Goal: Book appointment/travel/reservation

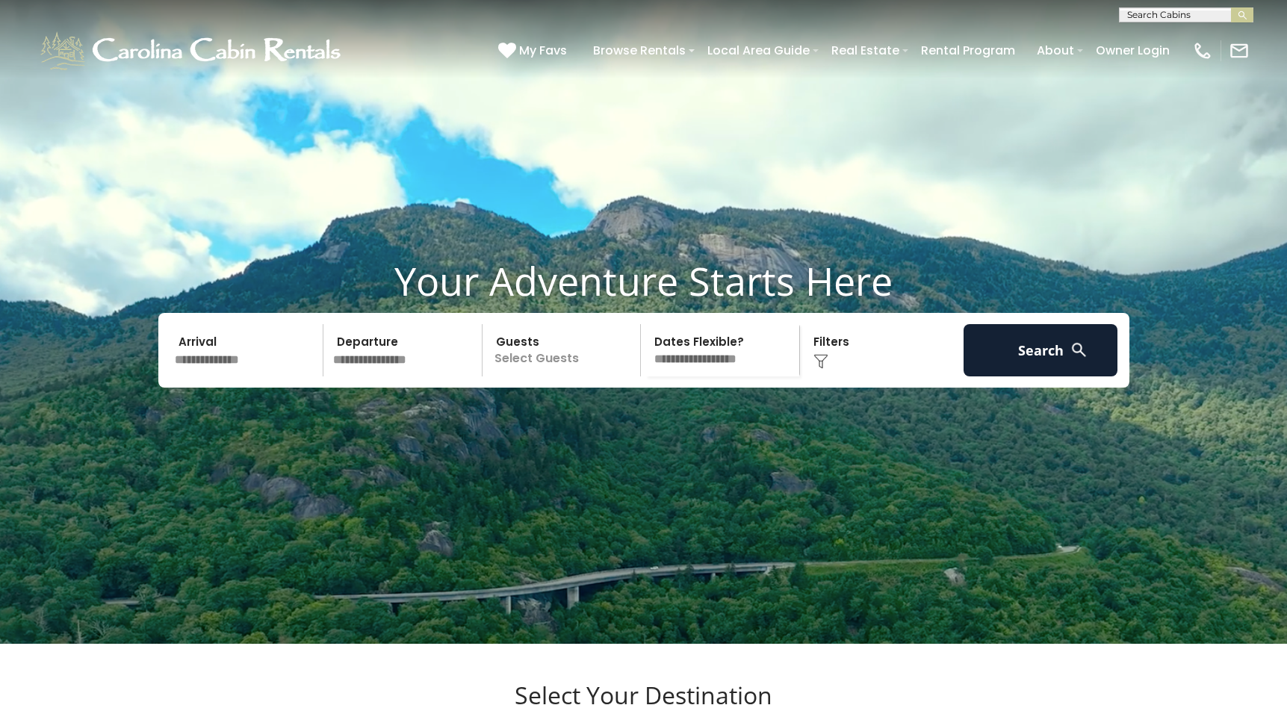
click at [216, 377] on input "text" at bounding box center [247, 350] width 155 height 52
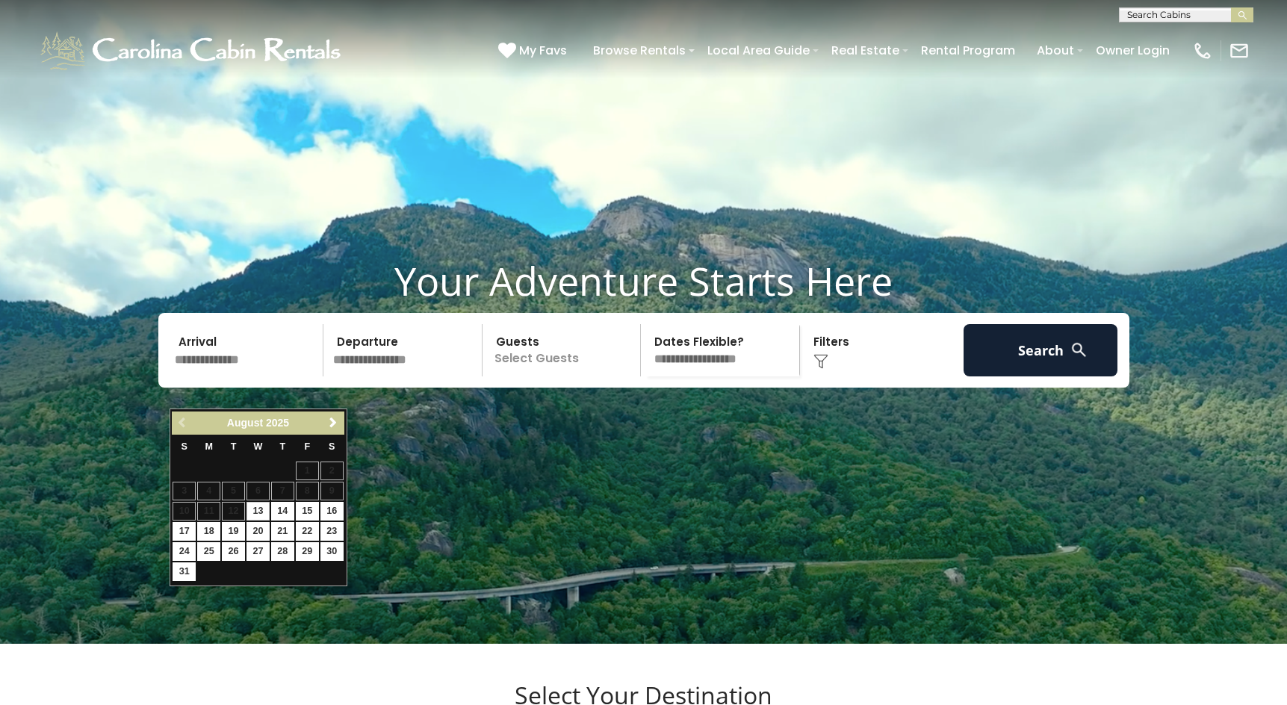
click at [216, 377] on input "text" at bounding box center [247, 350] width 155 height 52
click at [332, 419] on span "Next" at bounding box center [333, 423] width 12 height 12
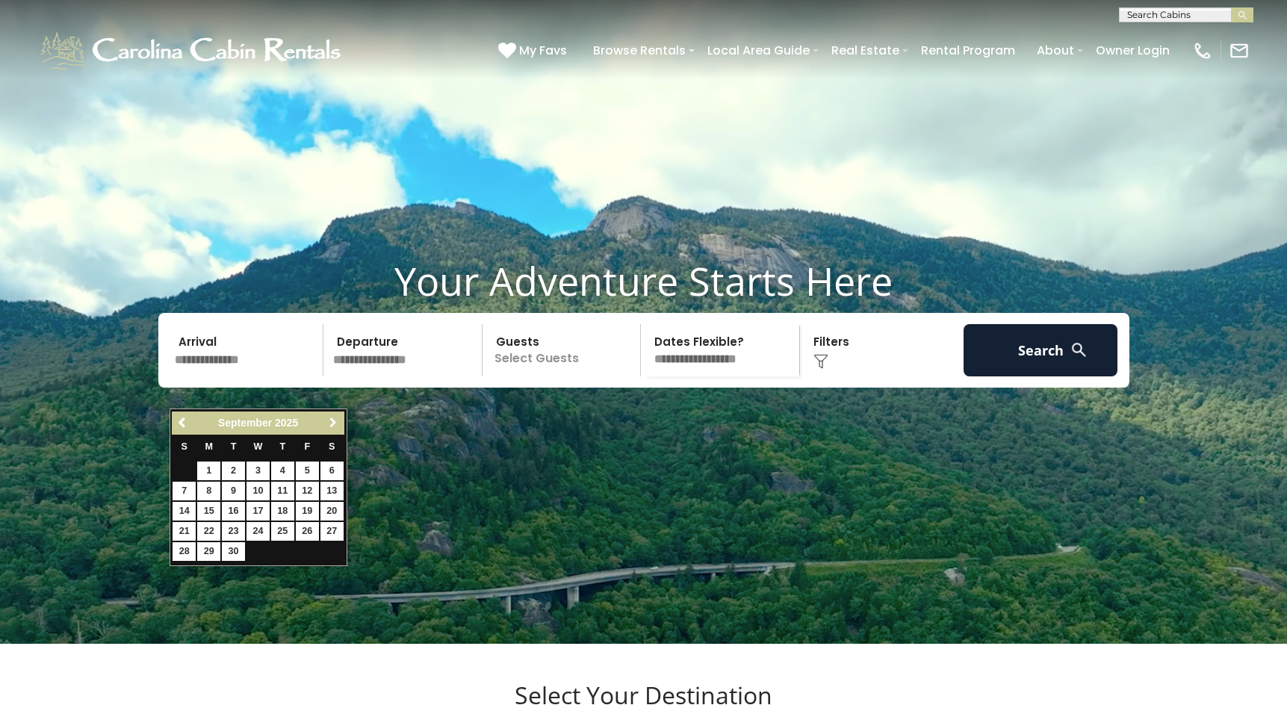
click at [332, 419] on span "Next" at bounding box center [333, 423] width 12 height 12
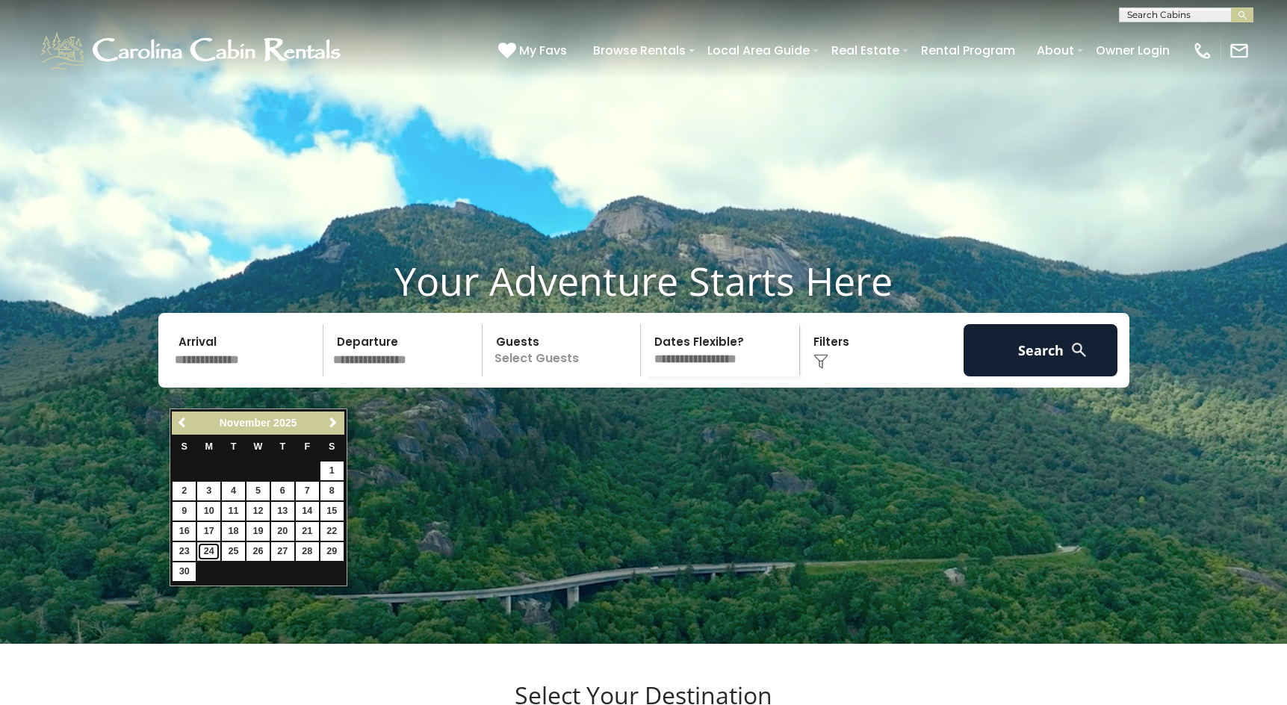
click at [208, 551] on link "24" at bounding box center [208, 551] width 23 height 19
type input "********"
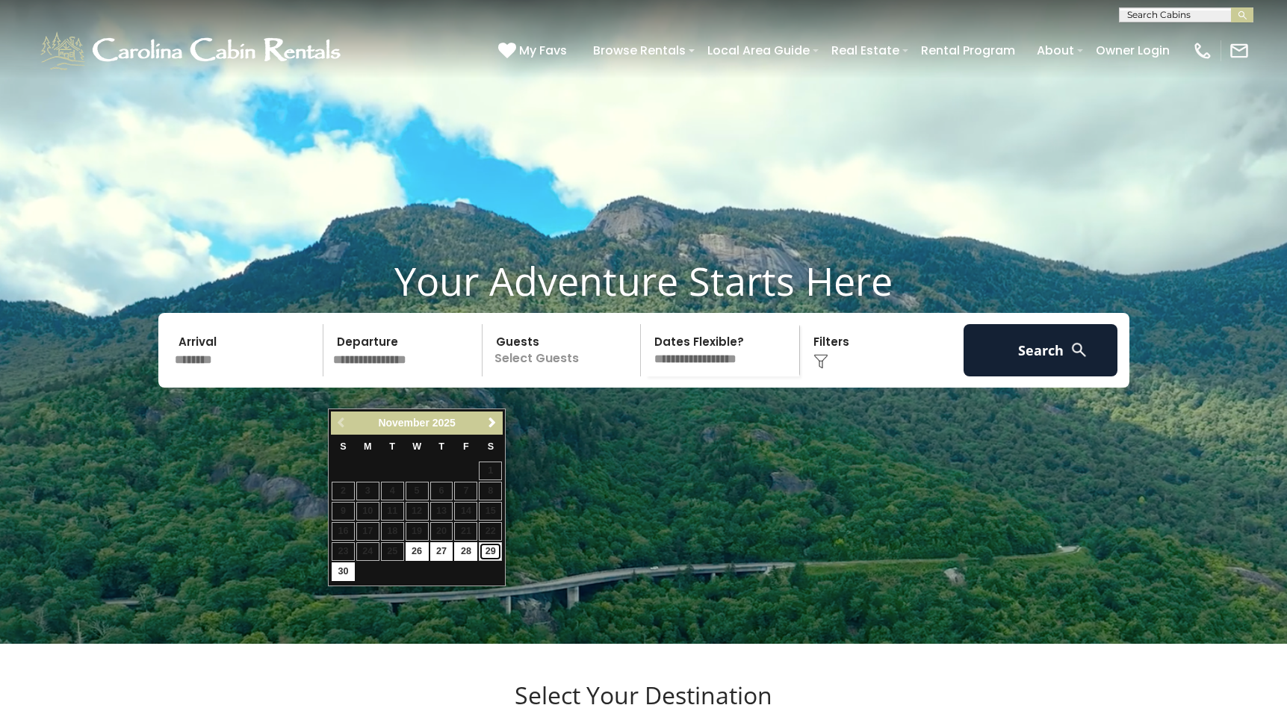
click at [486, 547] on link "29" at bounding box center [490, 551] width 23 height 19
type input "********"
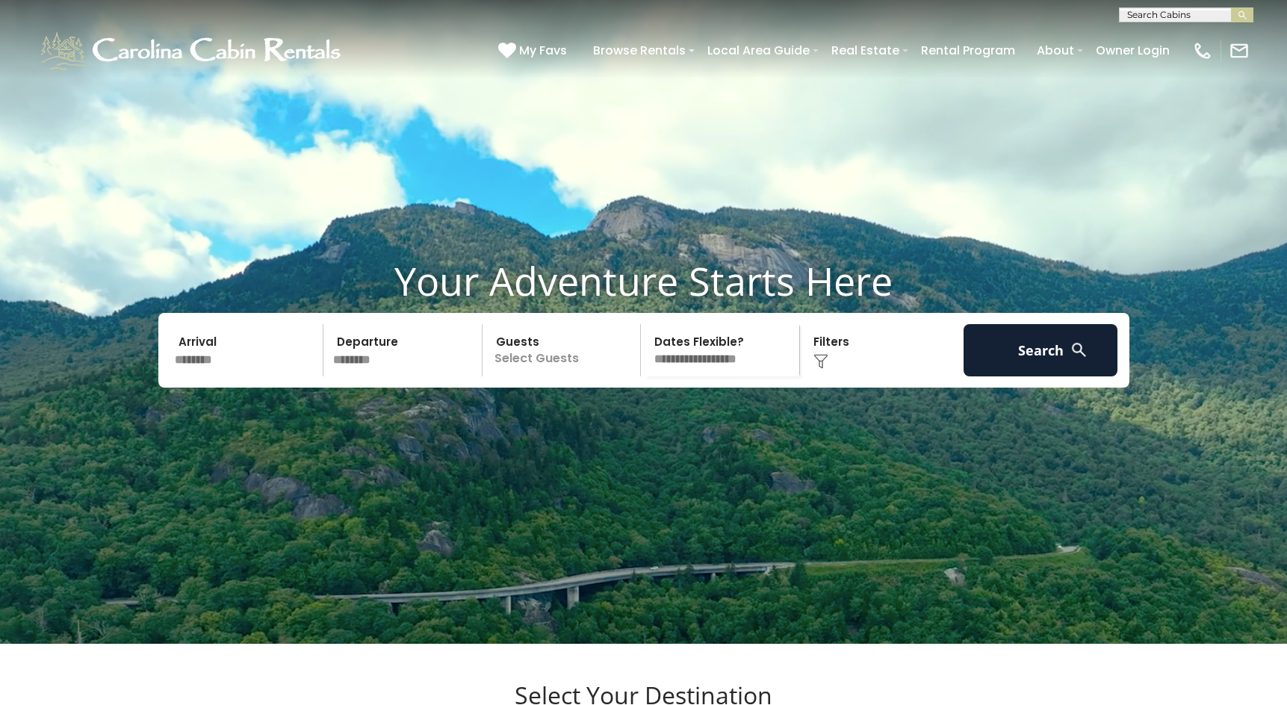
click at [564, 377] on p "Select Guests" at bounding box center [564, 350] width 154 height 52
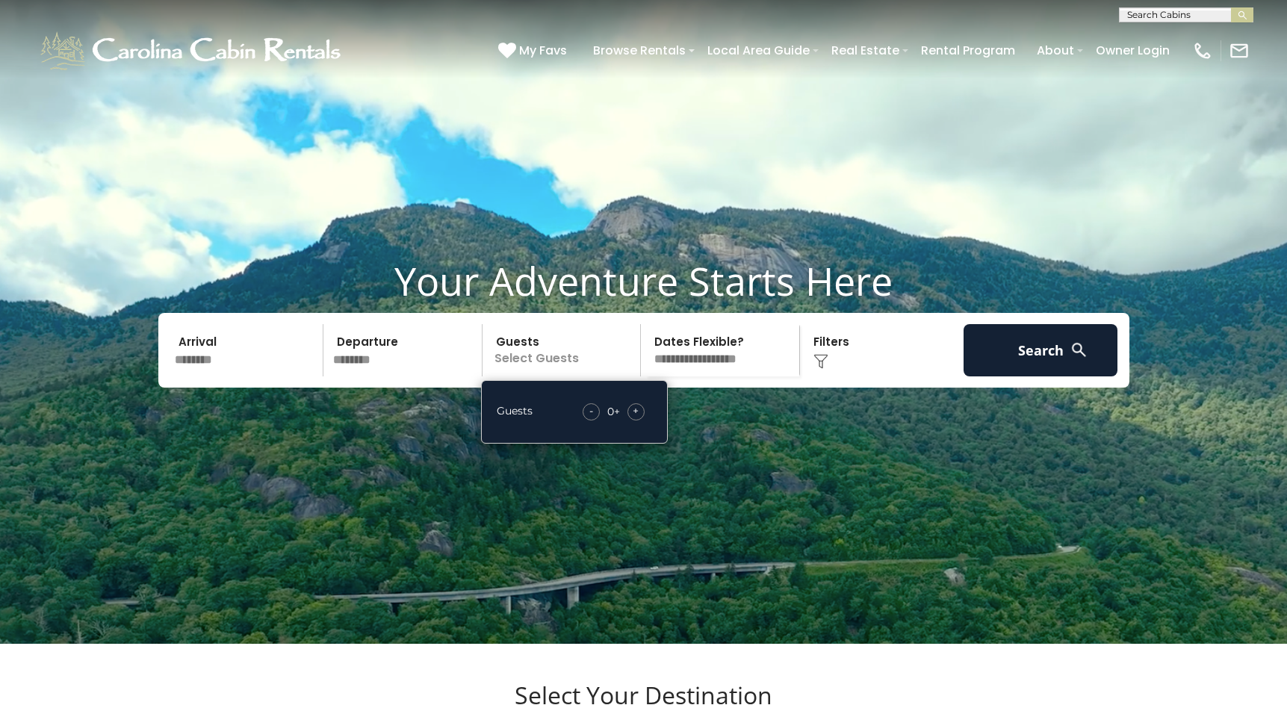
click at [632, 421] on div "+" at bounding box center [636, 411] width 17 height 17
click at [633, 418] on span "+" at bounding box center [636, 410] width 6 height 15
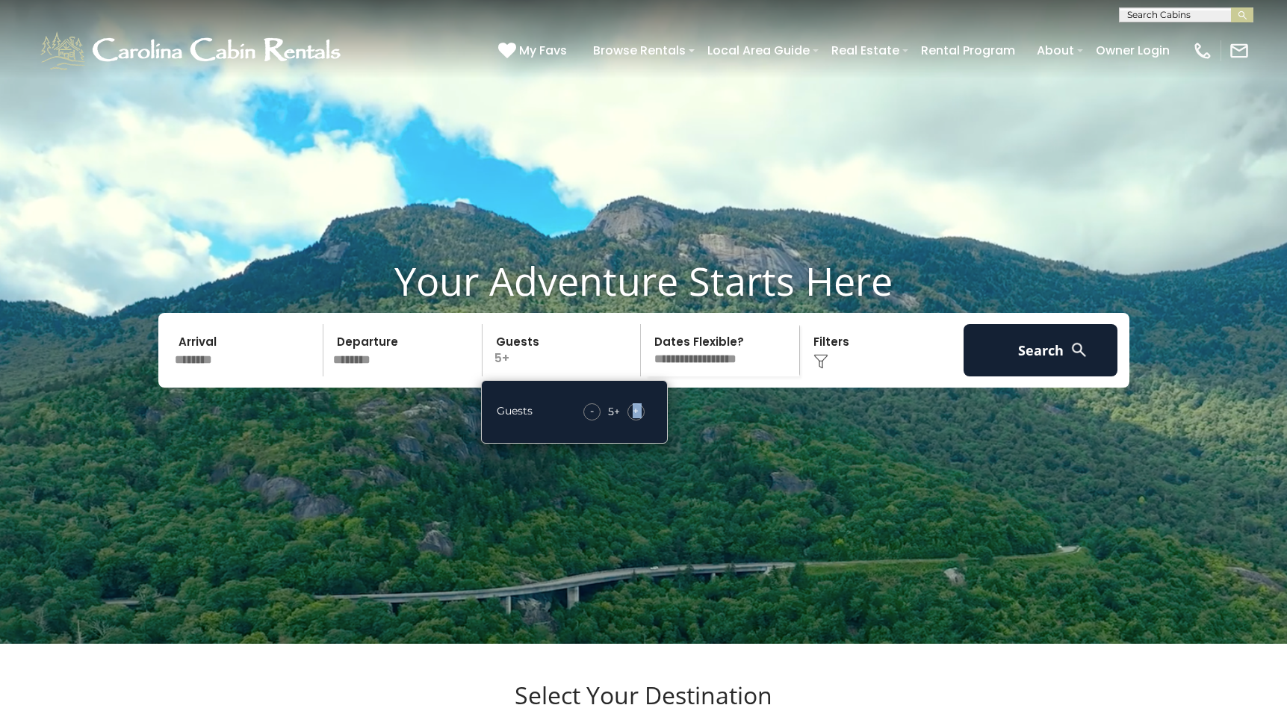
click at [633, 418] on span "+" at bounding box center [636, 410] width 6 height 15
click at [740, 377] on select "**********" at bounding box center [722, 350] width 154 height 52
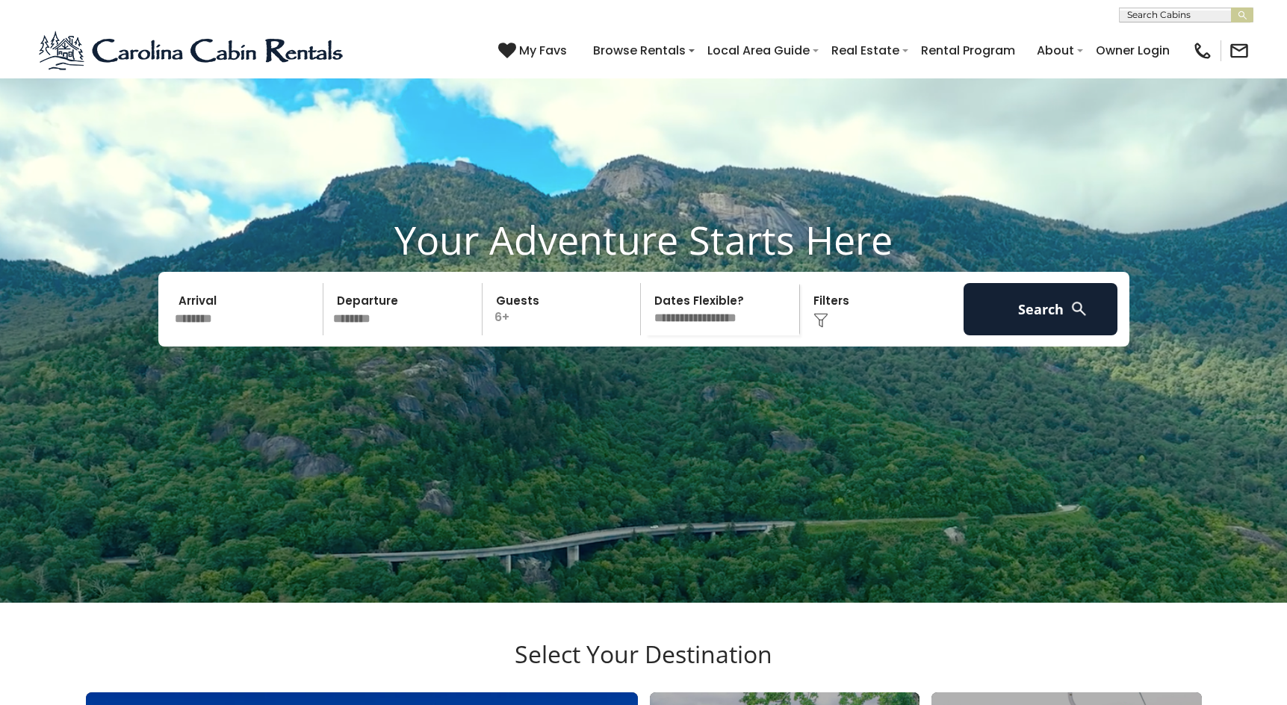
scroll to position [75, 0]
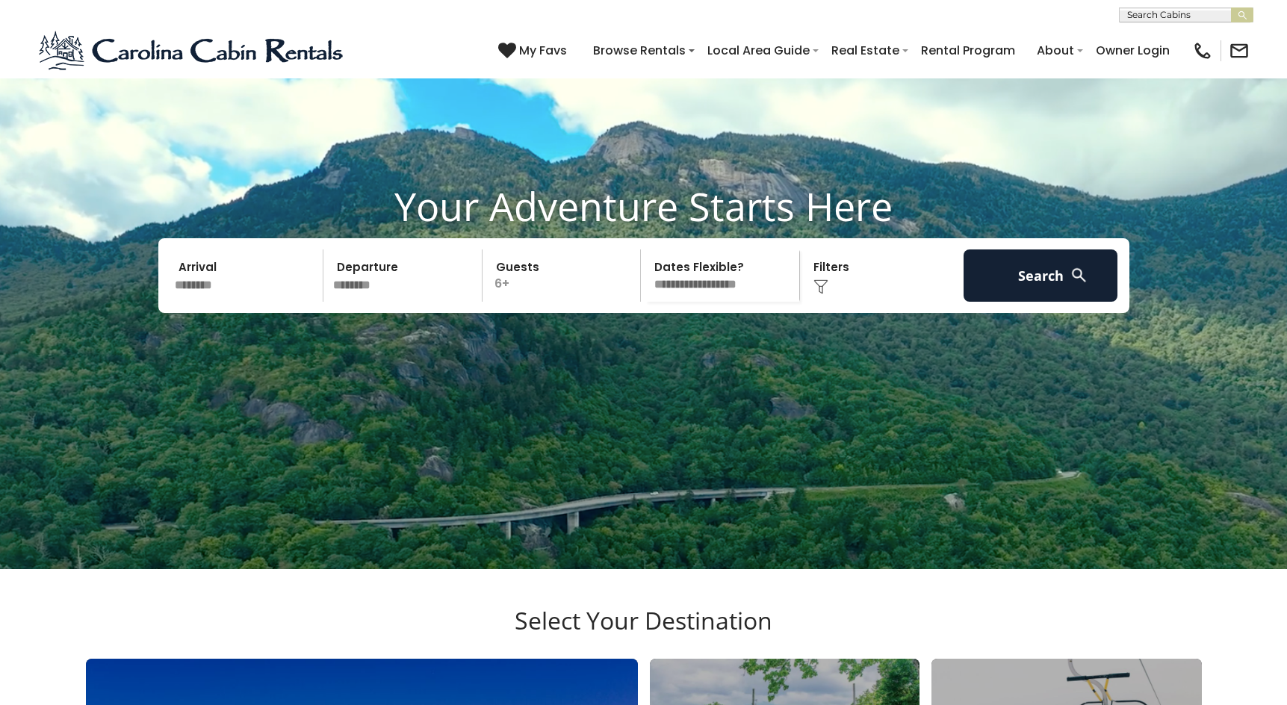
click at [742, 302] on select "**********" at bounding box center [722, 276] width 154 height 52
select select "*"
click at [645, 282] on select "**********" at bounding box center [722, 276] width 154 height 52
click at [1033, 302] on button "Search" at bounding box center [1041, 276] width 155 height 52
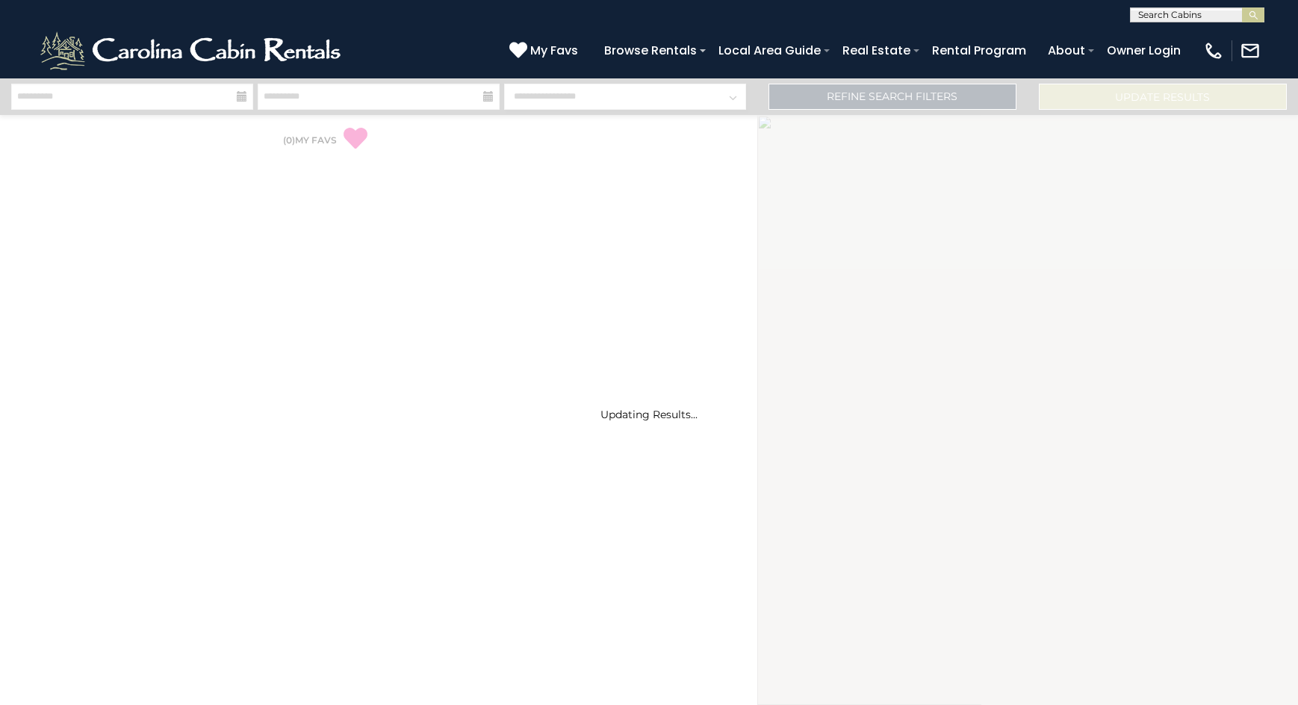
select select "*"
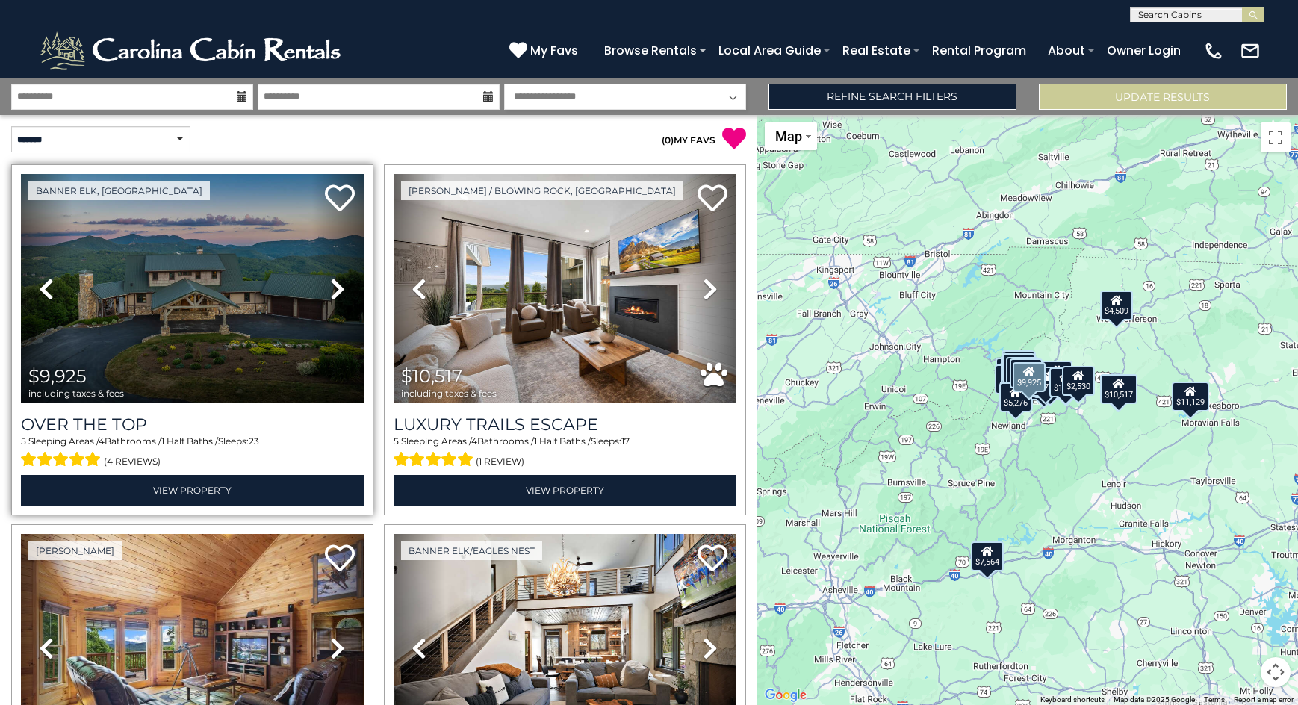
click at [336, 292] on icon at bounding box center [337, 289] width 15 height 24
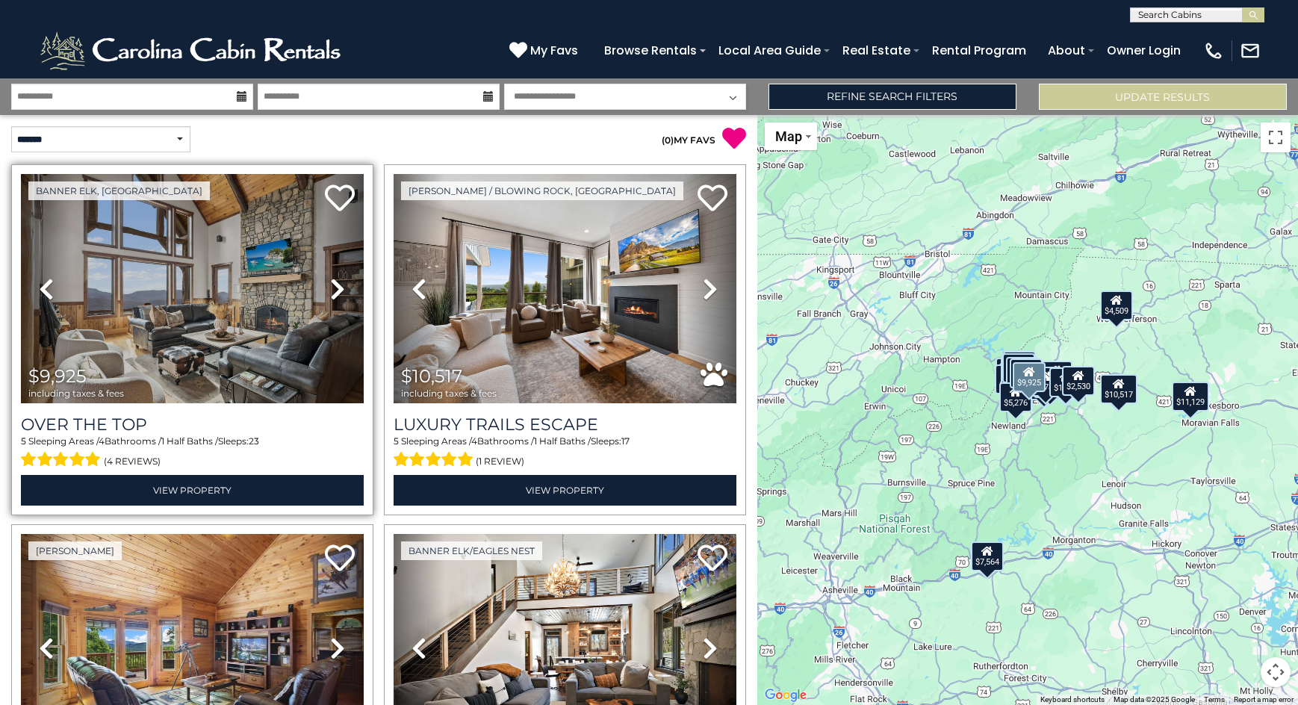
click at [332, 291] on icon at bounding box center [337, 289] width 15 height 24
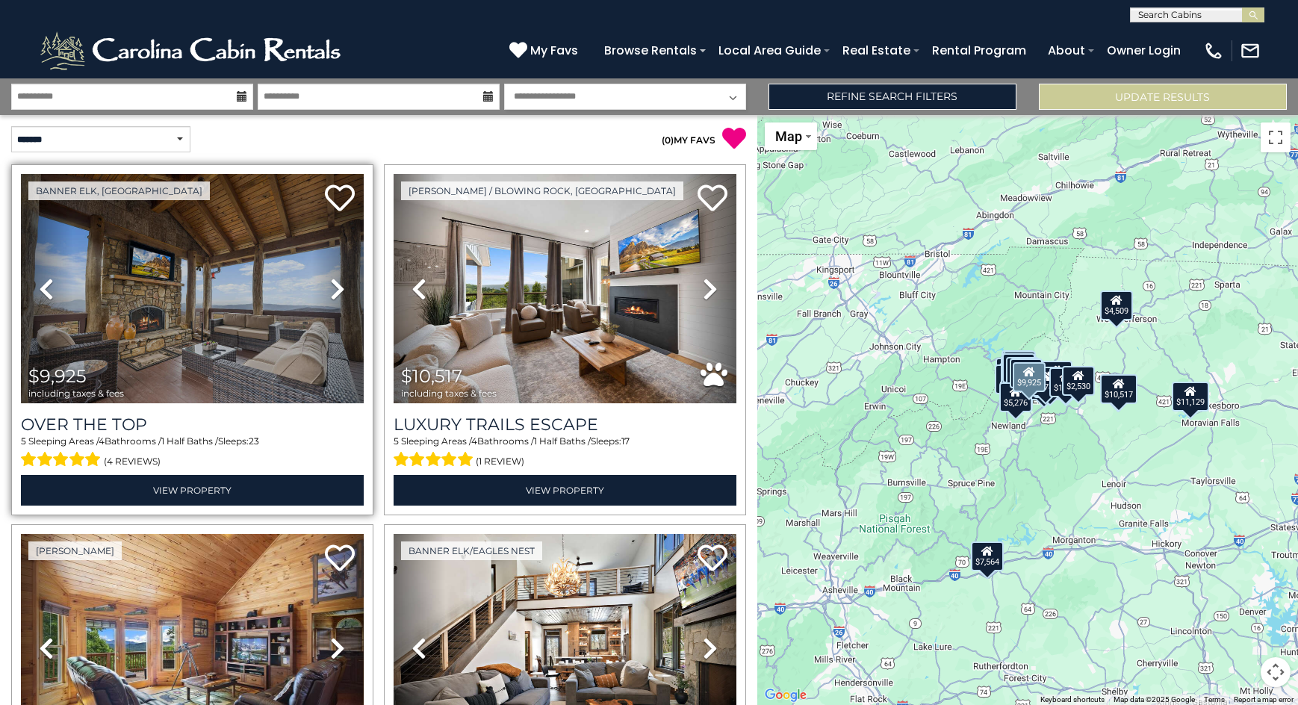
click at [332, 291] on icon at bounding box center [337, 289] width 15 height 24
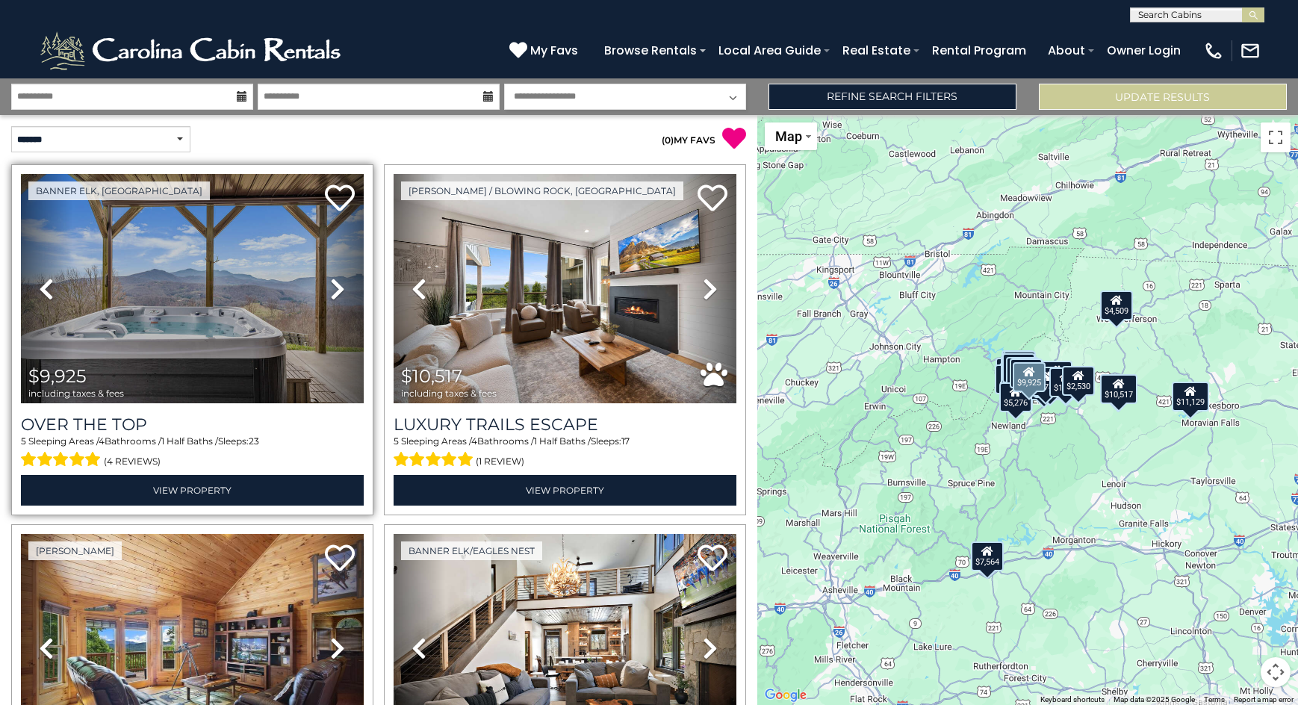
click at [332, 291] on icon at bounding box center [337, 289] width 15 height 24
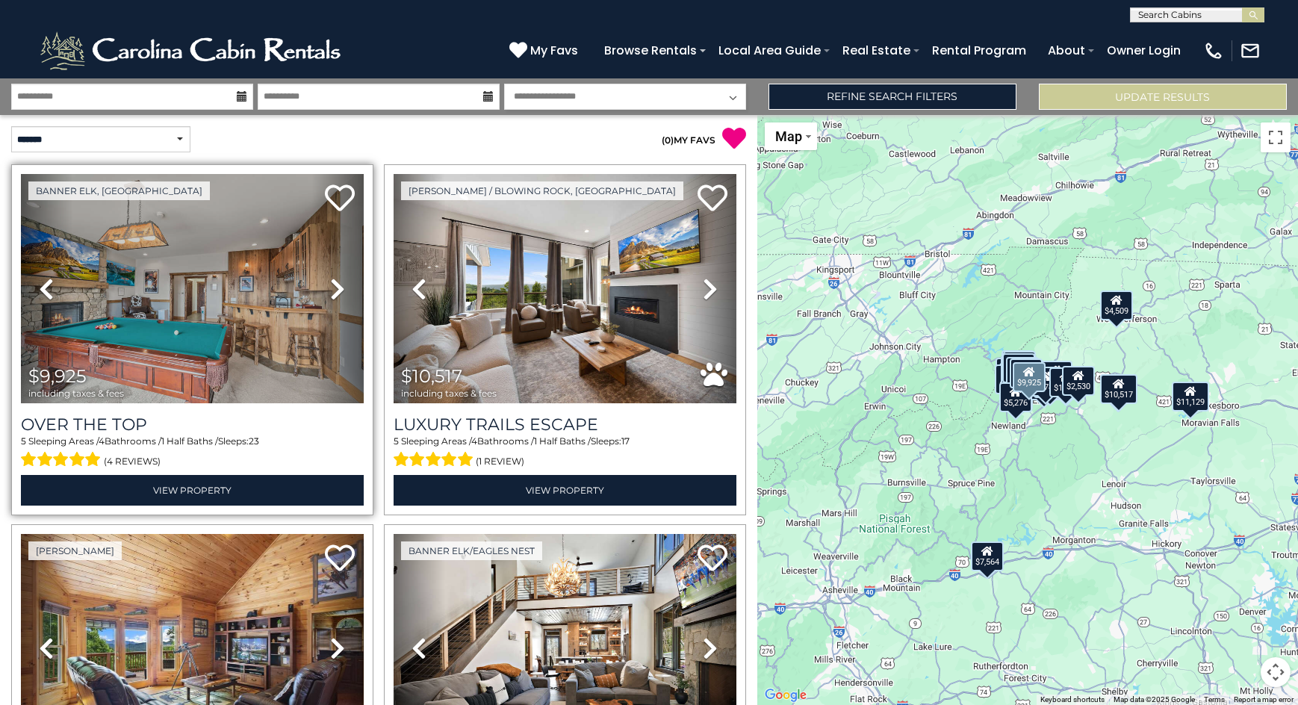
click at [330, 291] on icon at bounding box center [337, 289] width 15 height 24
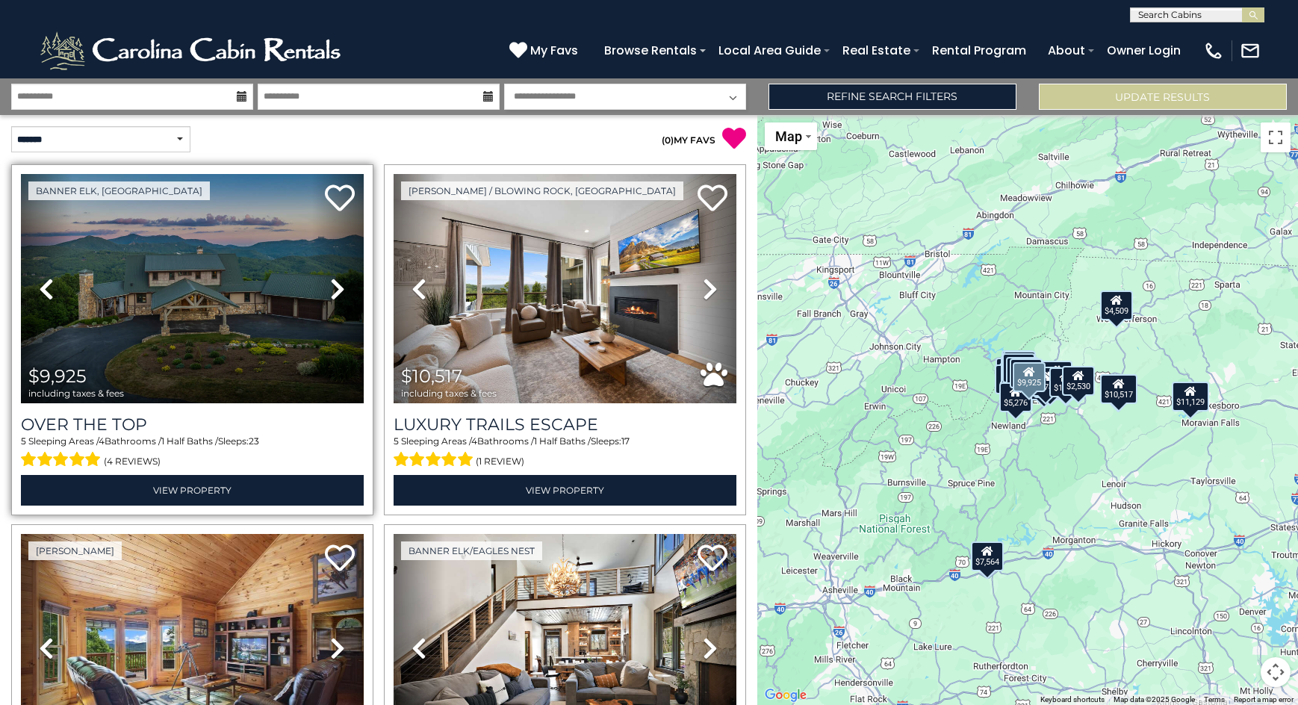
click at [330, 291] on icon at bounding box center [337, 289] width 15 height 24
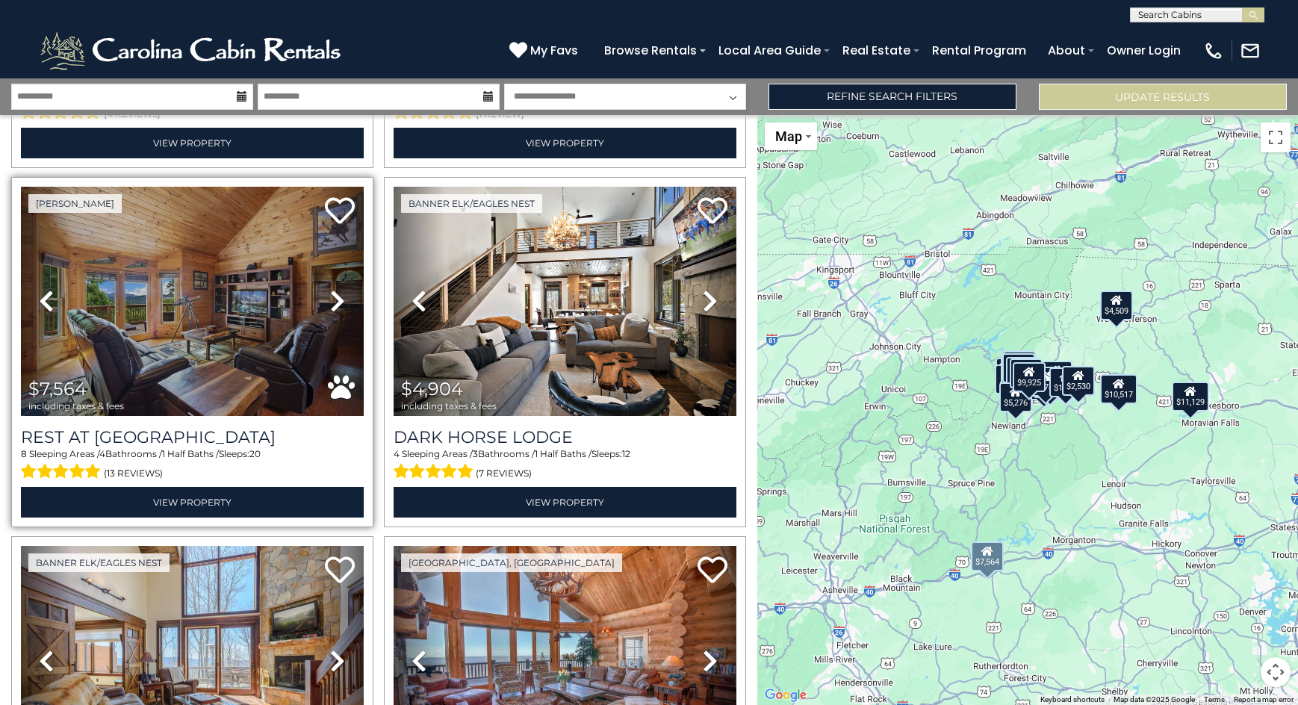
scroll to position [374, 0]
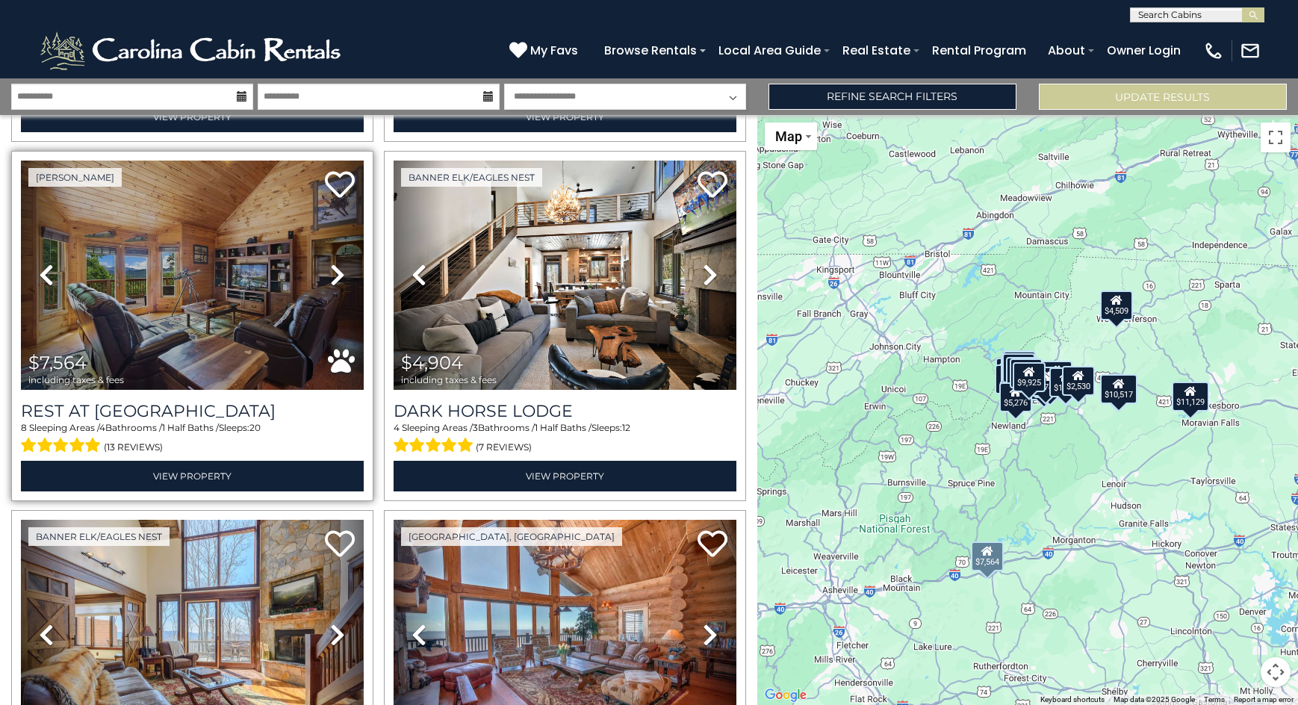
click at [330, 277] on icon at bounding box center [337, 275] width 15 height 24
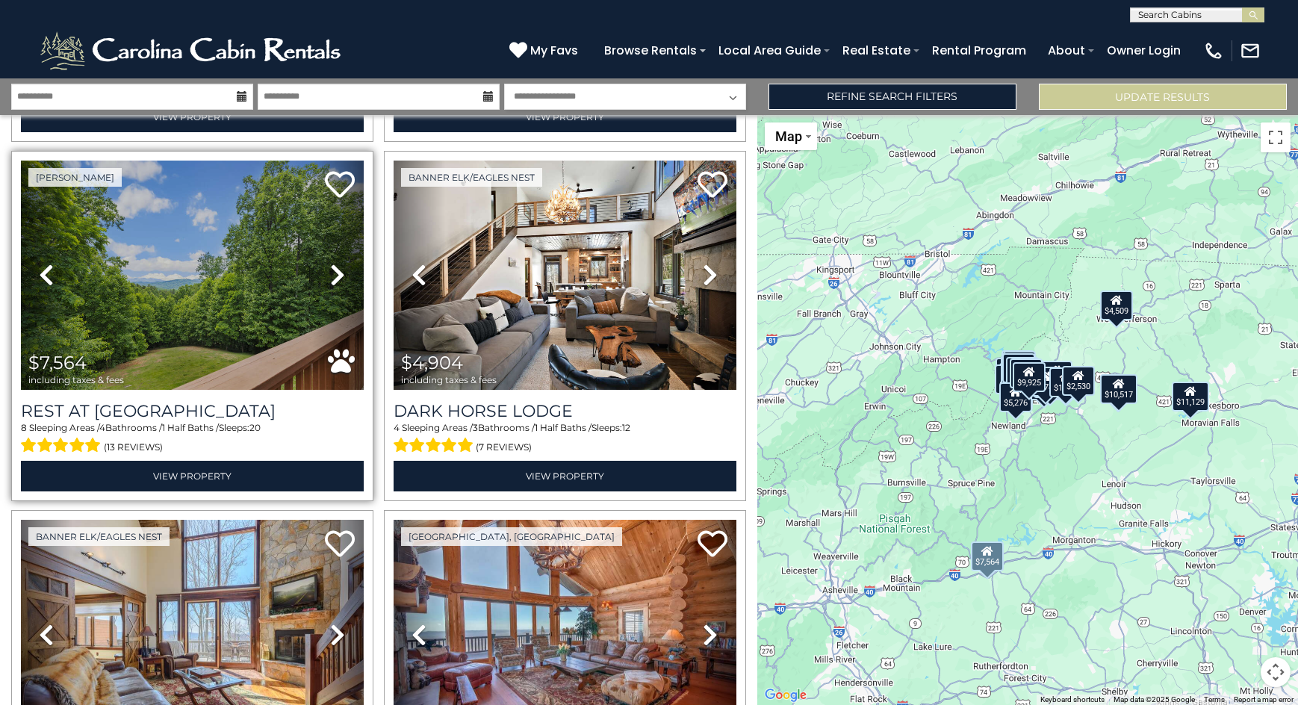
click at [330, 277] on icon at bounding box center [337, 275] width 15 height 24
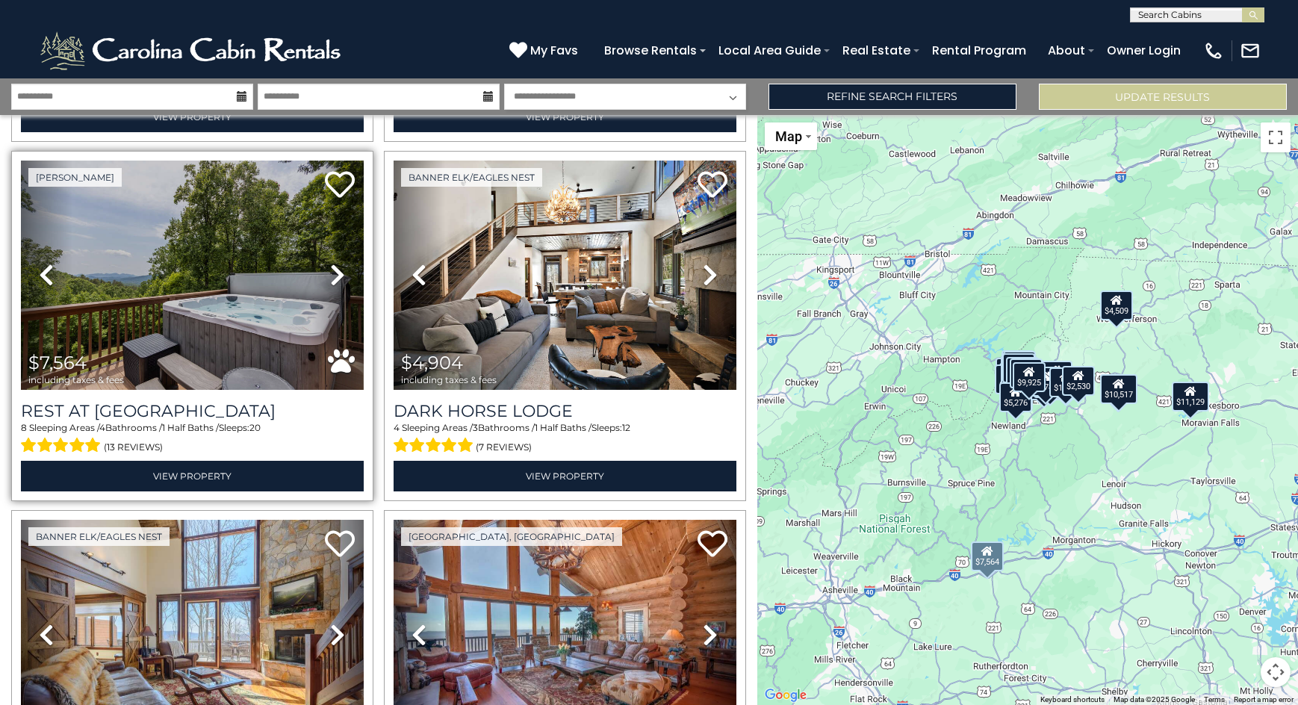
click at [330, 277] on icon at bounding box center [337, 275] width 15 height 24
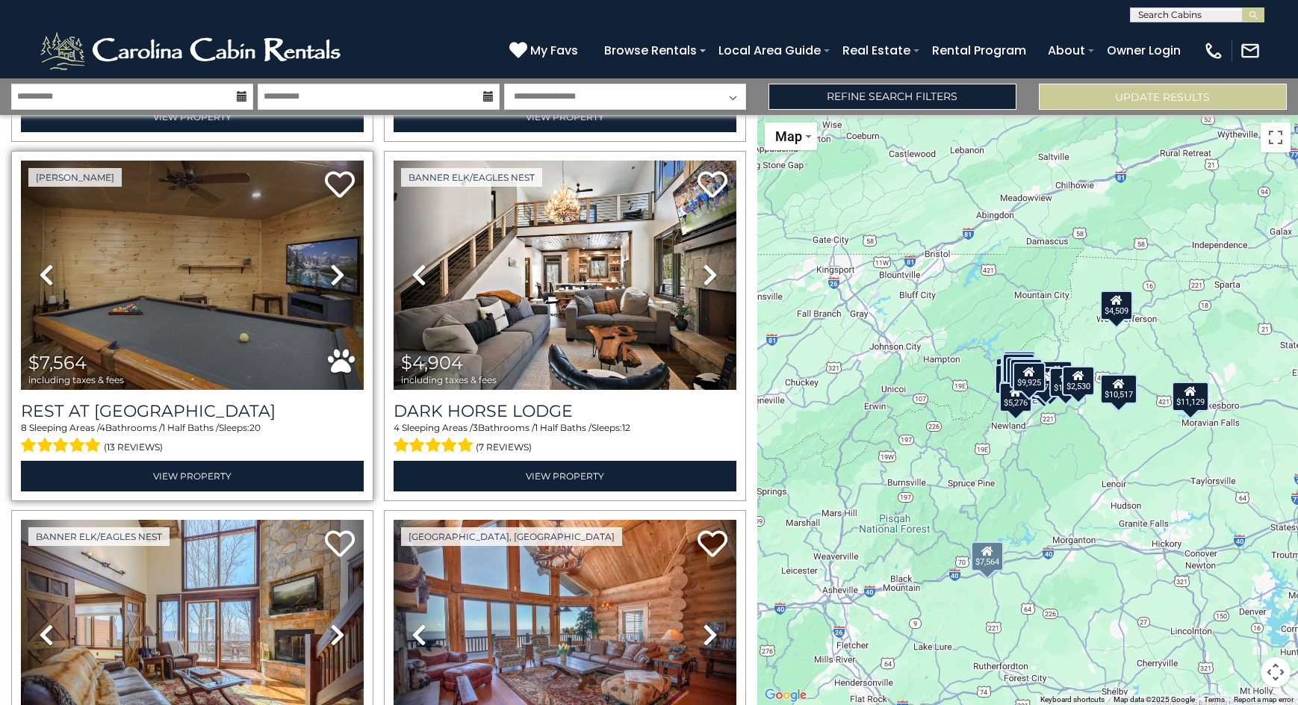
click at [330, 277] on icon at bounding box center [337, 275] width 15 height 24
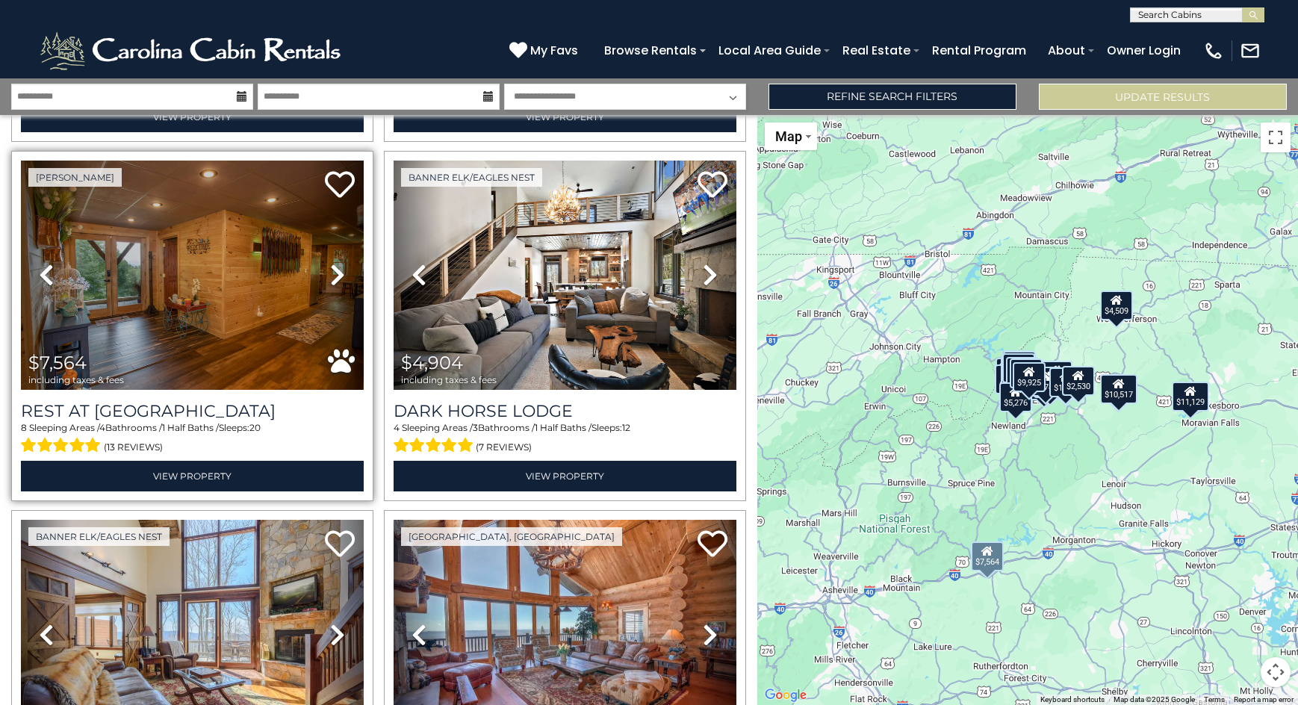
click at [330, 277] on icon at bounding box center [337, 275] width 15 height 24
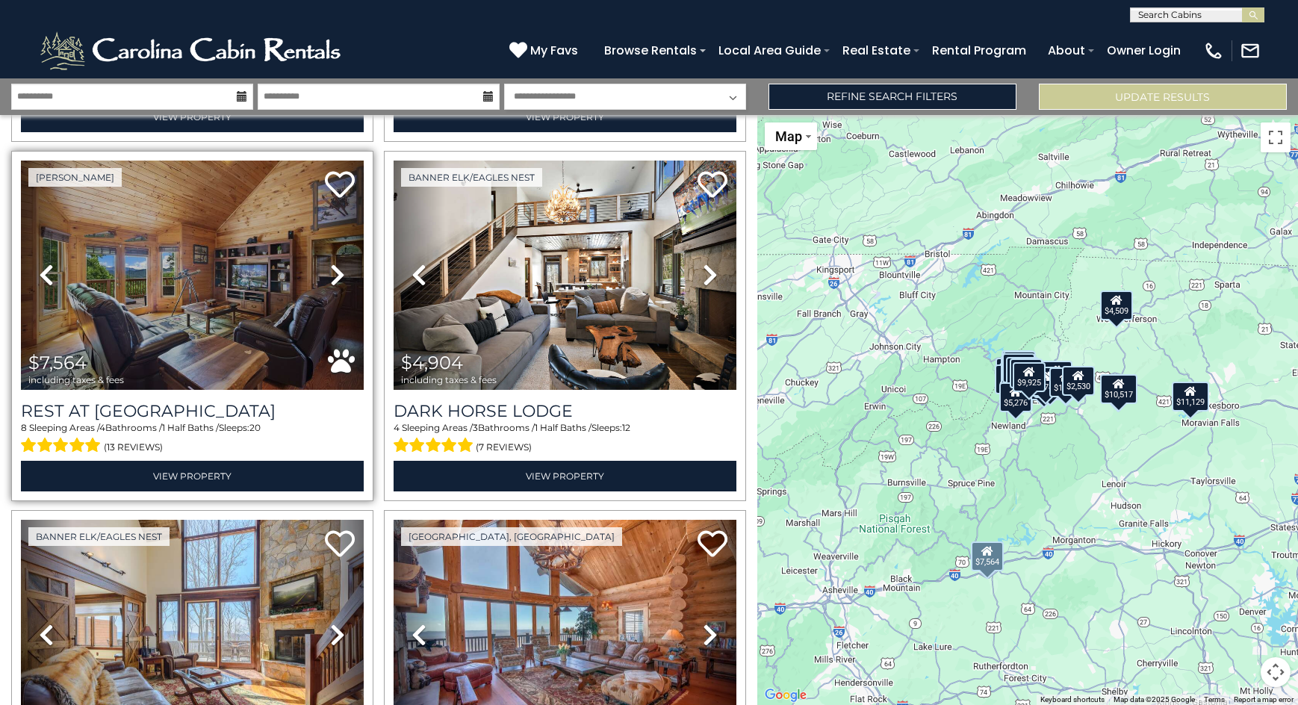
click at [330, 277] on icon at bounding box center [337, 275] width 15 height 24
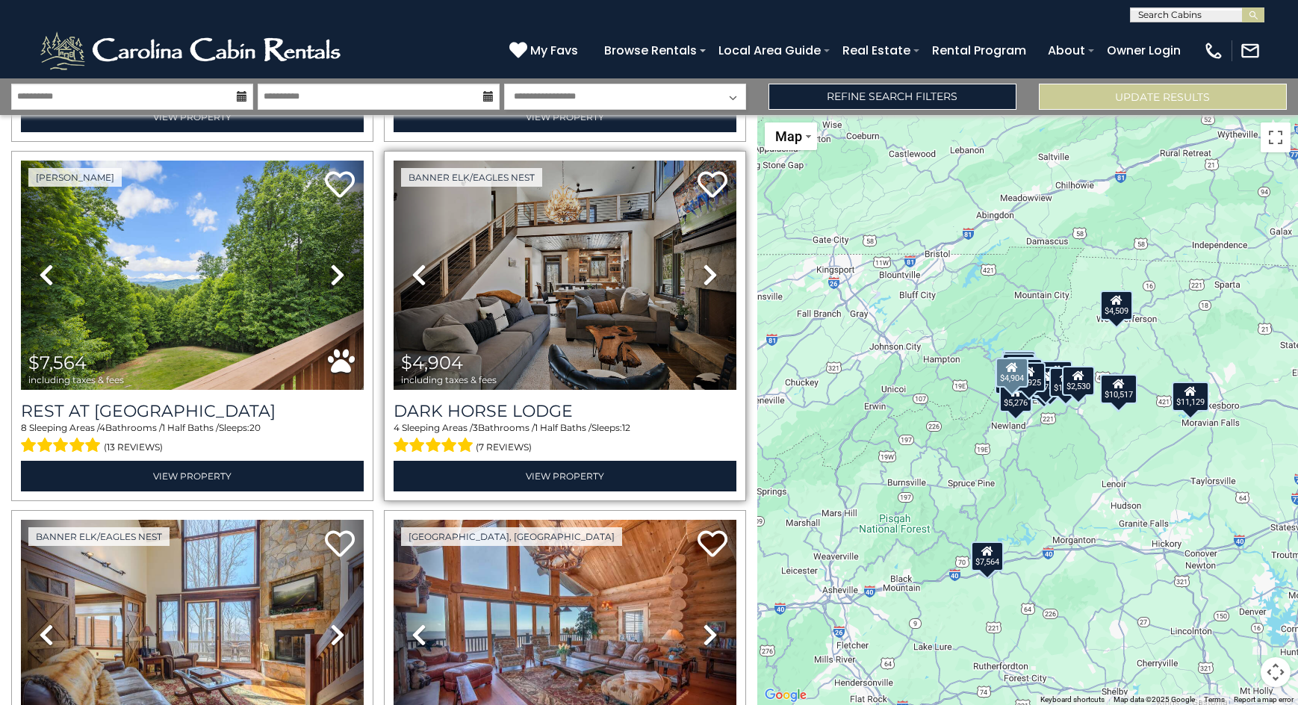
click at [703, 276] on icon at bounding box center [710, 275] width 15 height 24
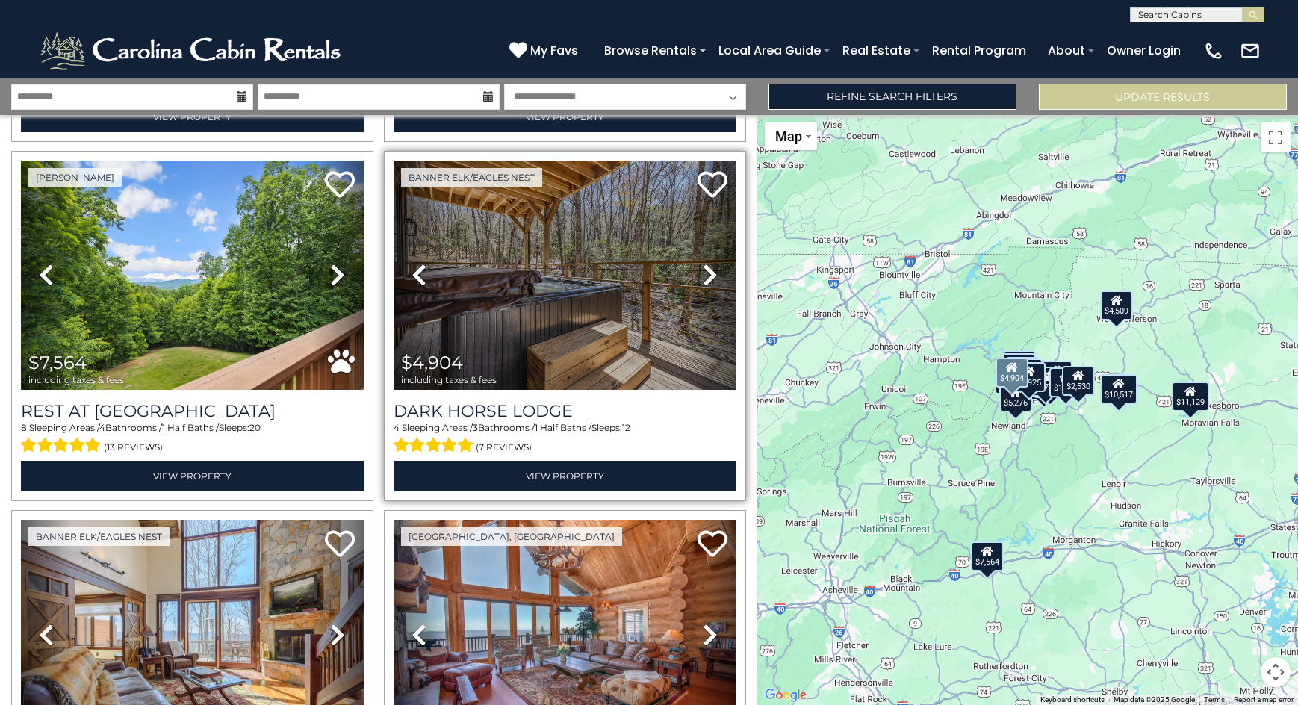
click at [703, 276] on icon at bounding box center [710, 275] width 15 height 24
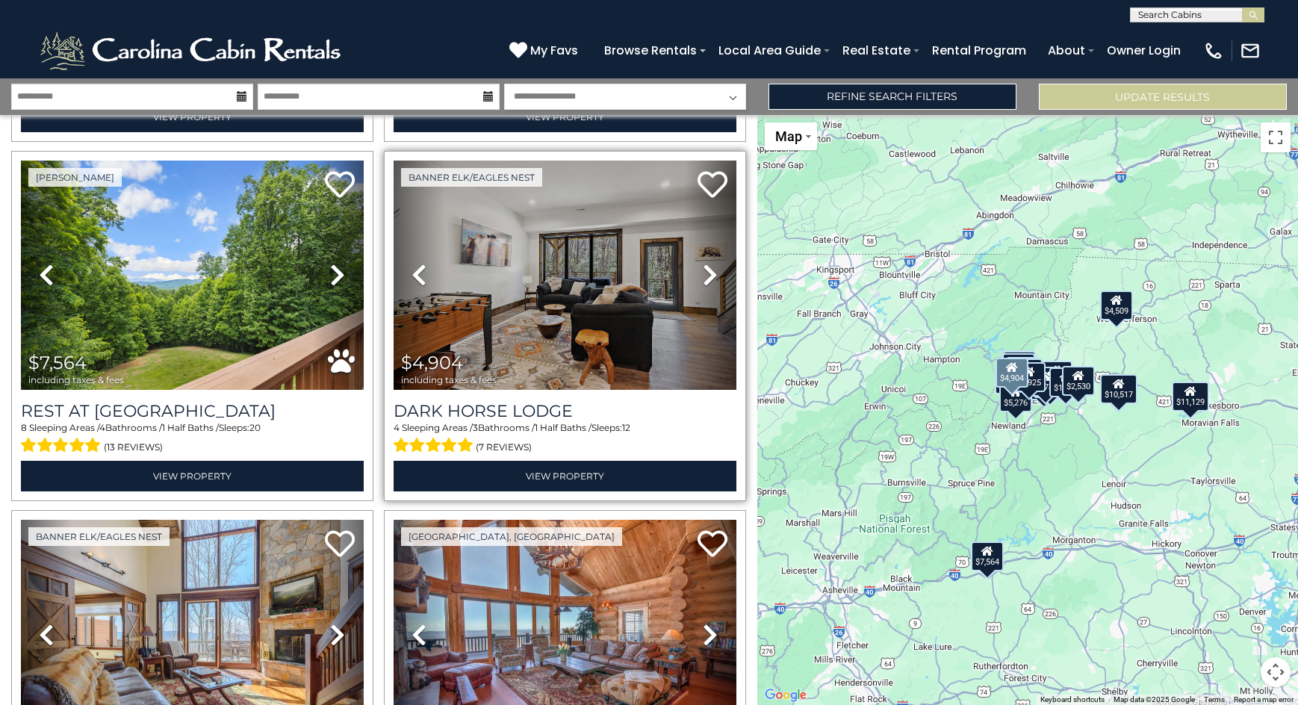
click at [703, 276] on icon at bounding box center [710, 275] width 15 height 24
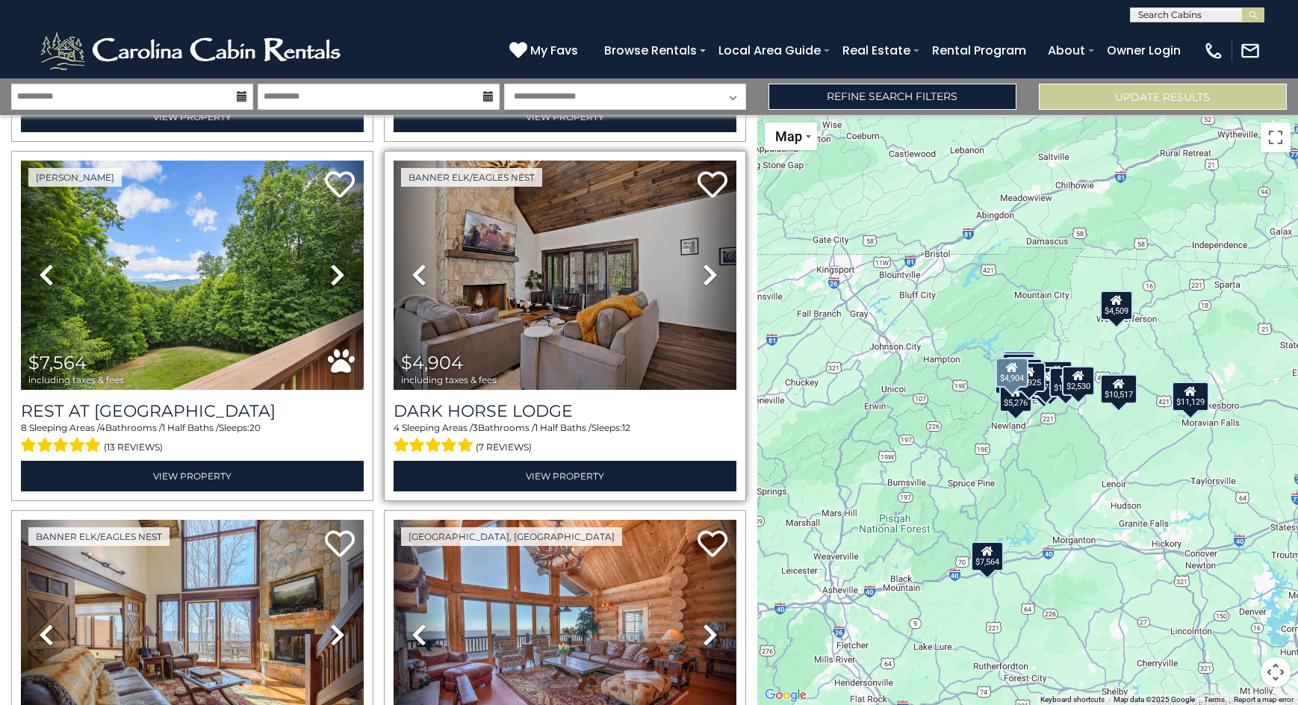
click at [703, 276] on icon at bounding box center [710, 275] width 15 height 24
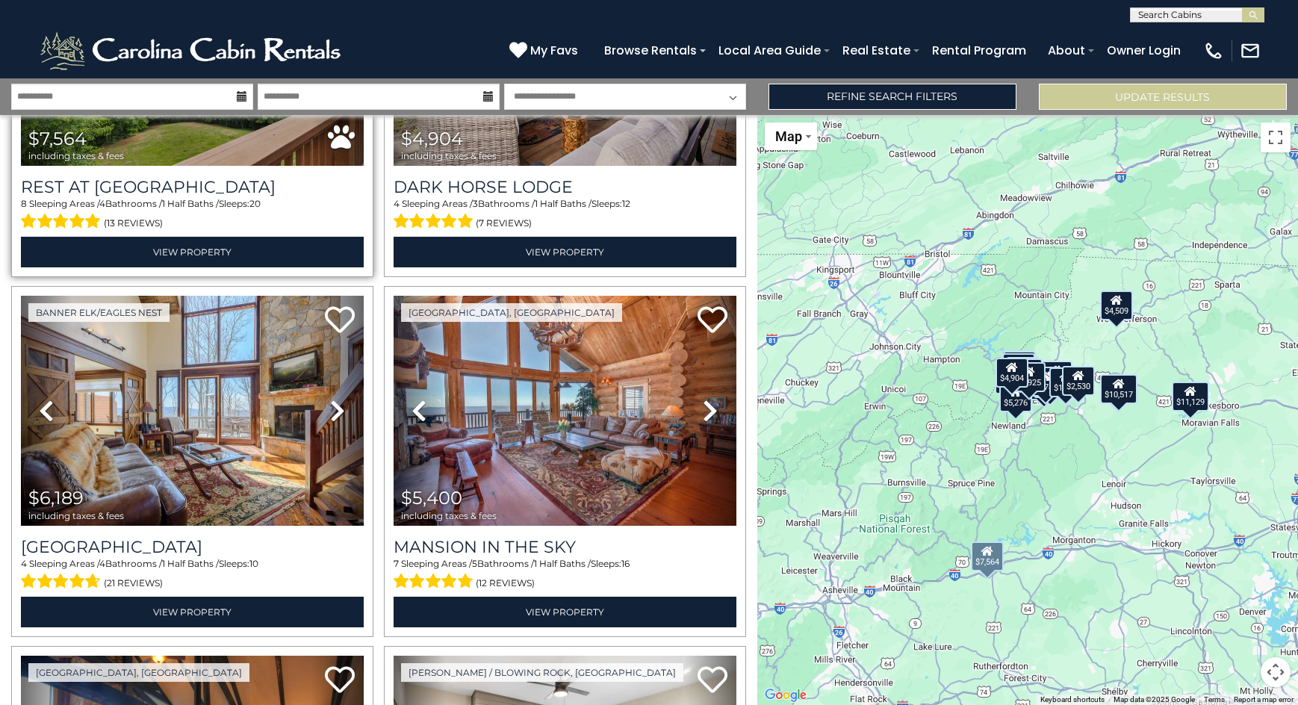
scroll to position [672, 0]
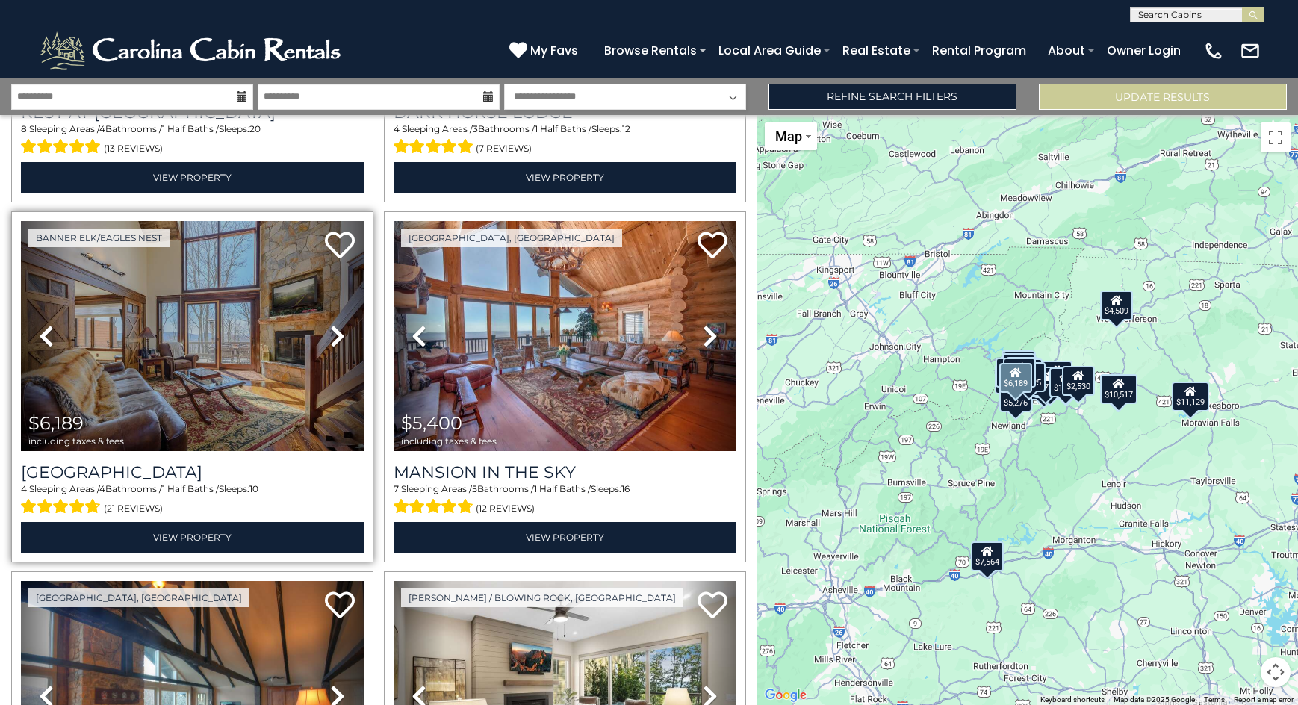
click at [337, 331] on icon at bounding box center [337, 336] width 15 height 24
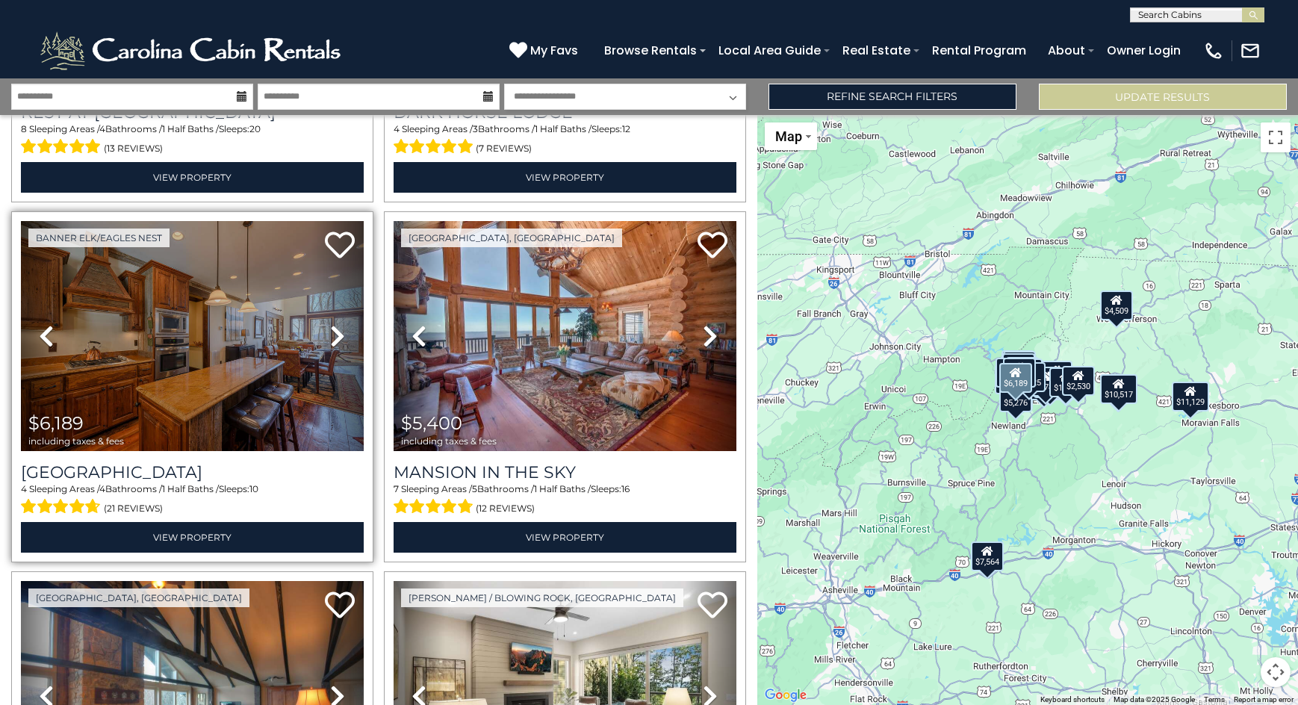
click at [337, 331] on icon at bounding box center [337, 336] width 15 height 24
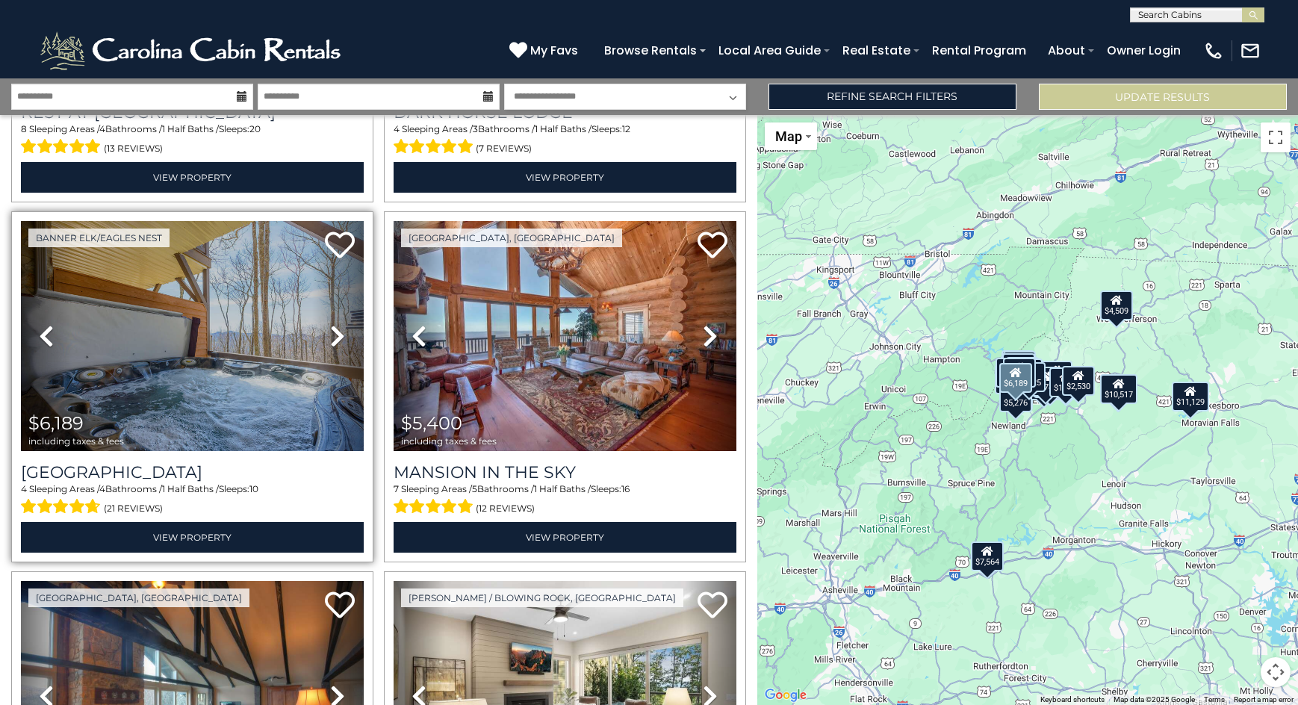
click at [336, 331] on icon at bounding box center [337, 336] width 15 height 24
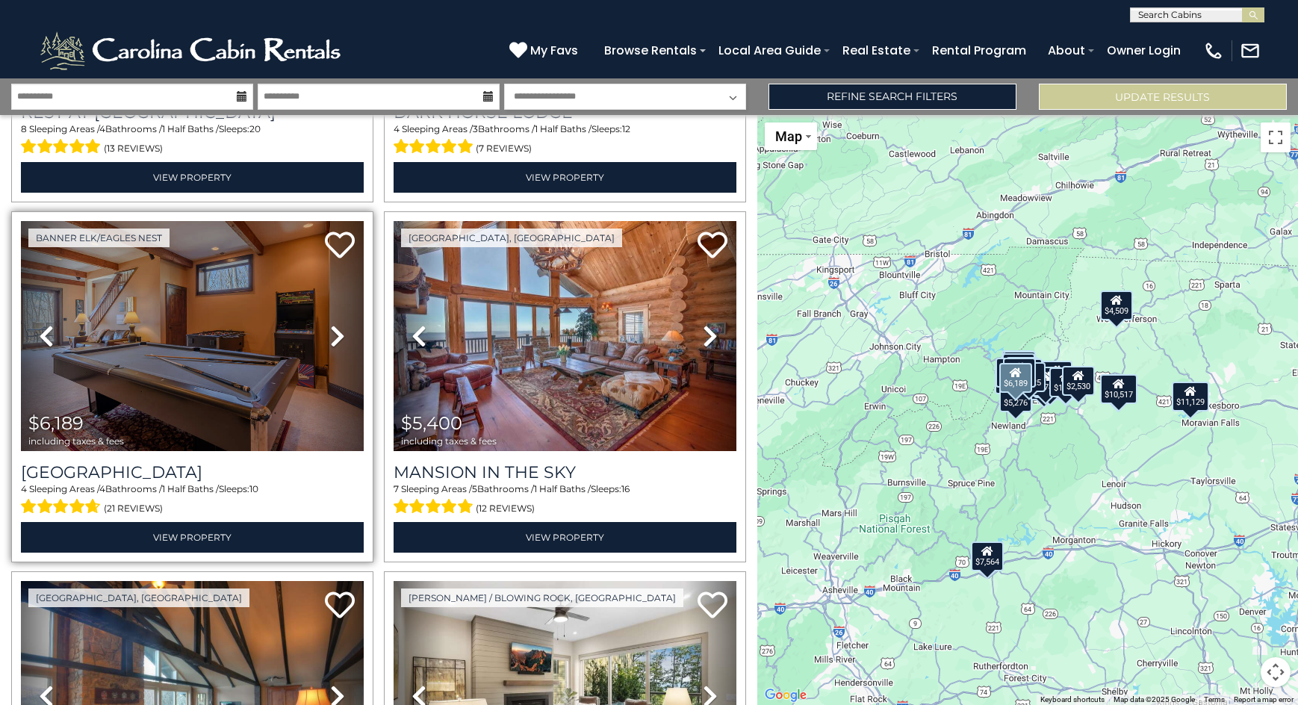
click at [336, 331] on icon at bounding box center [337, 336] width 15 height 24
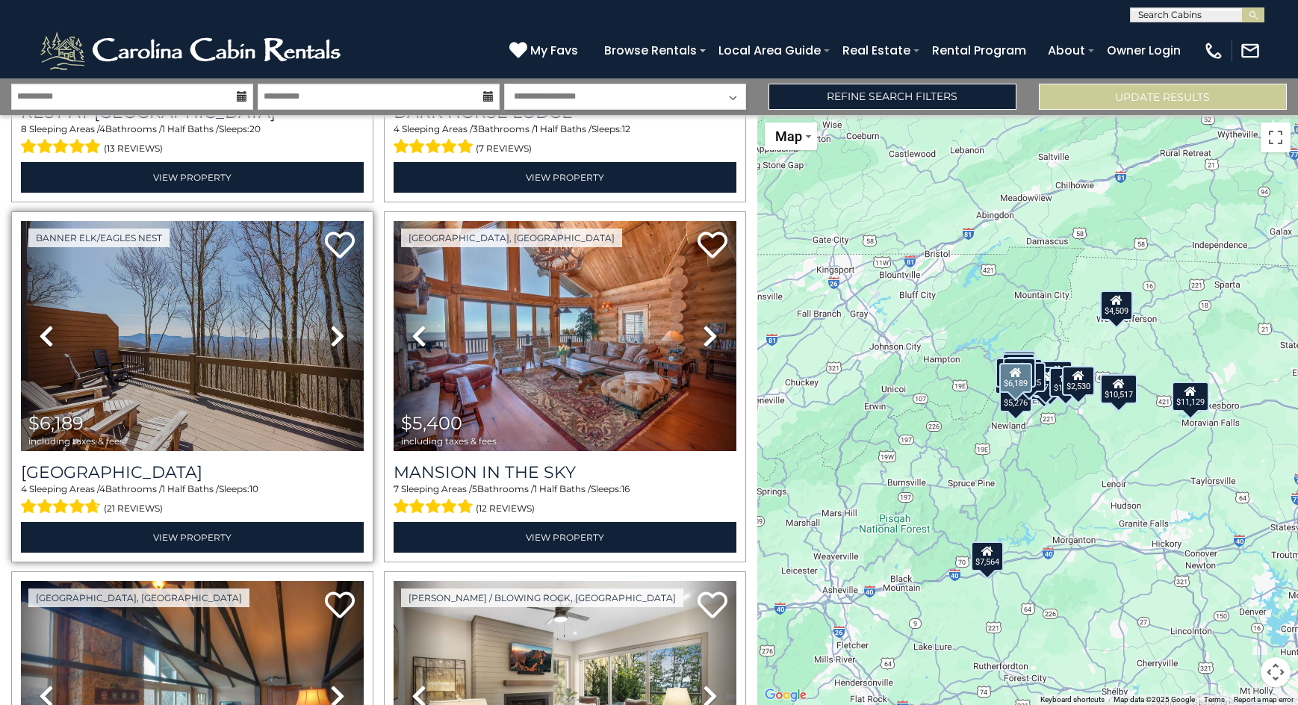
click at [336, 331] on icon at bounding box center [337, 336] width 15 height 24
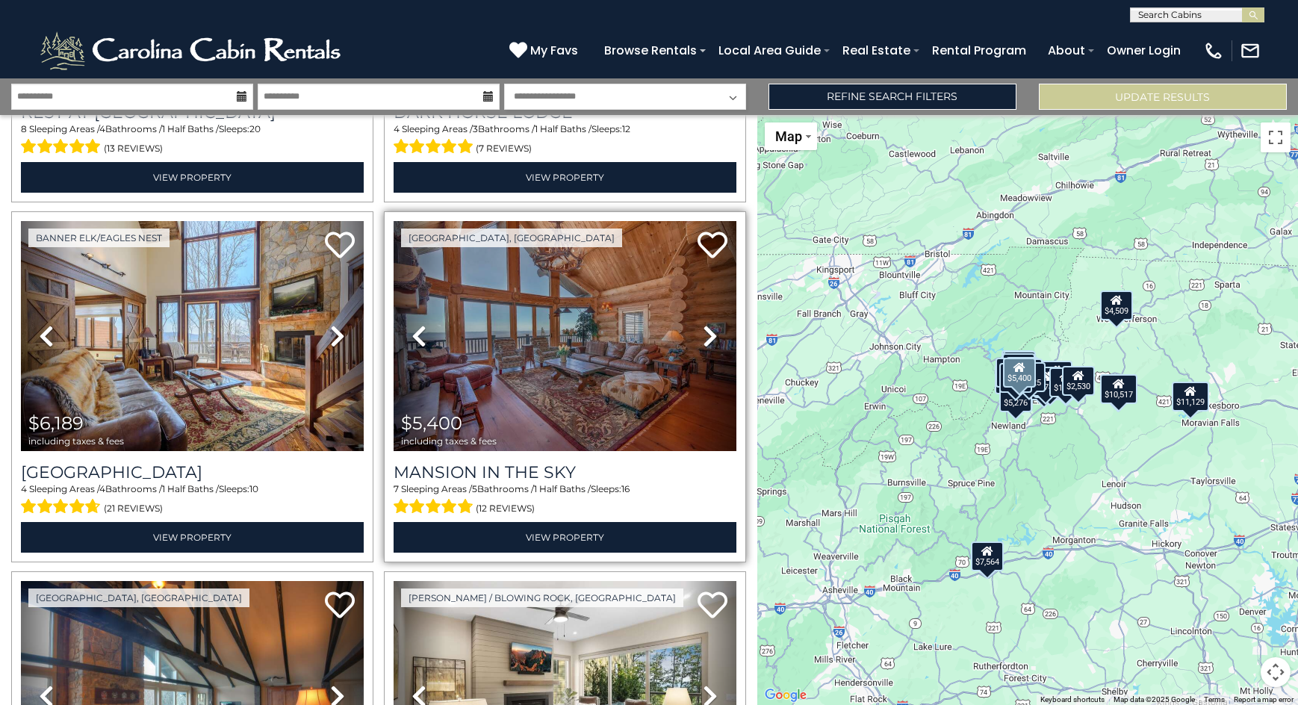
click at [703, 337] on icon at bounding box center [710, 336] width 15 height 24
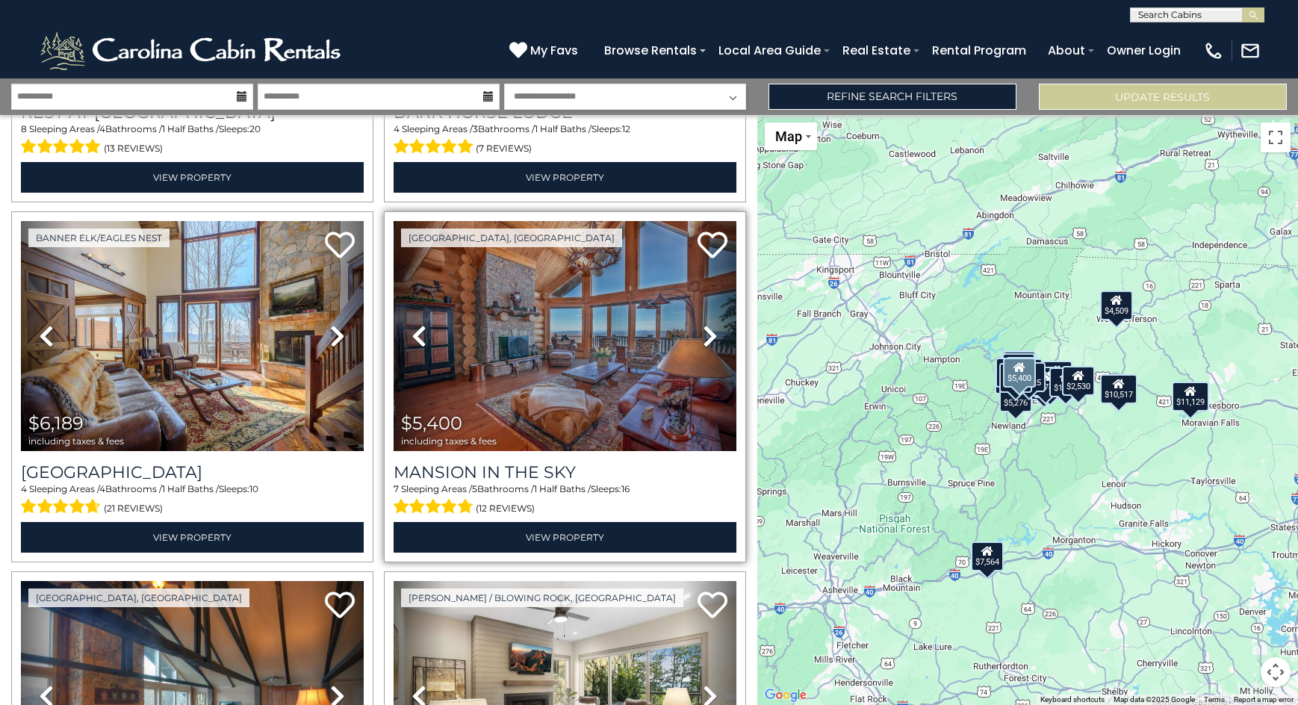
click at [703, 337] on icon at bounding box center [710, 336] width 15 height 24
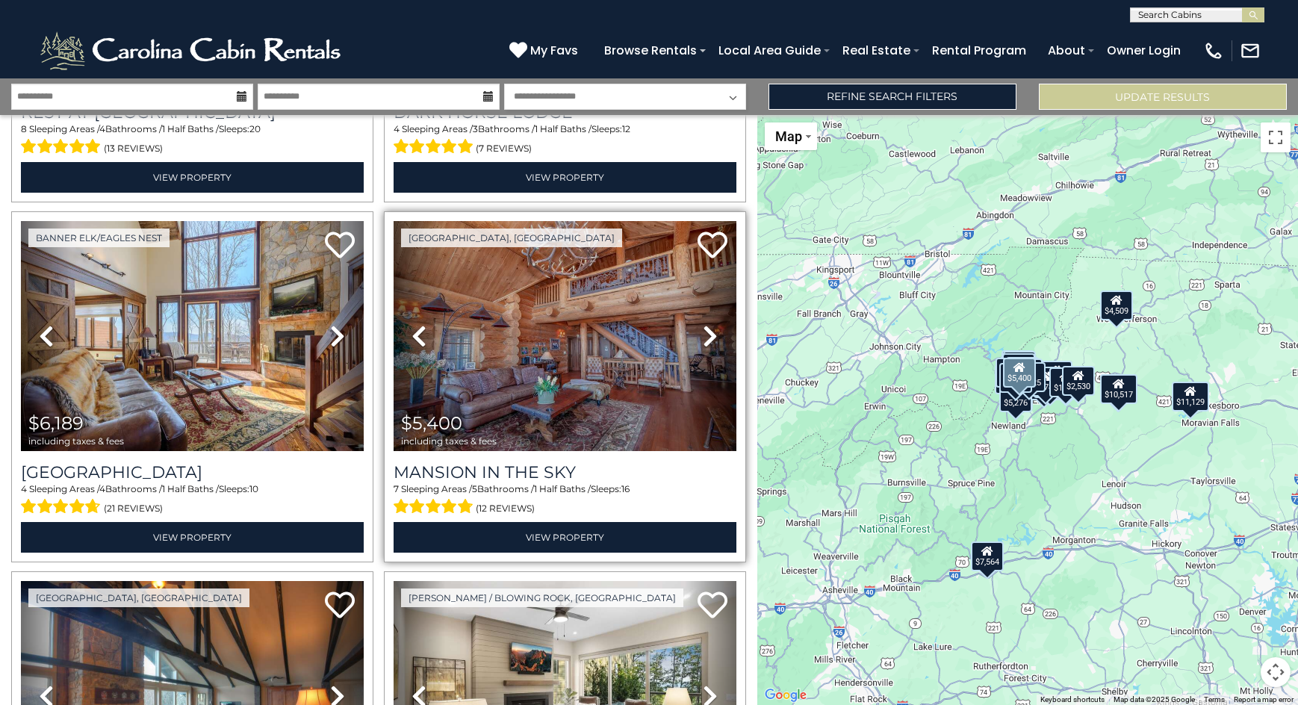
click at [703, 337] on icon at bounding box center [710, 336] width 15 height 24
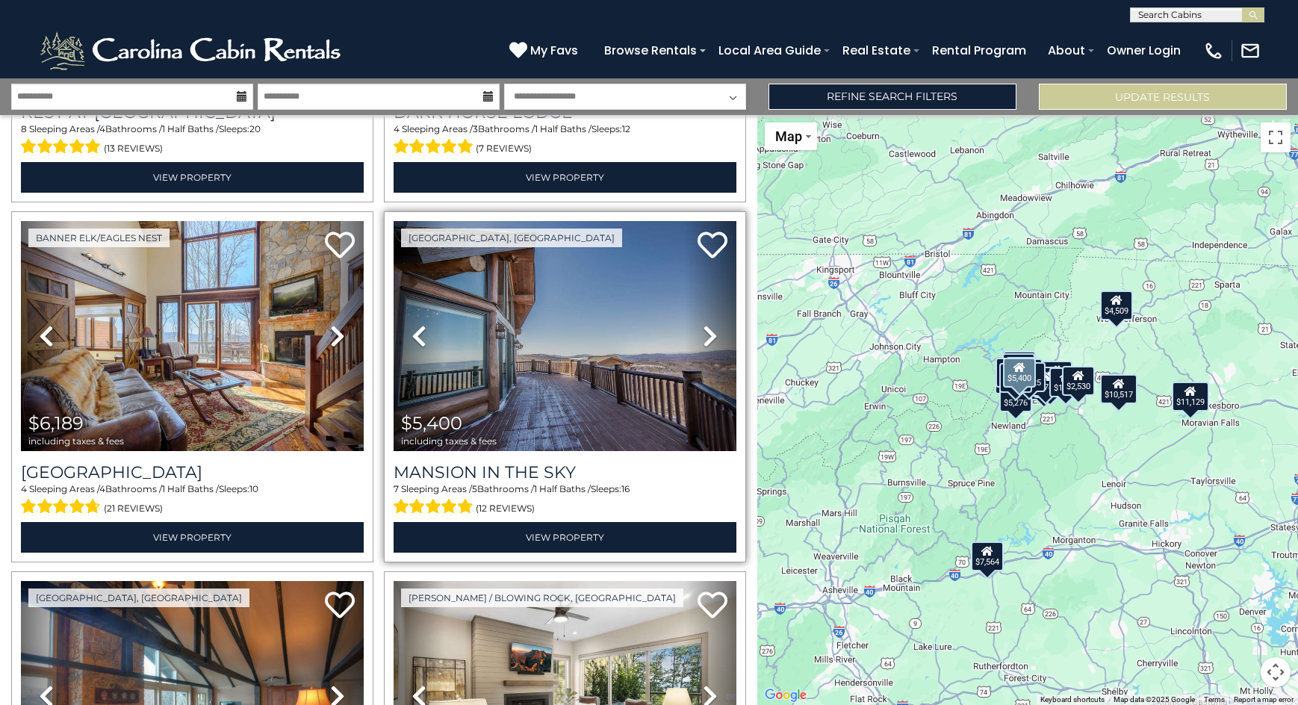
click at [703, 337] on icon at bounding box center [710, 336] width 15 height 24
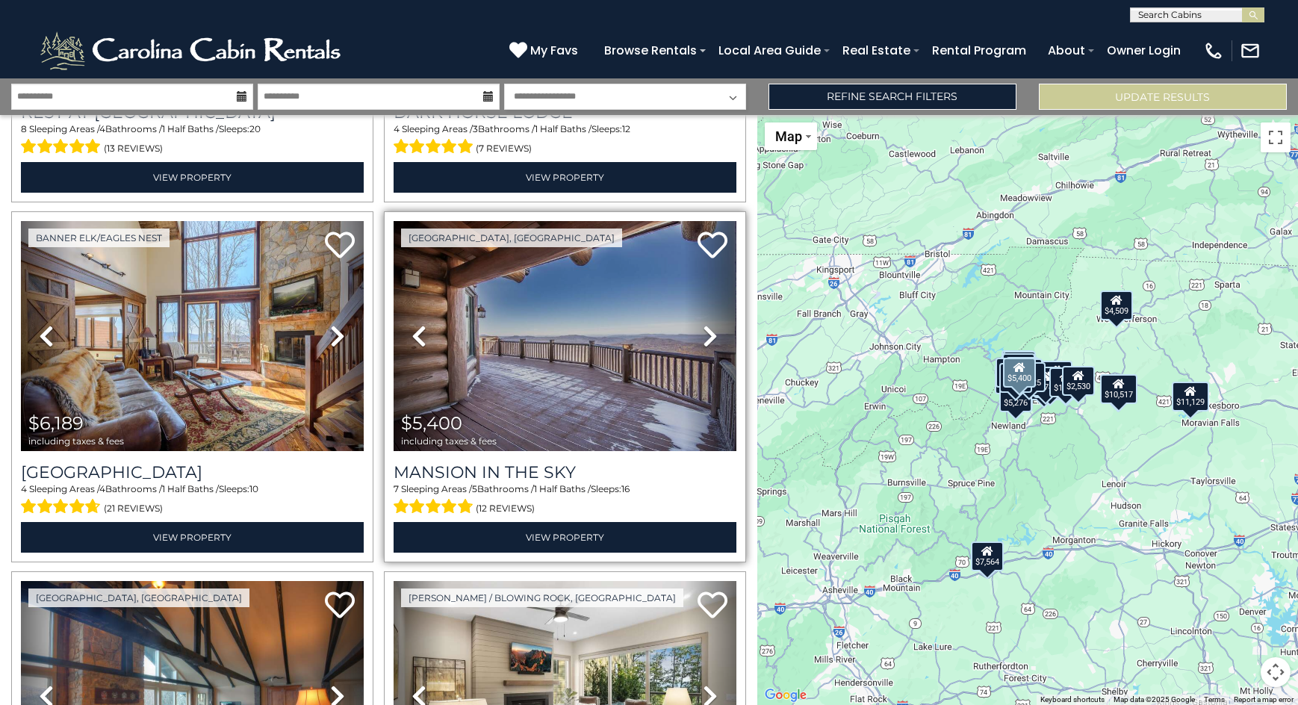
click at [703, 335] on icon at bounding box center [710, 336] width 15 height 24
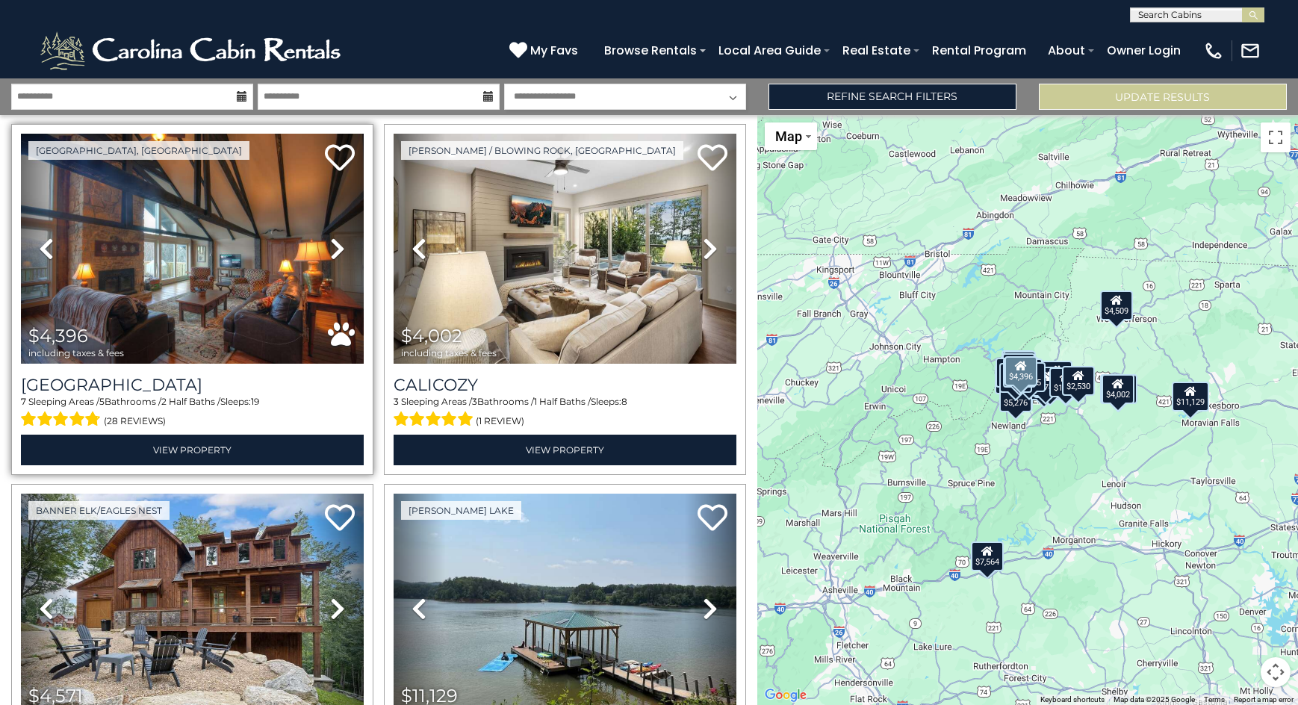
scroll to position [1121, 0]
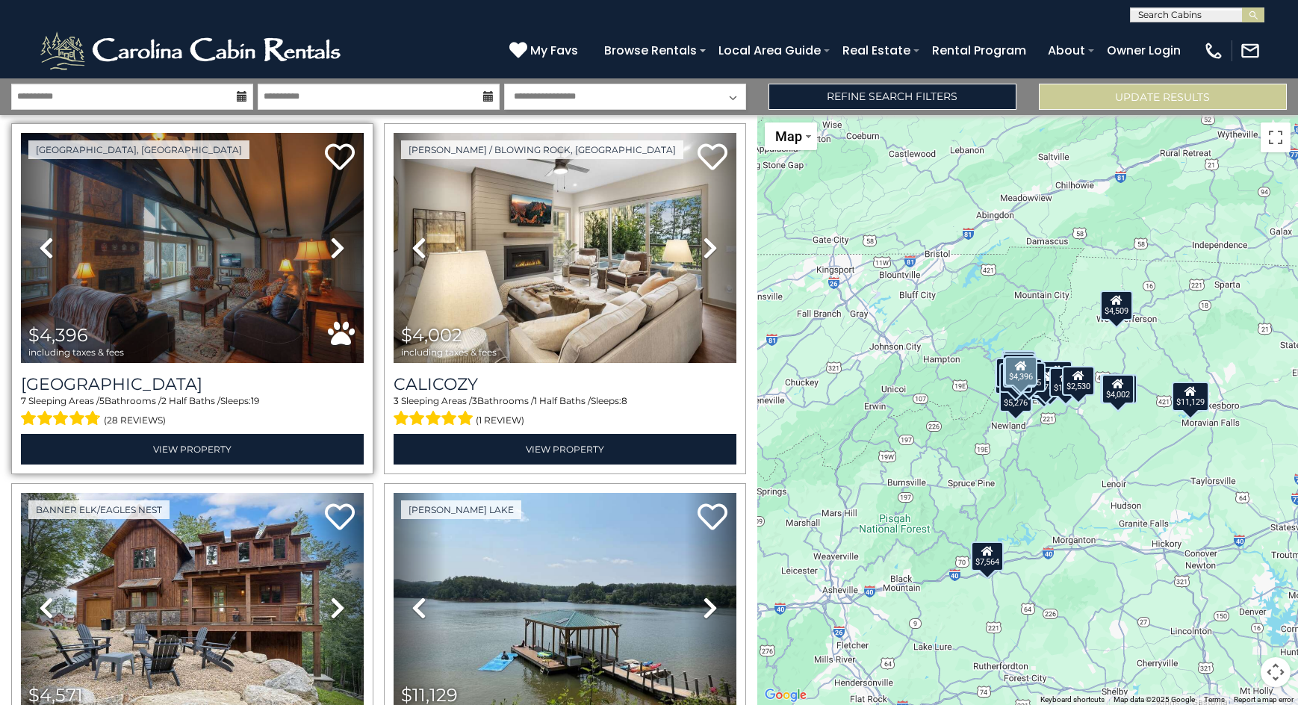
click at [334, 240] on icon at bounding box center [337, 248] width 15 height 24
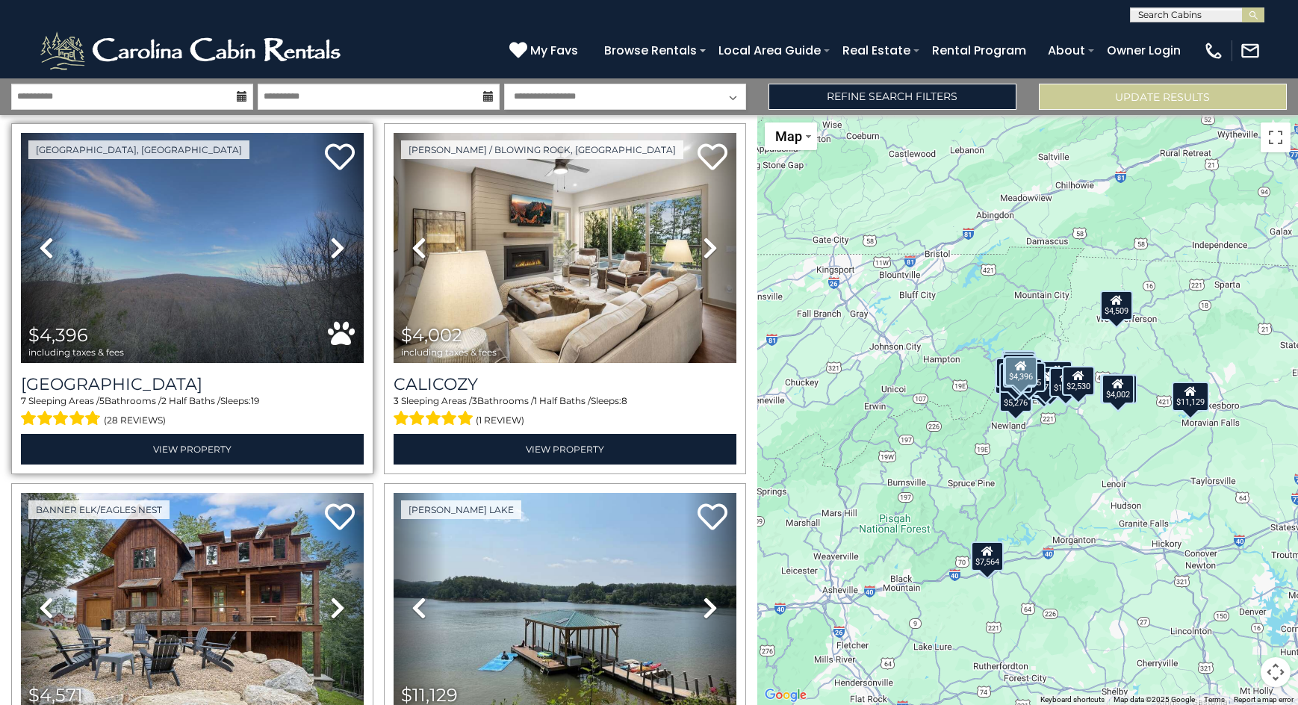
click at [334, 240] on icon at bounding box center [337, 248] width 15 height 24
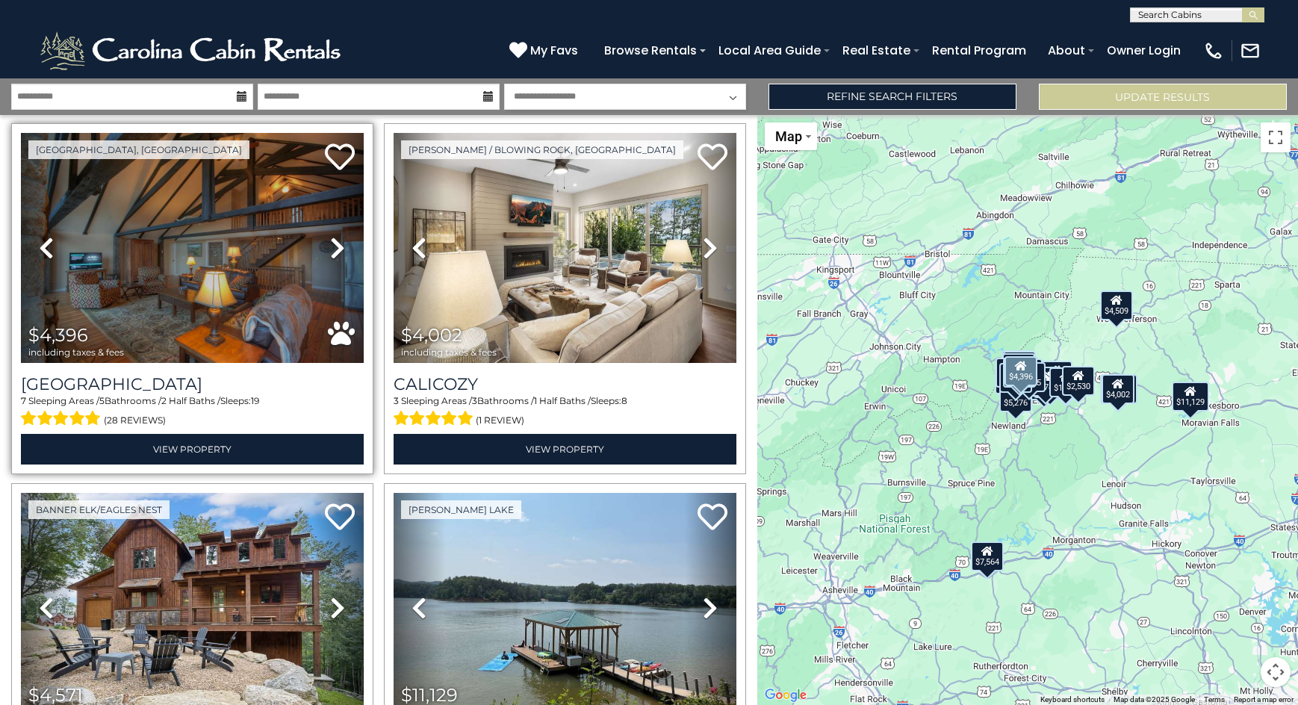
click at [334, 240] on icon at bounding box center [337, 248] width 15 height 24
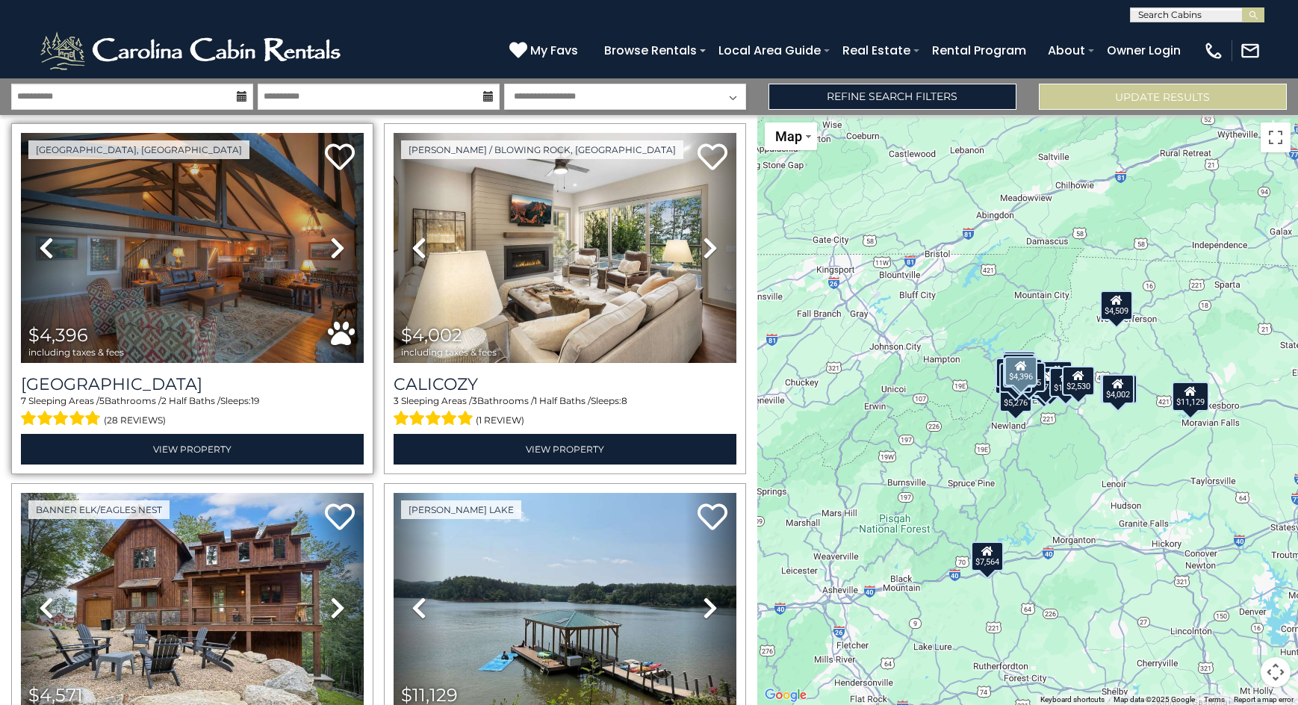
click at [334, 240] on icon at bounding box center [337, 248] width 15 height 24
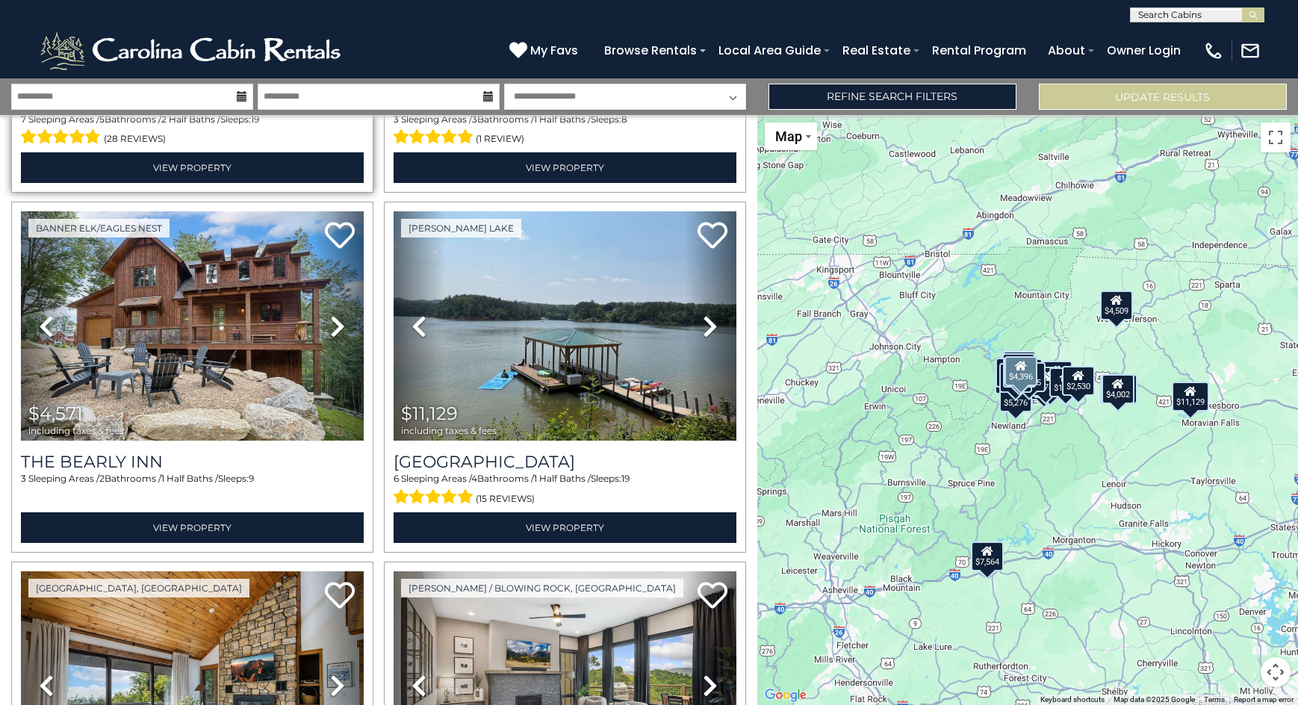
scroll to position [1419, 0]
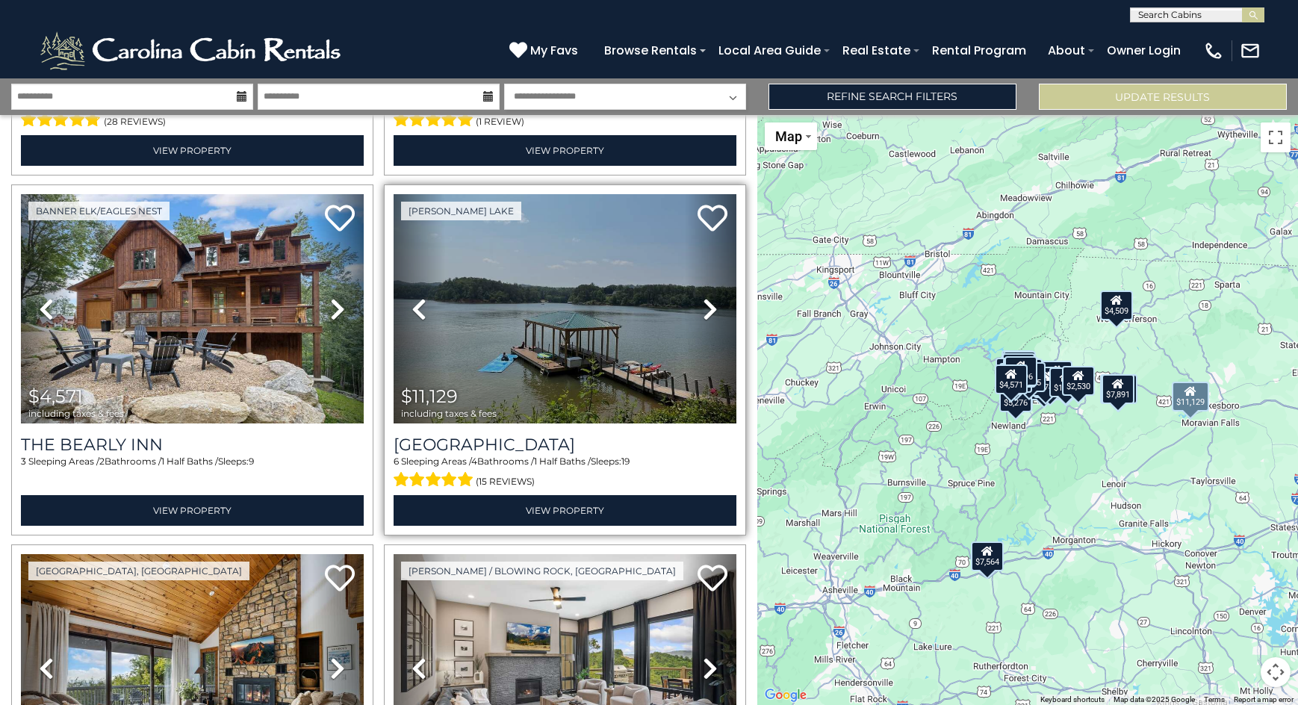
click at [703, 297] on icon at bounding box center [710, 309] width 15 height 24
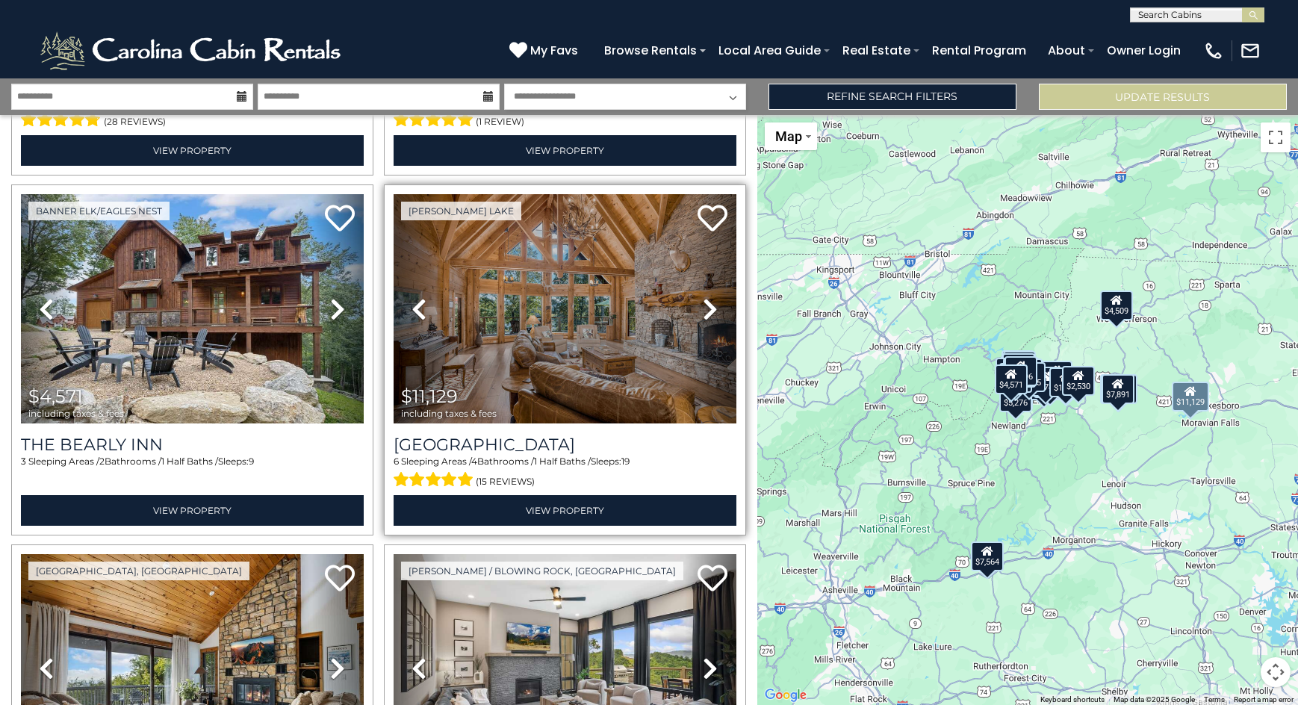
click at [703, 297] on icon at bounding box center [710, 309] width 15 height 24
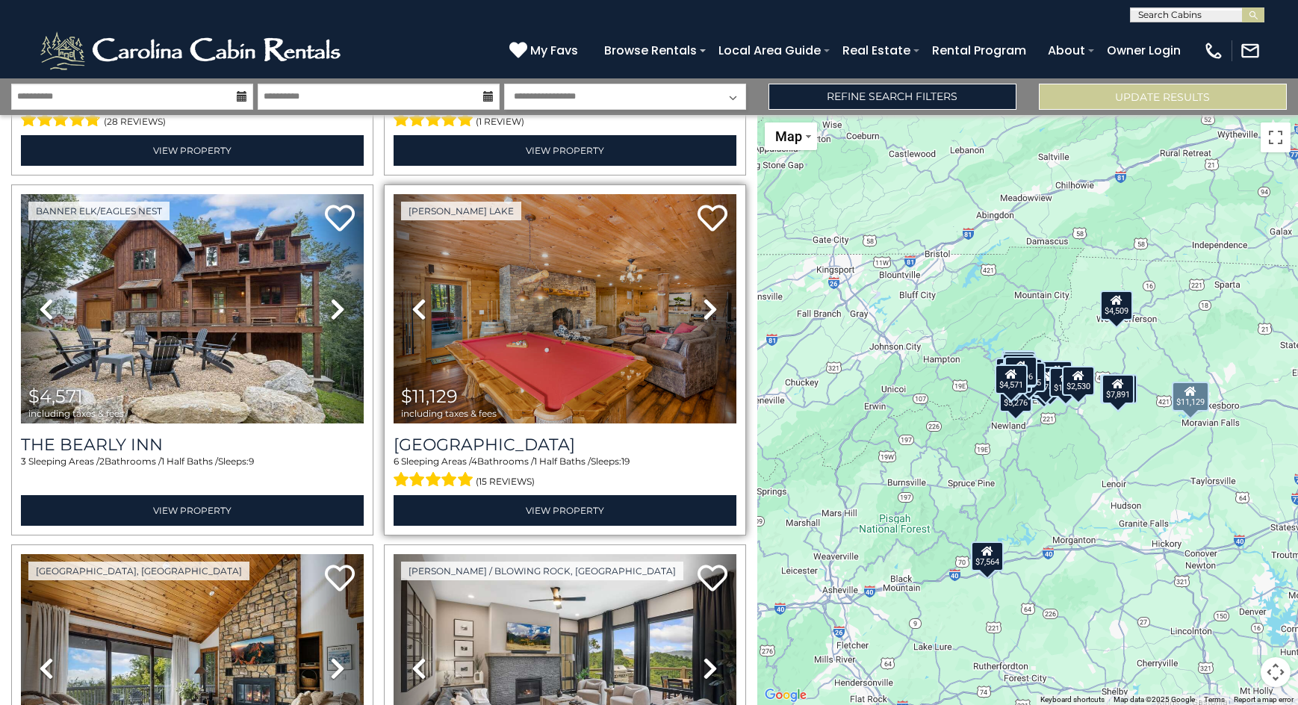
click at [703, 297] on icon at bounding box center [710, 309] width 15 height 24
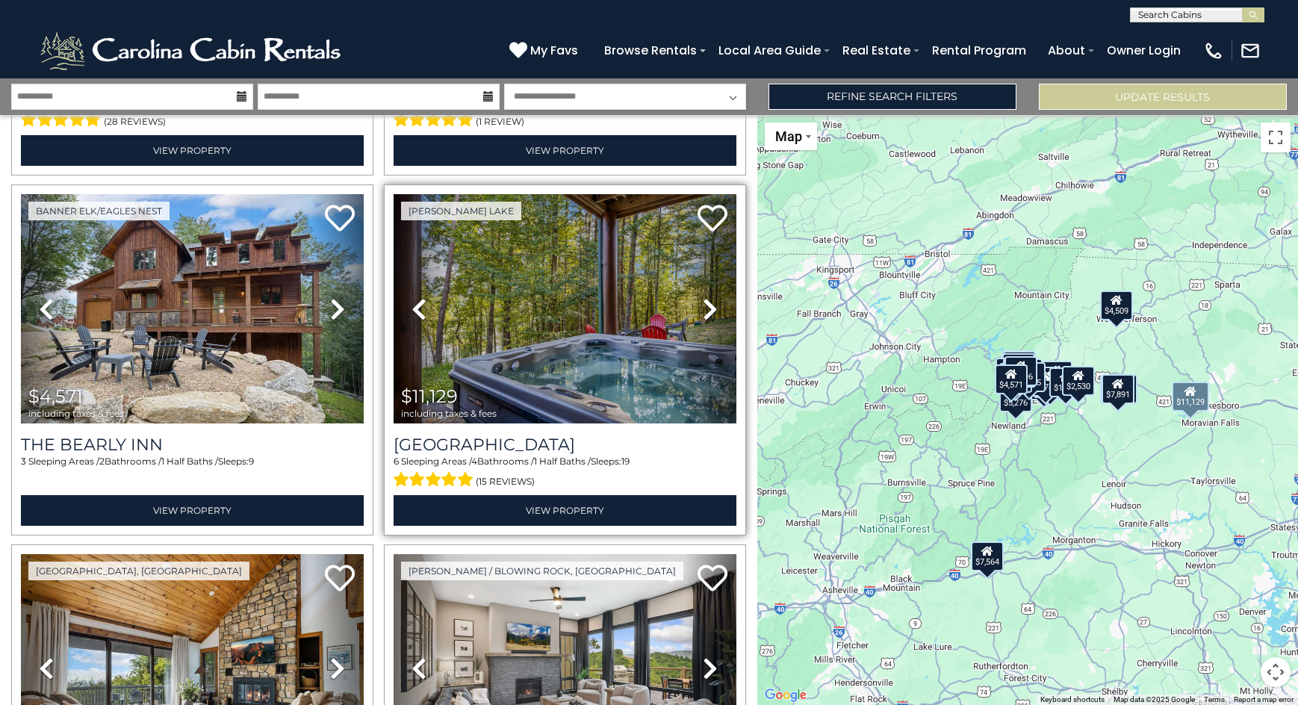
click at [703, 297] on icon at bounding box center [710, 309] width 15 height 24
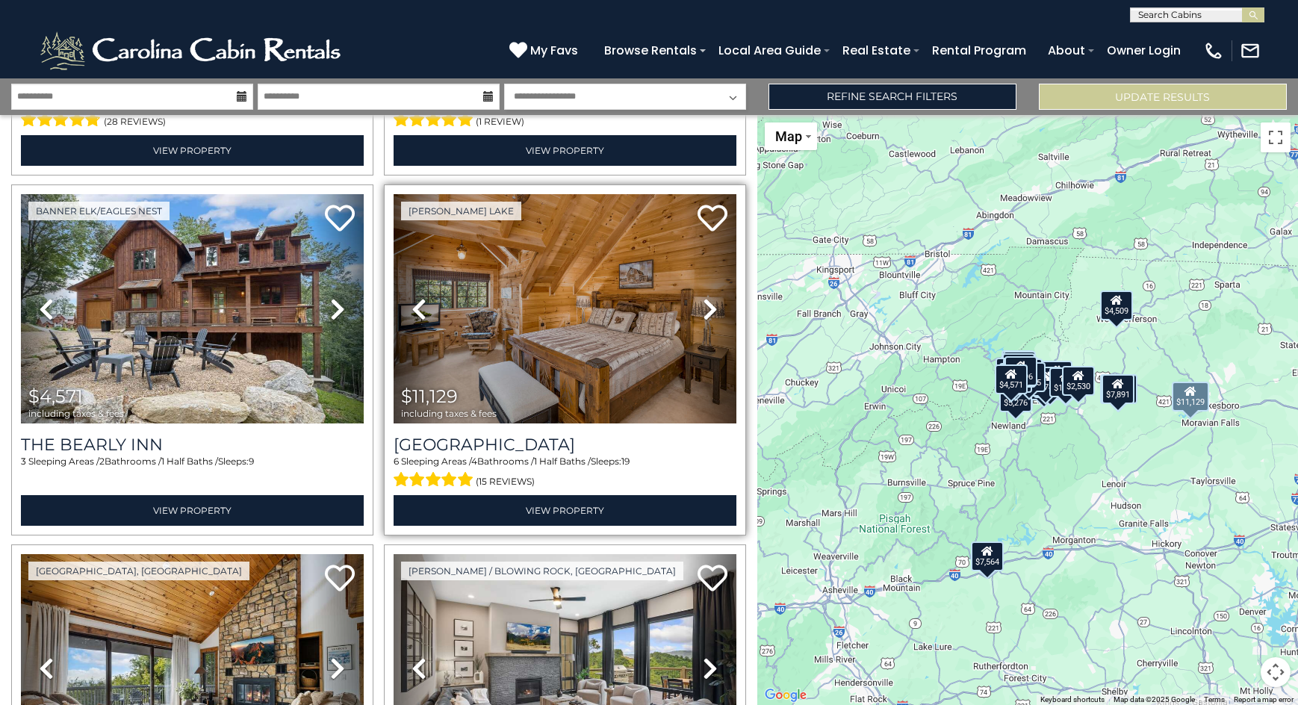
click at [703, 297] on icon at bounding box center [710, 309] width 15 height 24
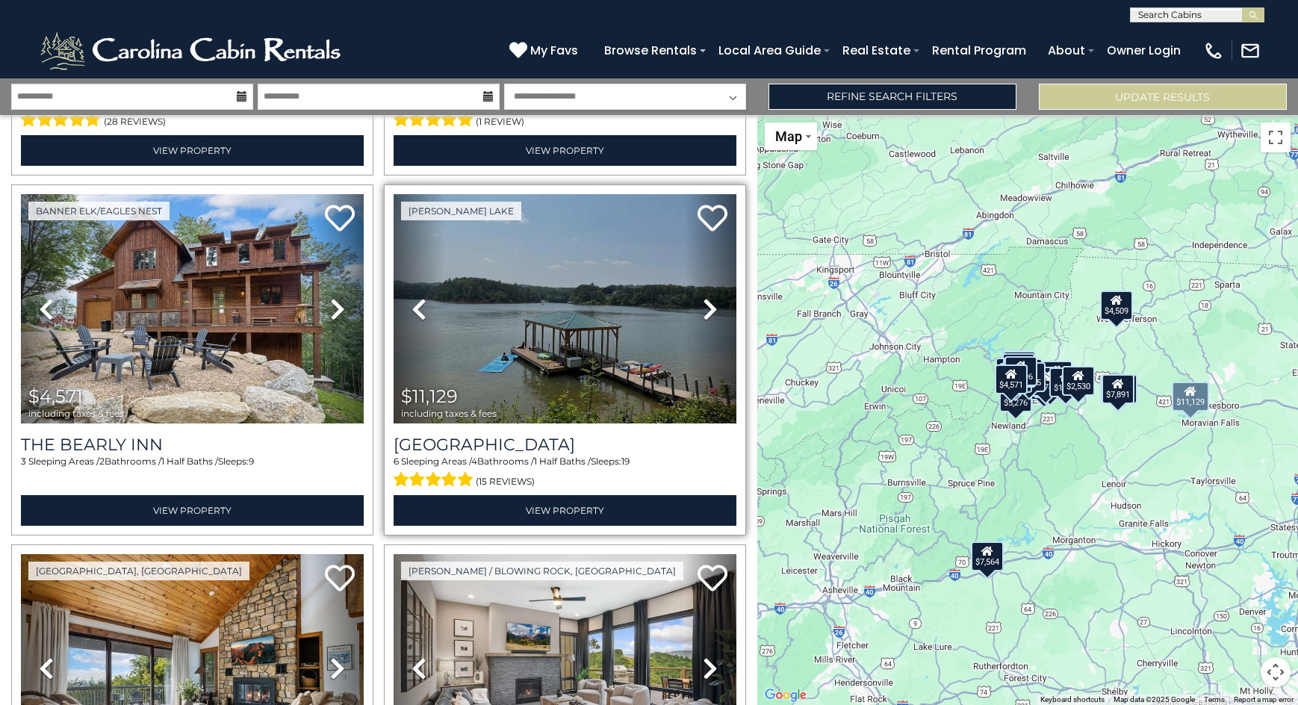
click at [703, 297] on icon at bounding box center [710, 309] width 15 height 24
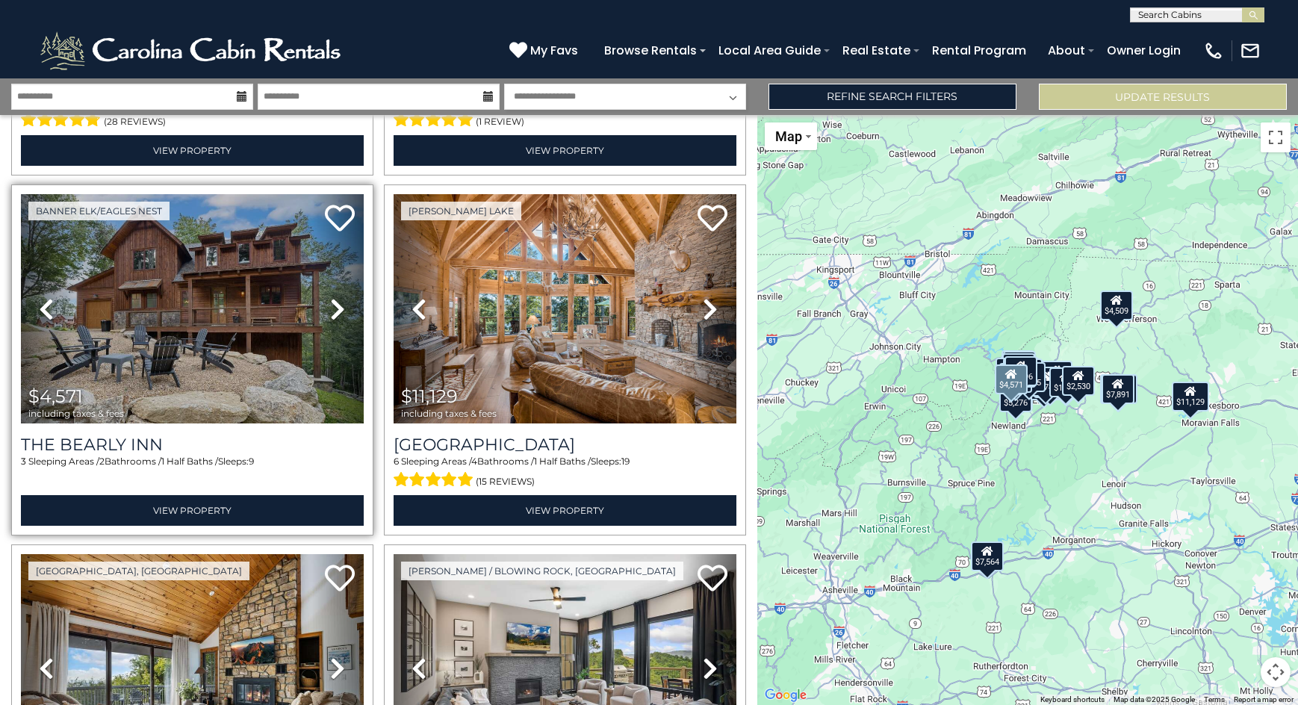
click at [331, 297] on icon at bounding box center [337, 309] width 15 height 24
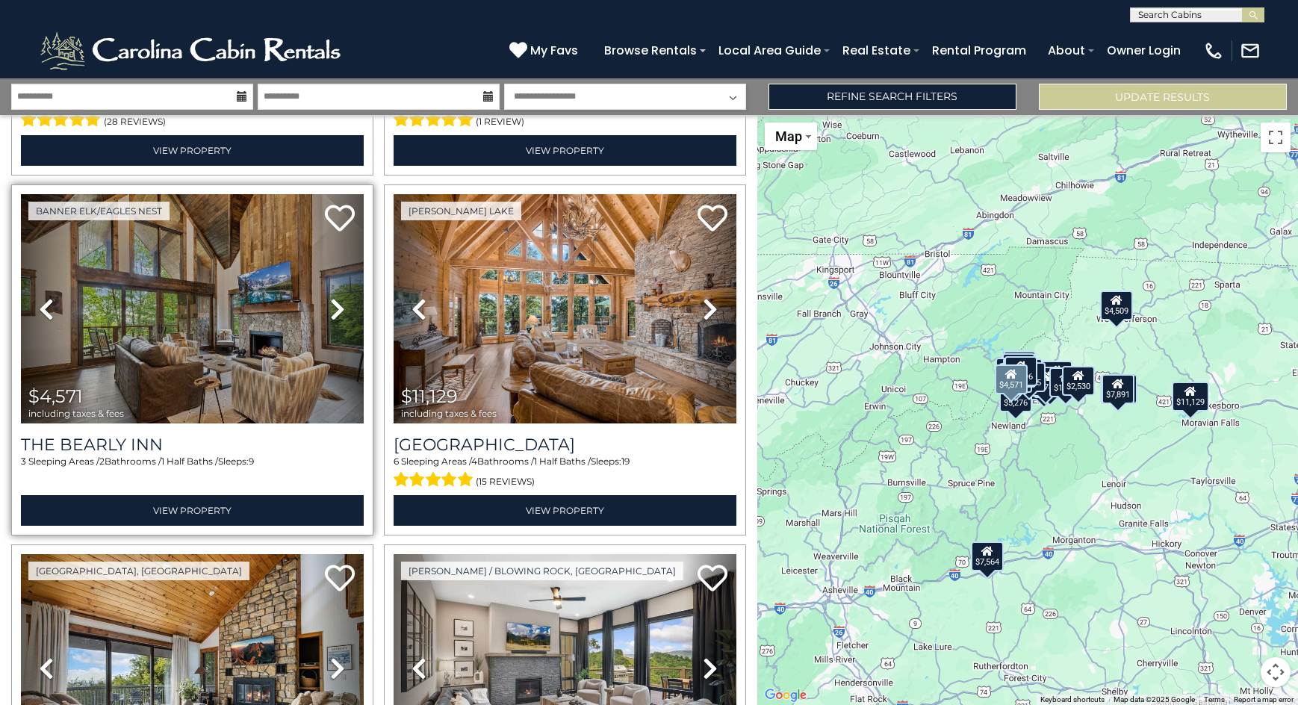
click at [331, 297] on icon at bounding box center [337, 309] width 15 height 24
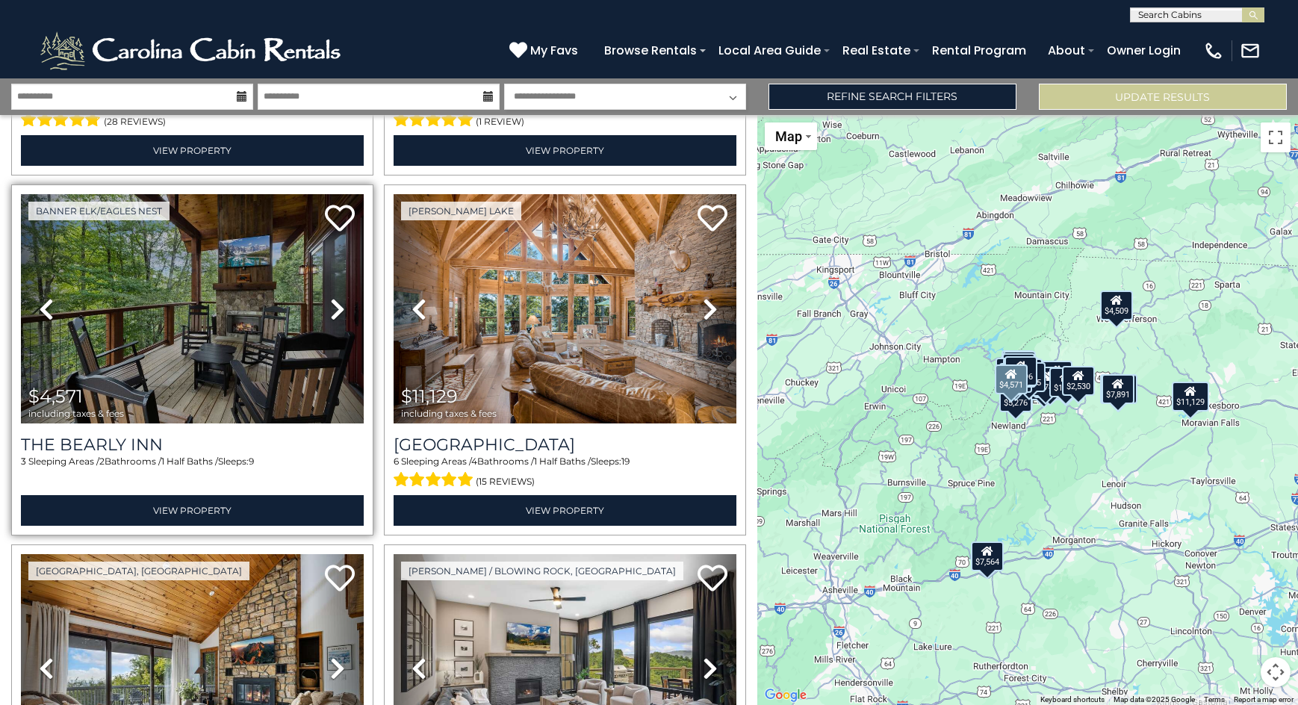
click at [331, 297] on icon at bounding box center [337, 309] width 15 height 24
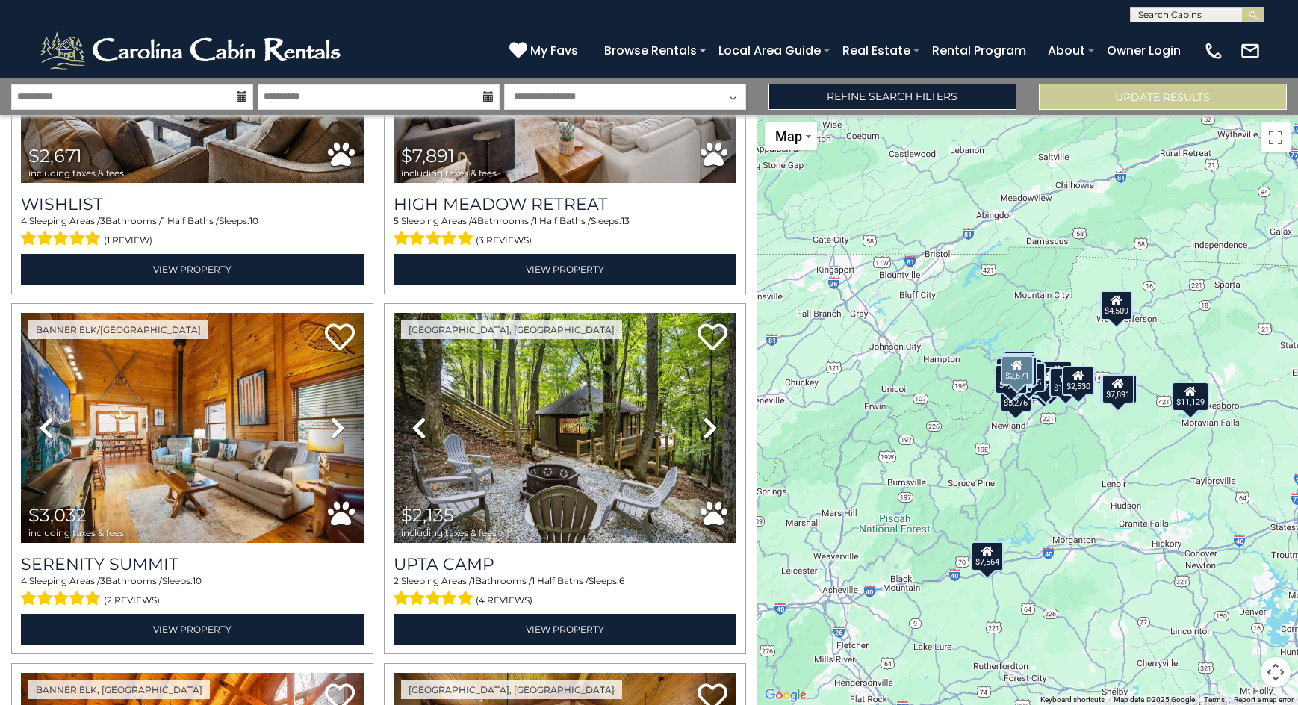
scroll to position [2092, 0]
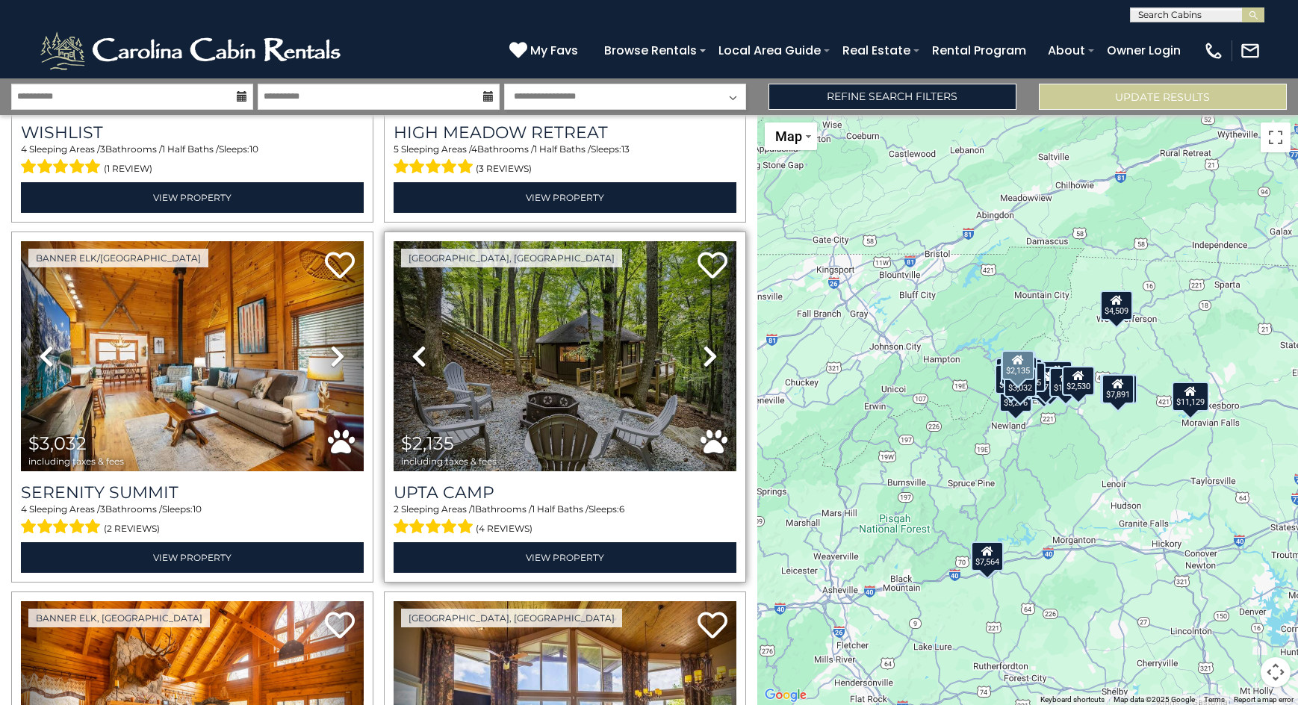
click at [703, 344] on icon at bounding box center [710, 356] width 15 height 24
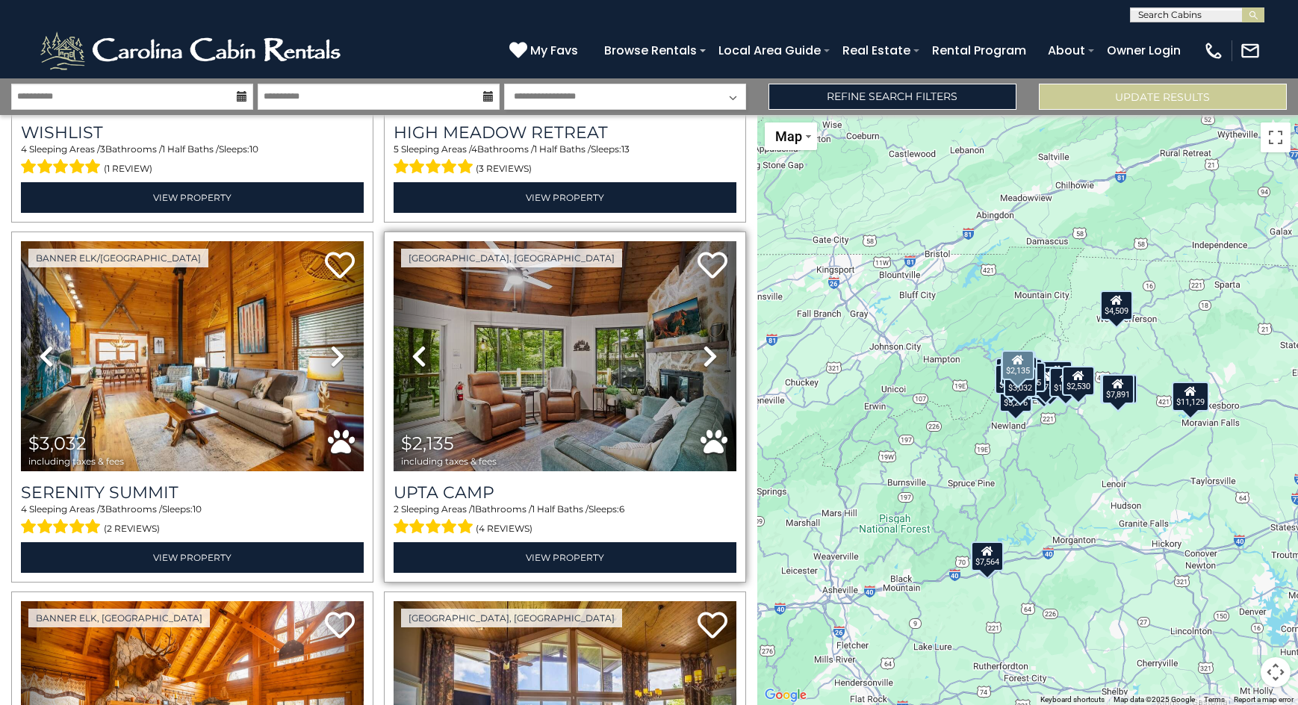
click at [703, 344] on icon at bounding box center [710, 356] width 15 height 24
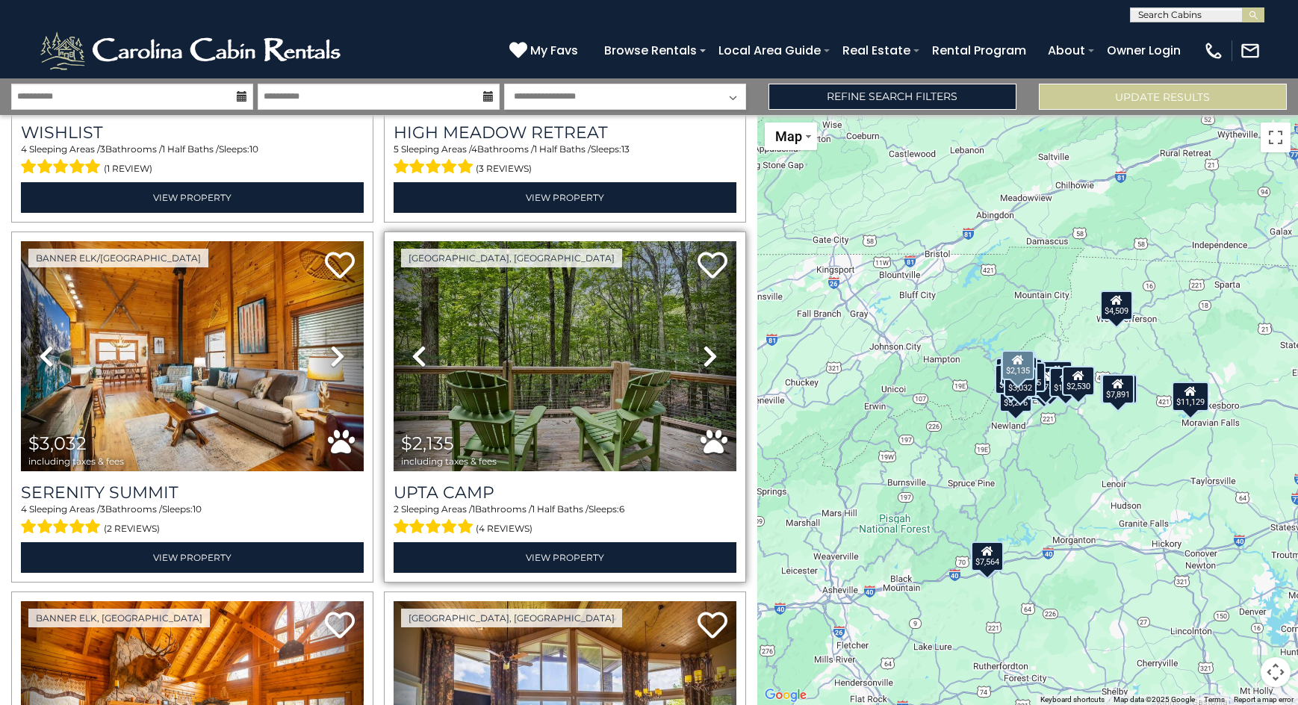
click at [703, 344] on icon at bounding box center [710, 356] width 15 height 24
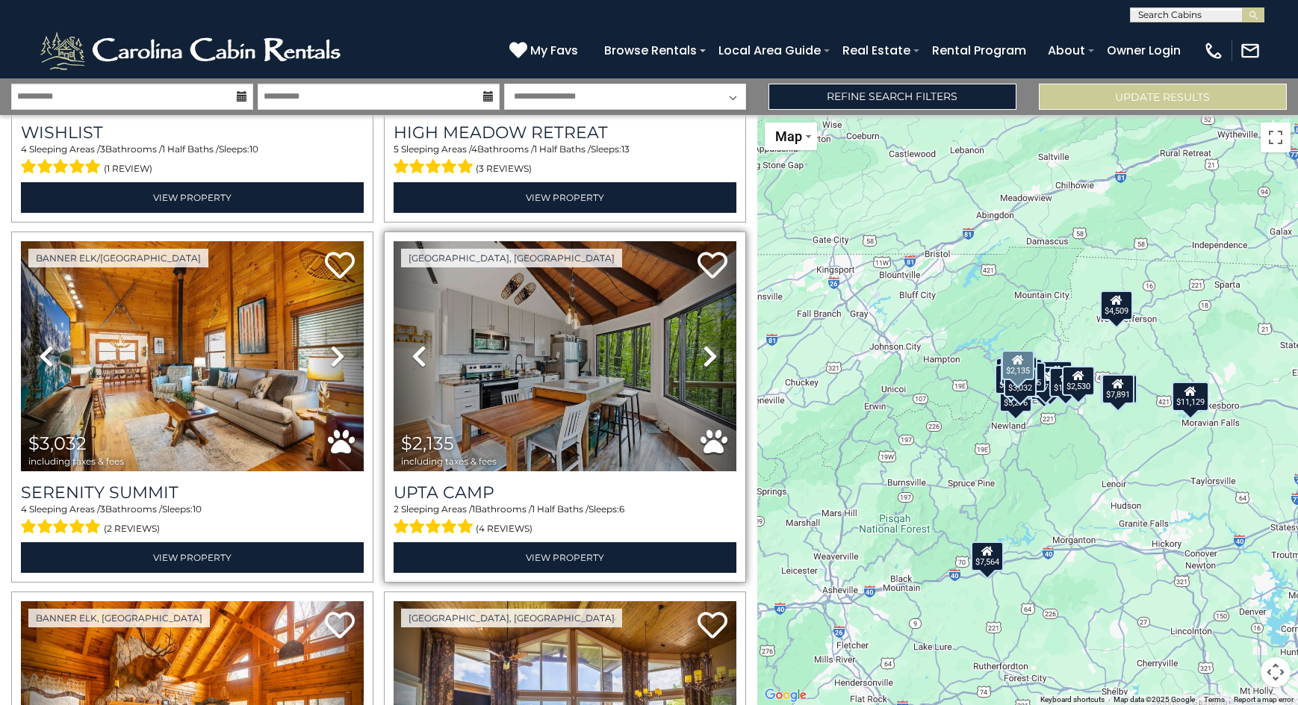
click at [703, 344] on icon at bounding box center [710, 356] width 15 height 24
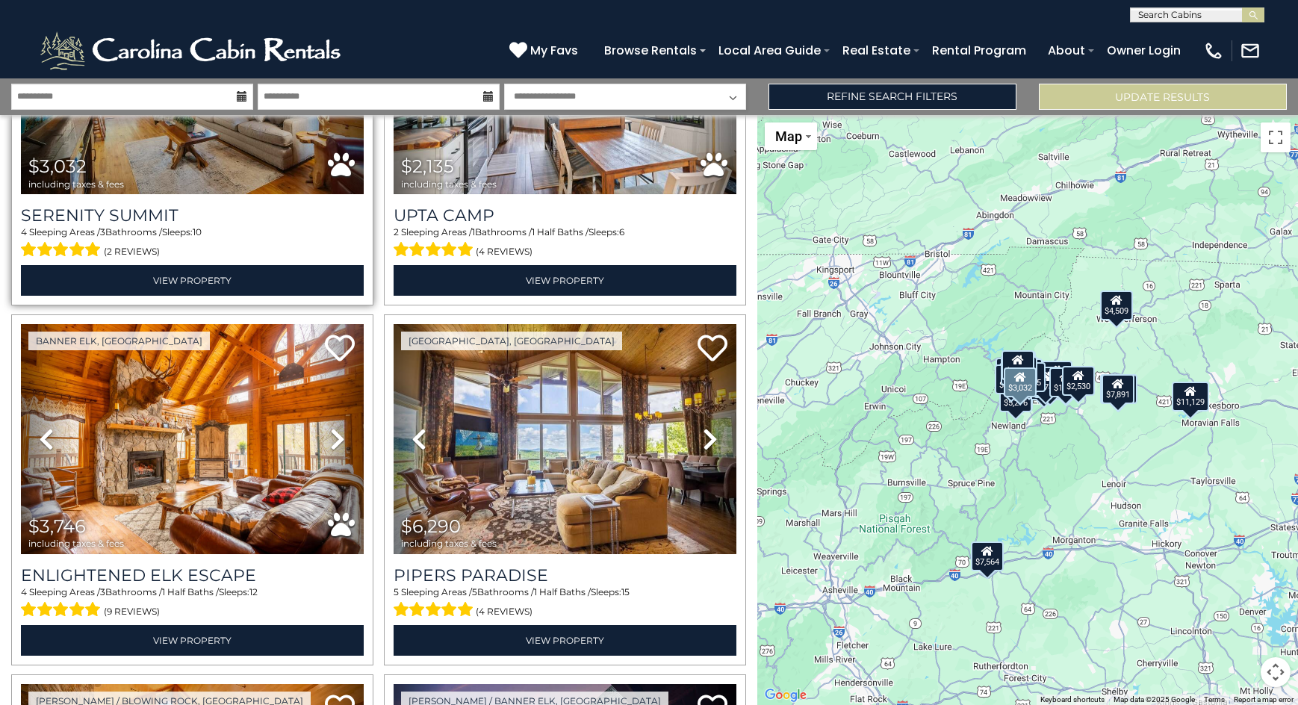
scroll to position [2465, 0]
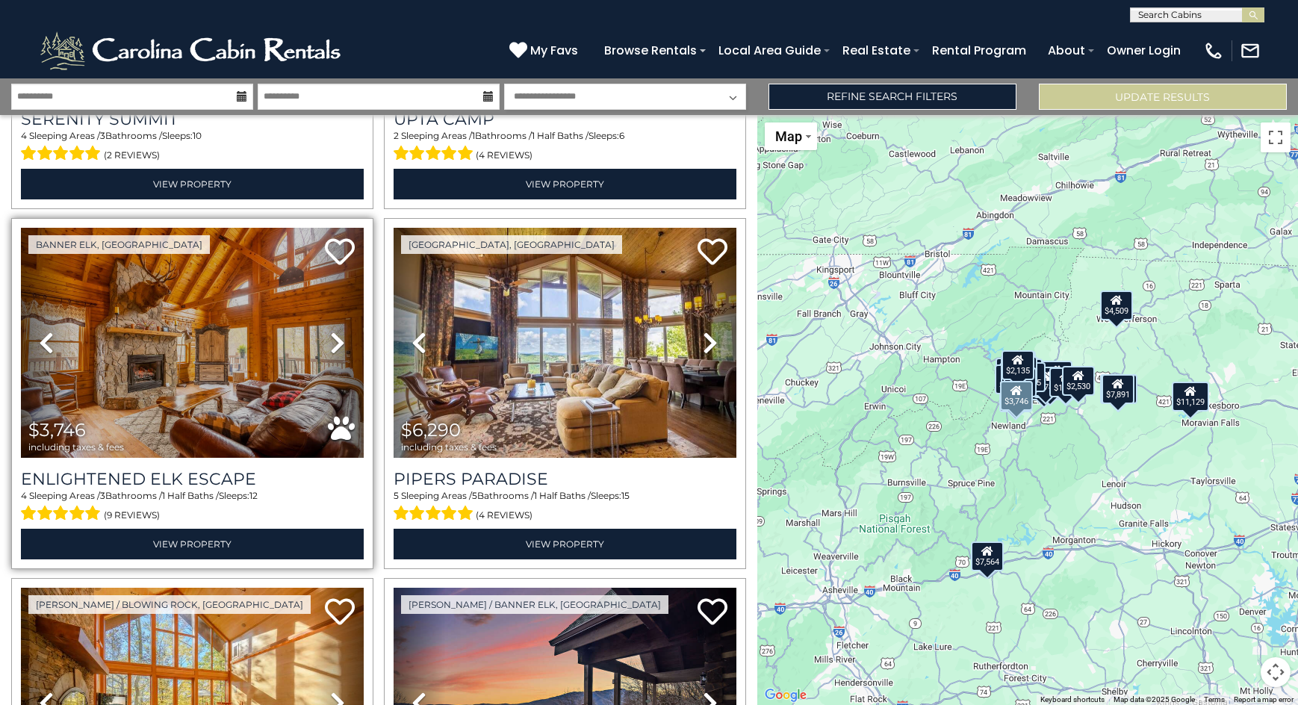
click at [332, 331] on icon at bounding box center [337, 343] width 15 height 24
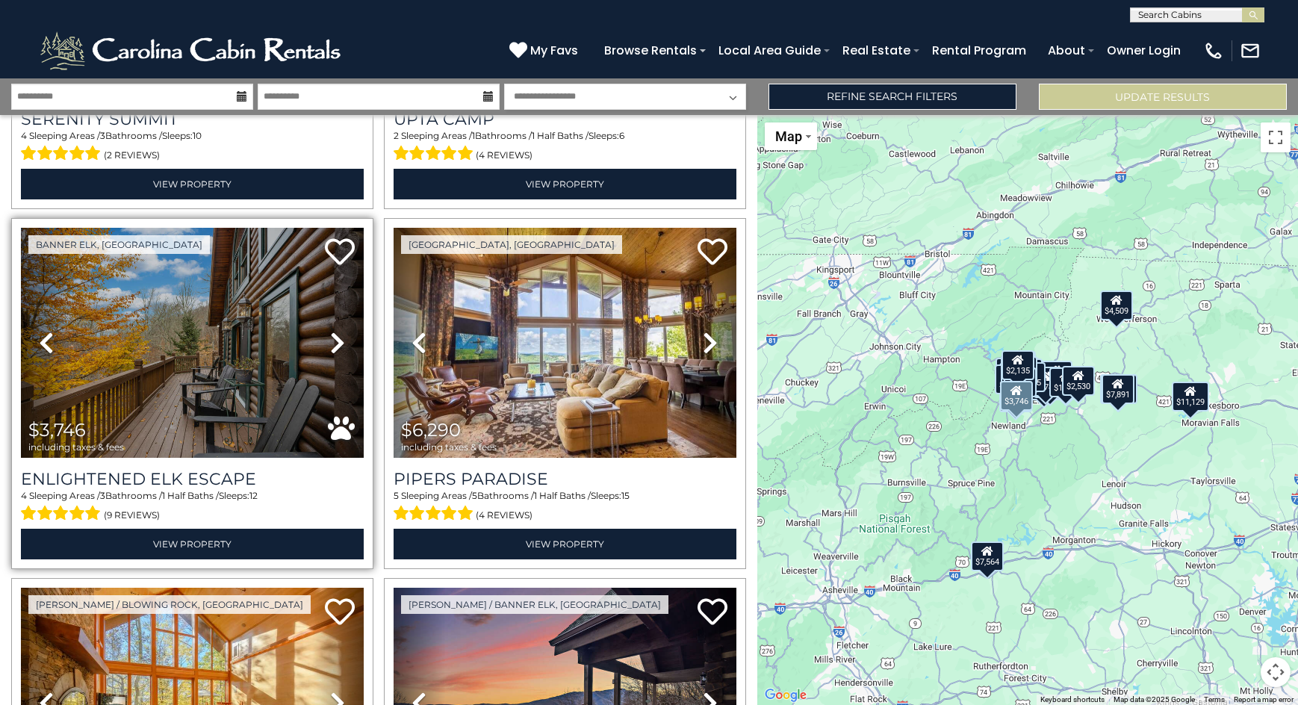
click at [335, 331] on icon at bounding box center [337, 343] width 15 height 24
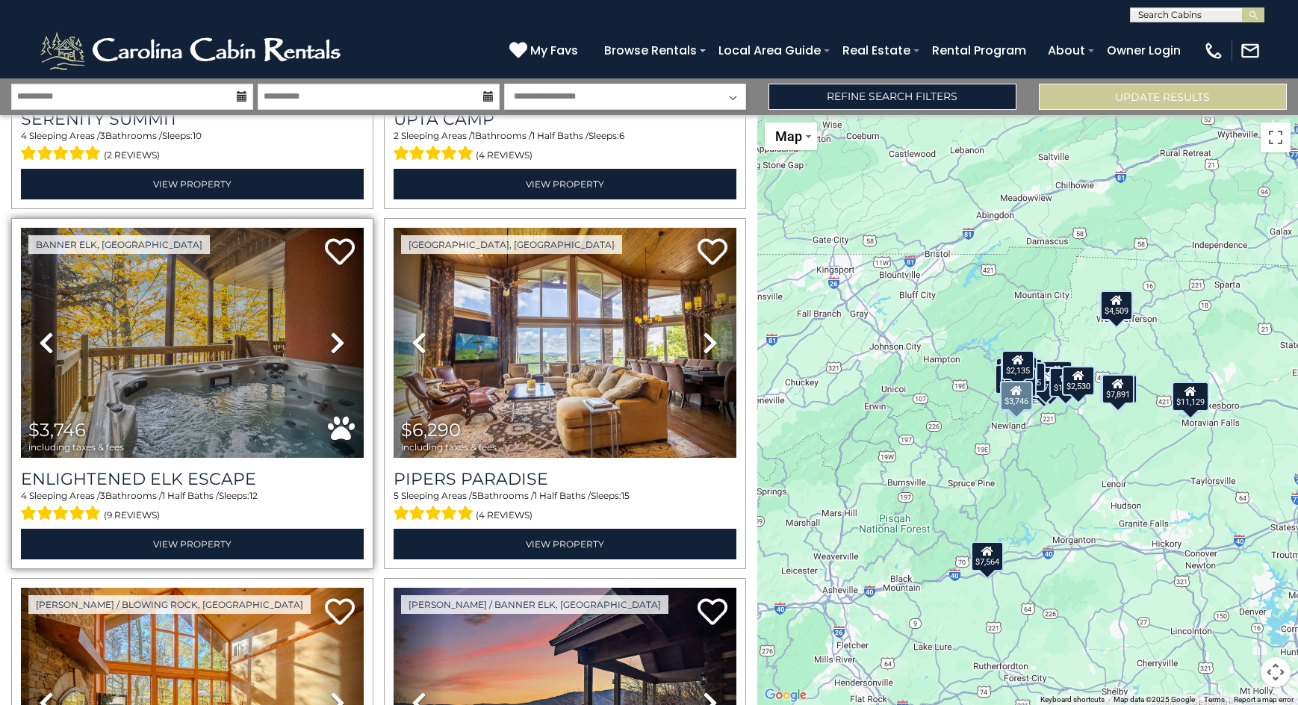
click at [335, 331] on icon at bounding box center [337, 343] width 15 height 24
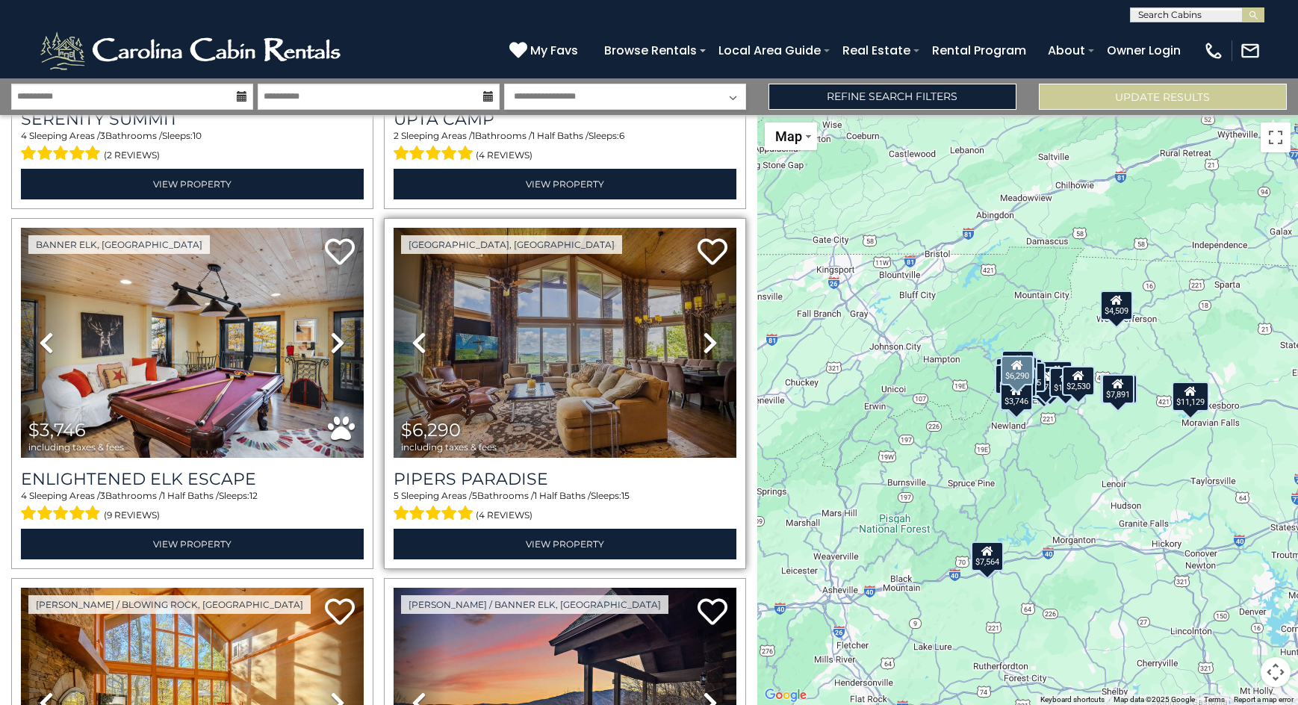
click at [704, 331] on icon at bounding box center [710, 343] width 15 height 24
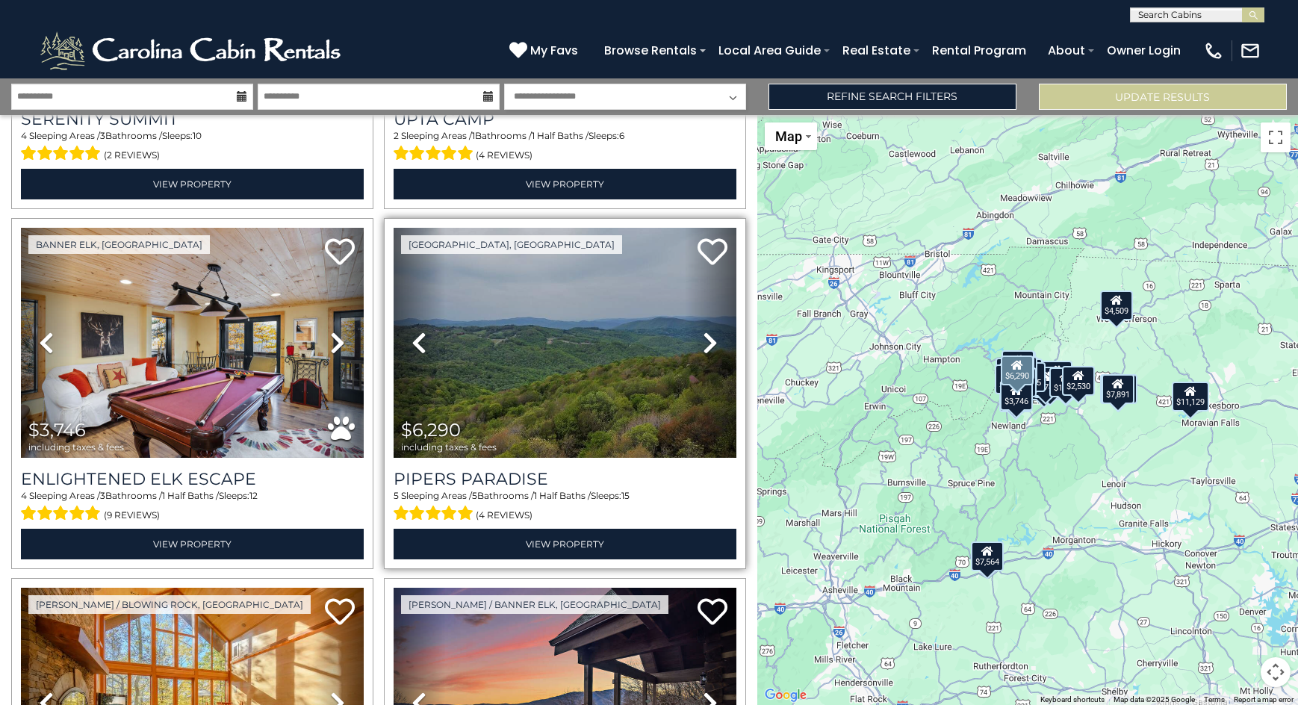
click at [704, 331] on icon at bounding box center [710, 343] width 15 height 24
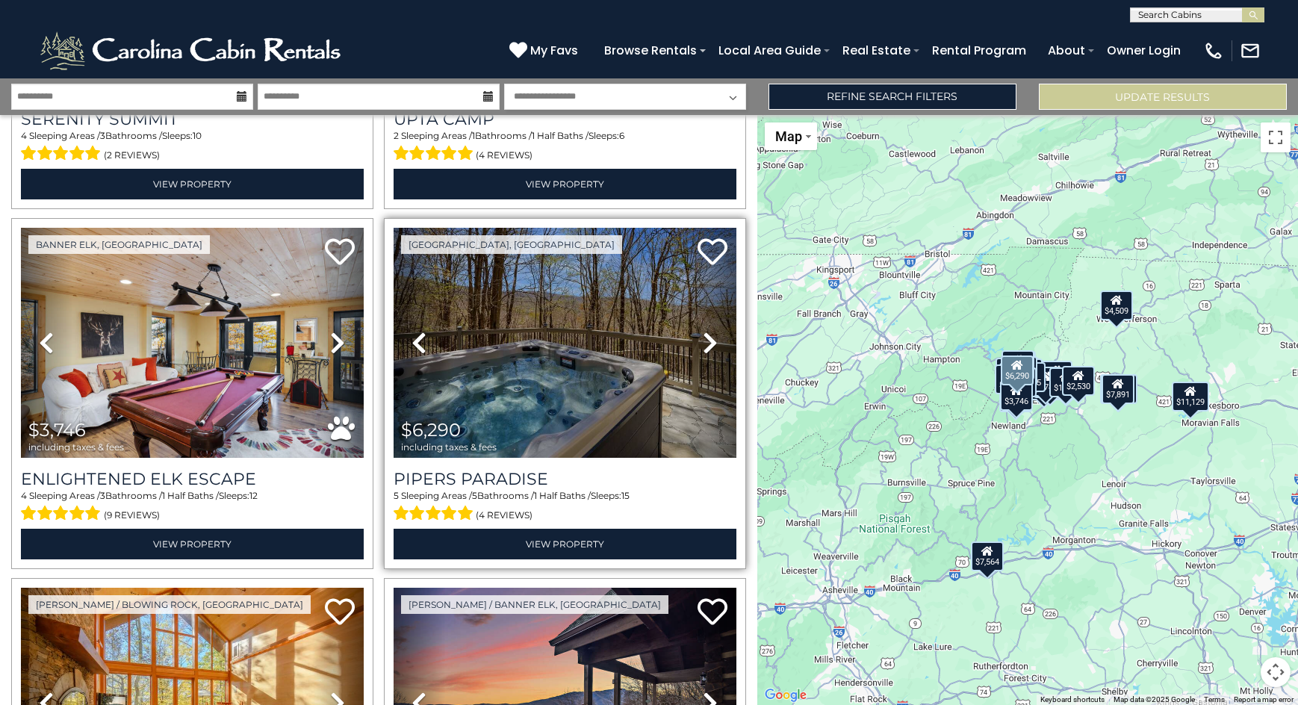
click at [704, 331] on icon at bounding box center [710, 343] width 15 height 24
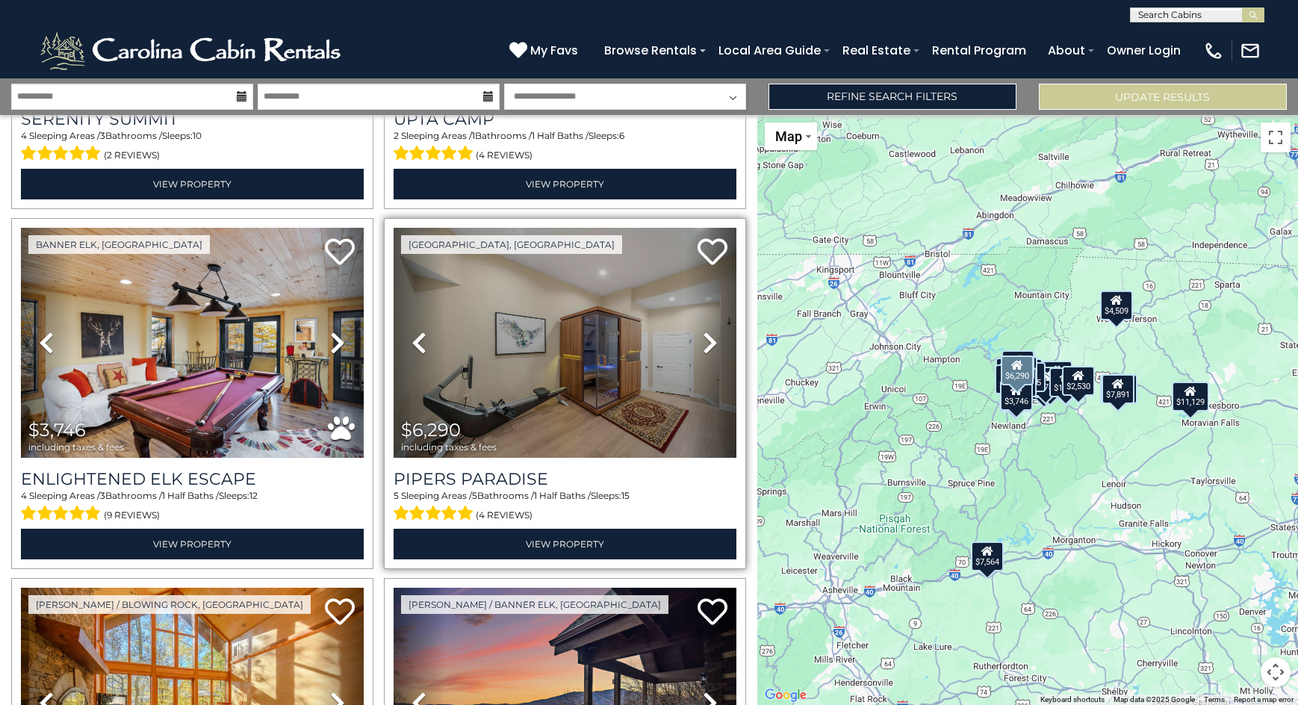
click at [704, 331] on icon at bounding box center [710, 343] width 15 height 24
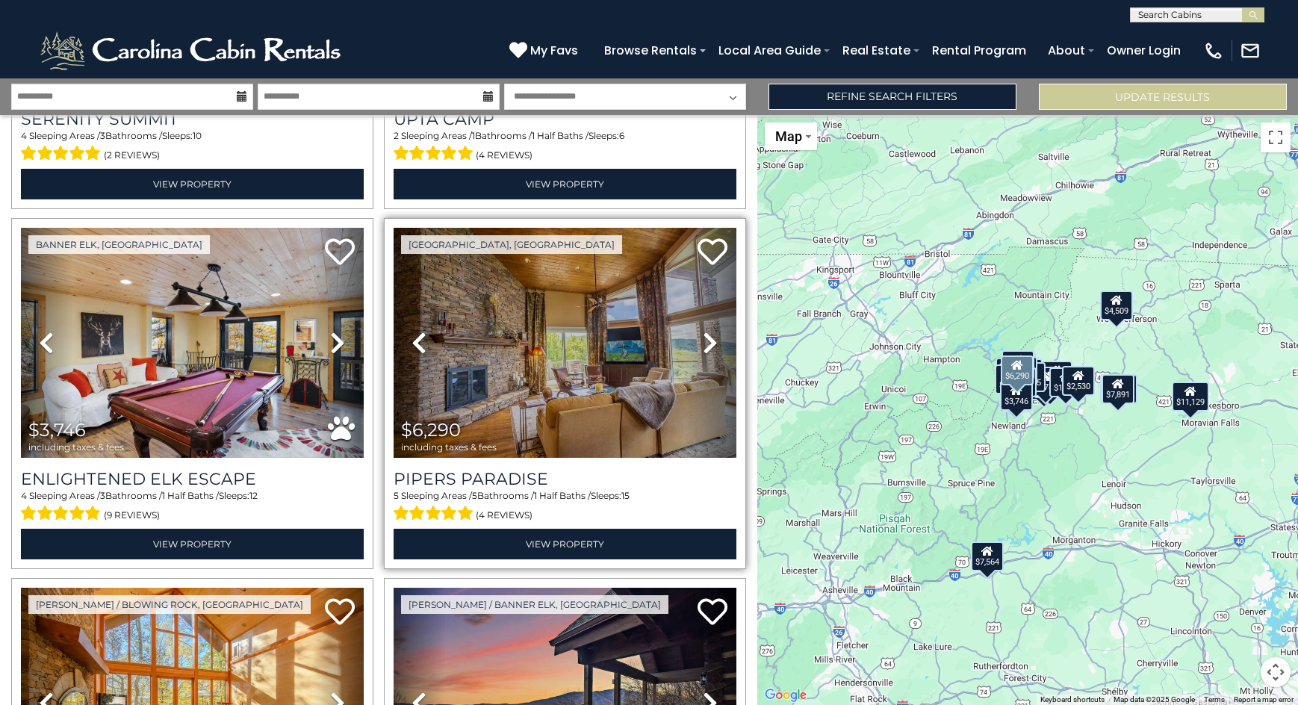
click at [704, 331] on icon at bounding box center [710, 343] width 15 height 24
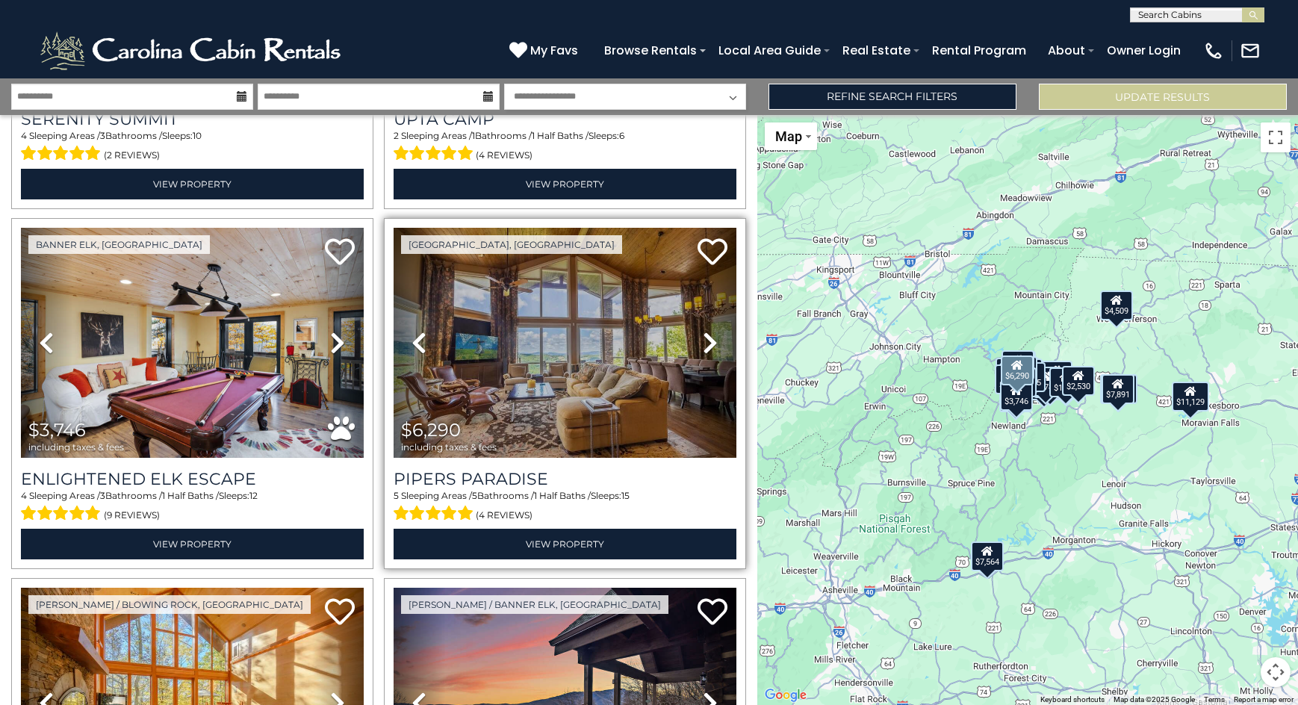
click at [704, 331] on icon at bounding box center [710, 343] width 15 height 24
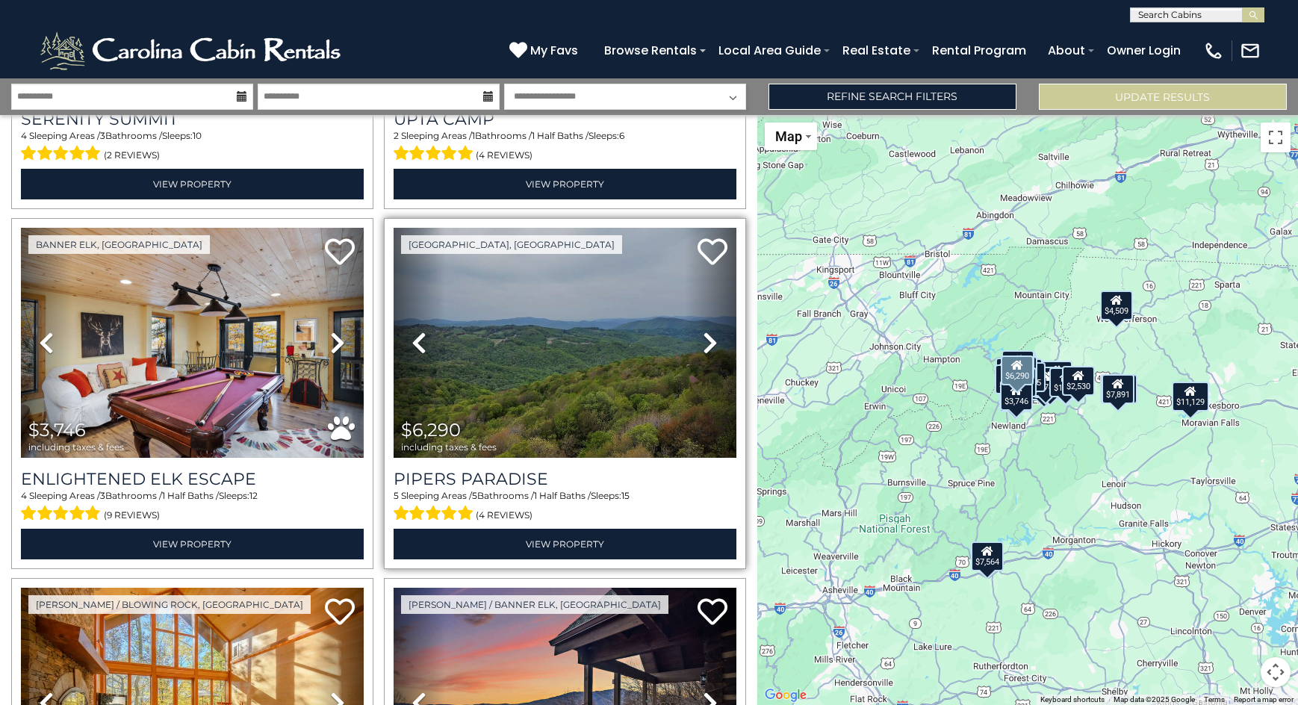
click at [704, 331] on icon at bounding box center [710, 343] width 15 height 24
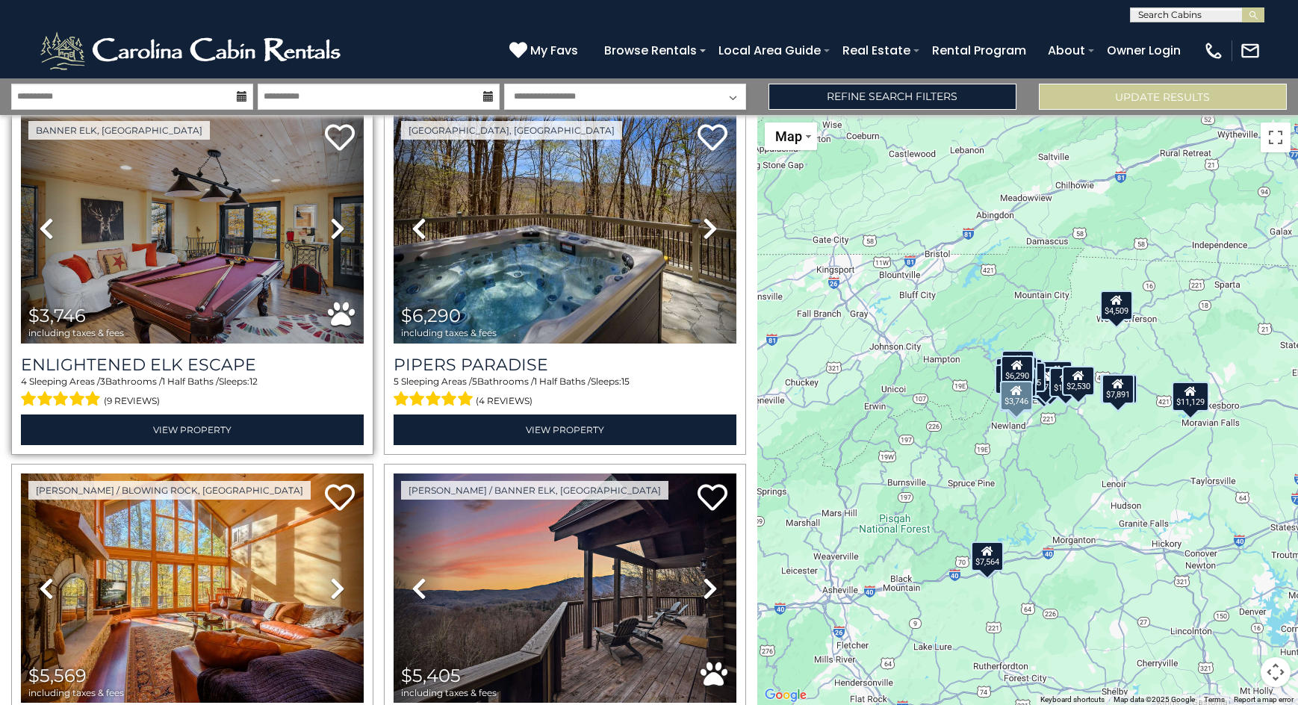
scroll to position [2839, 0]
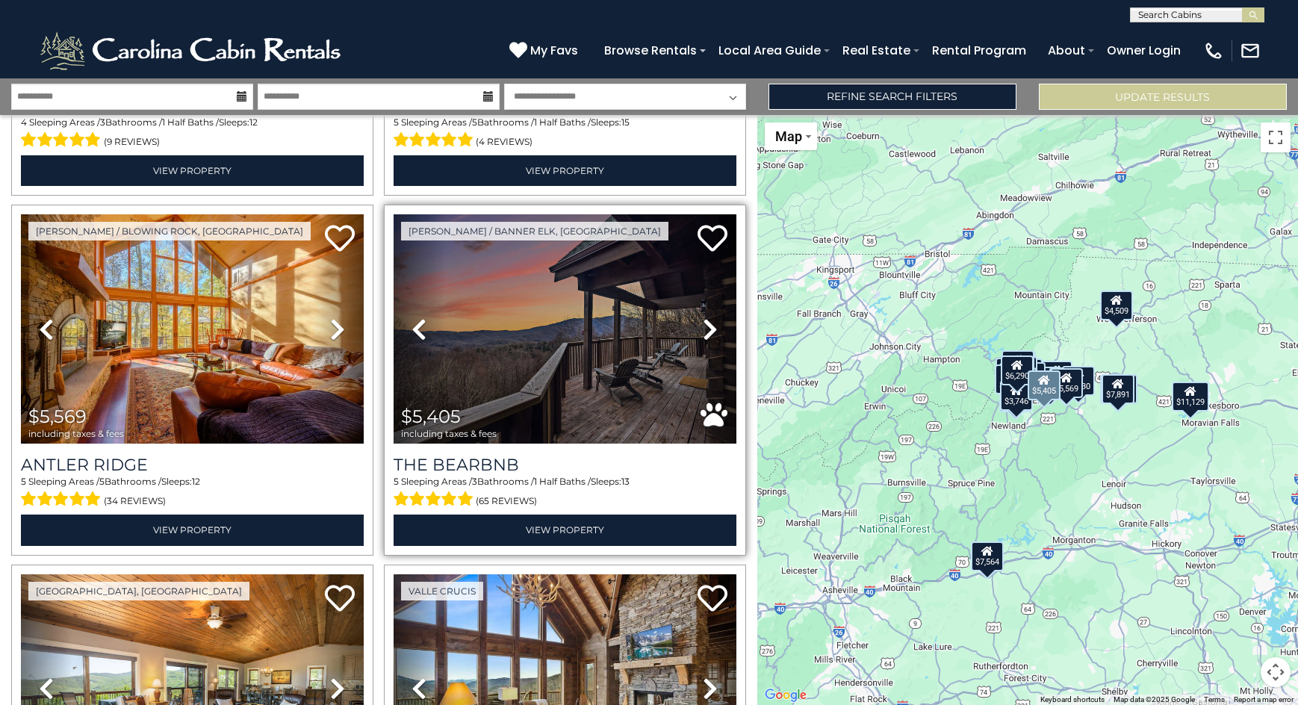
click at [703, 317] on icon at bounding box center [710, 329] width 15 height 24
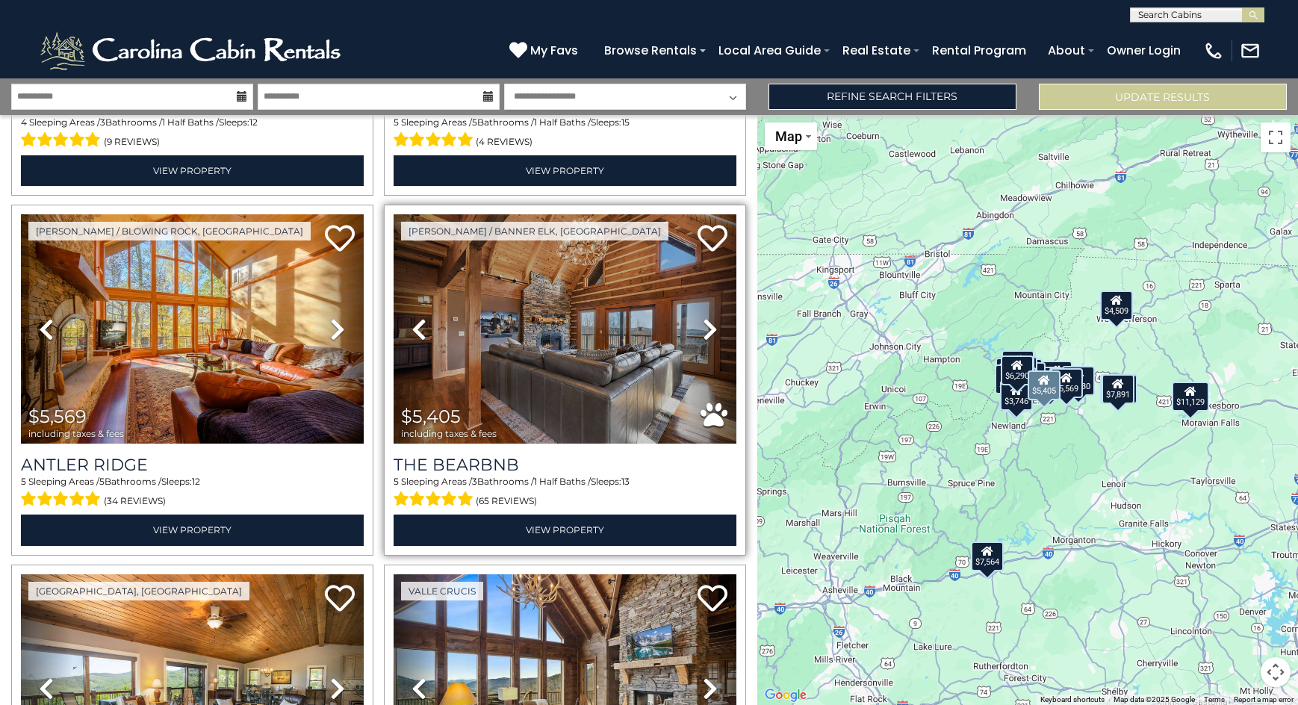
click at [703, 317] on icon at bounding box center [710, 329] width 15 height 24
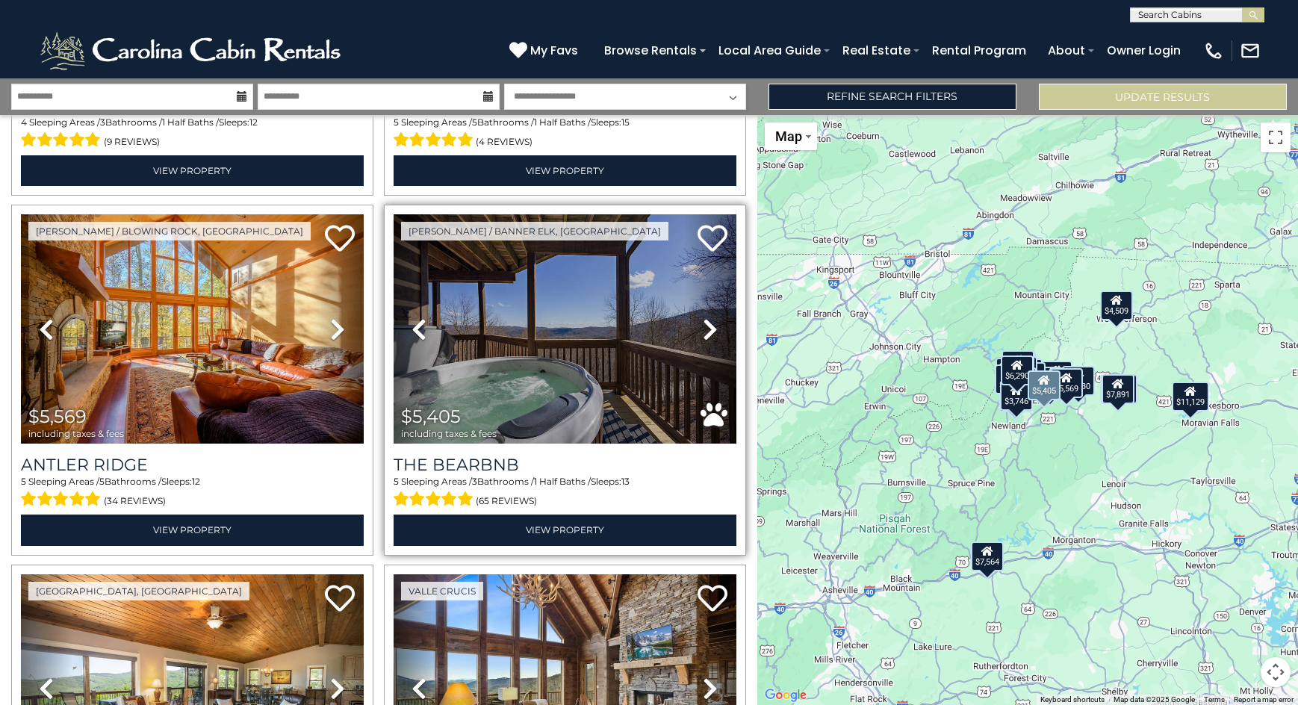
click at [703, 317] on icon at bounding box center [710, 329] width 15 height 24
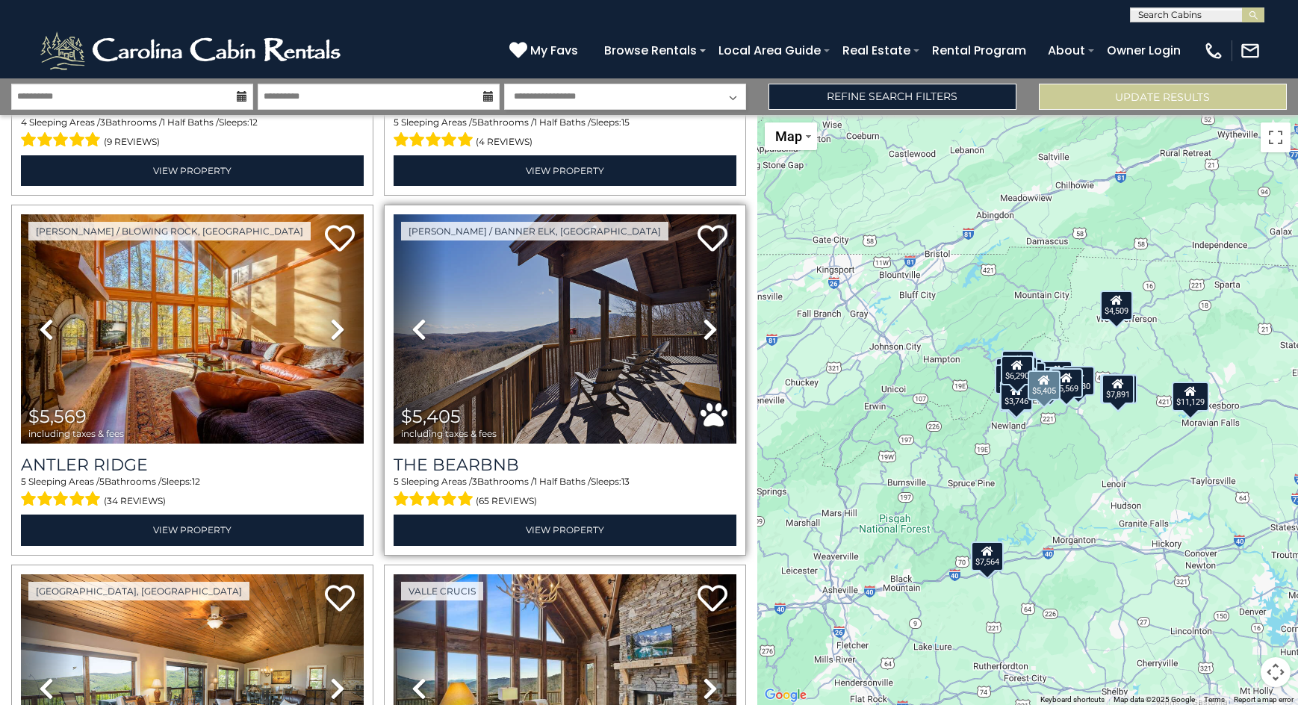
click at [703, 317] on icon at bounding box center [710, 329] width 15 height 24
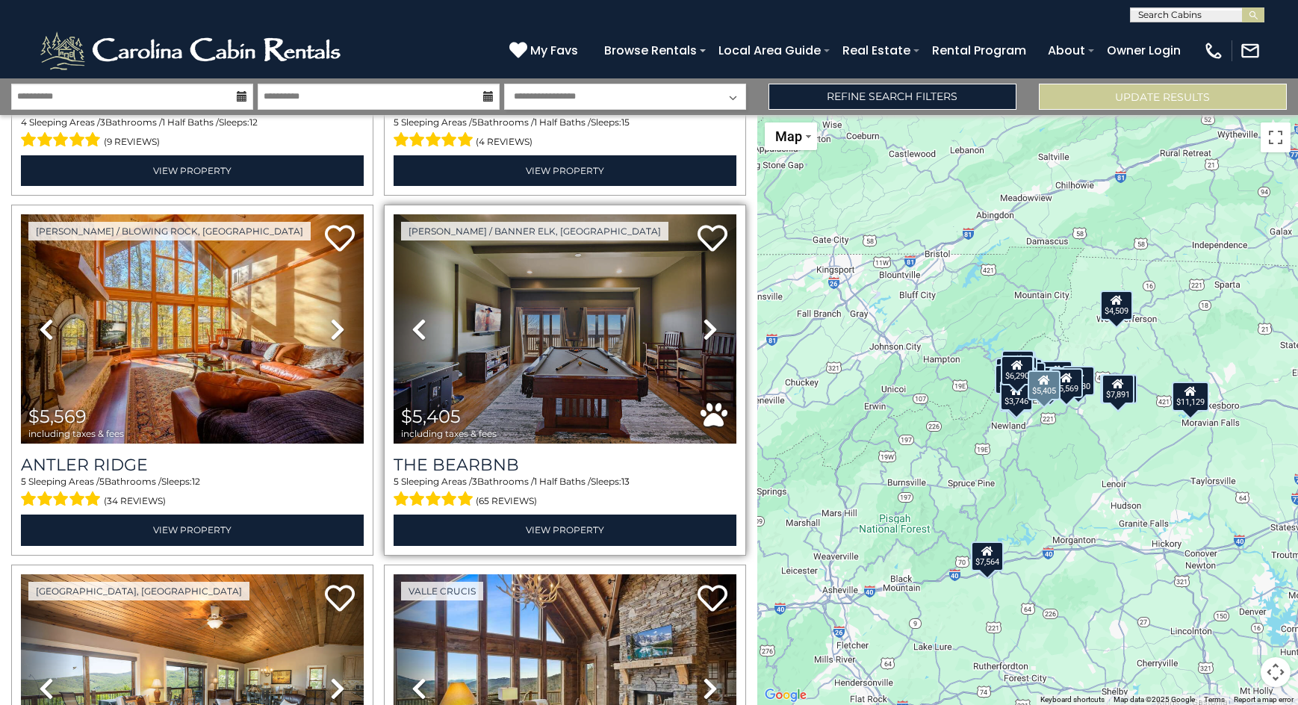
click at [703, 317] on icon at bounding box center [710, 329] width 15 height 24
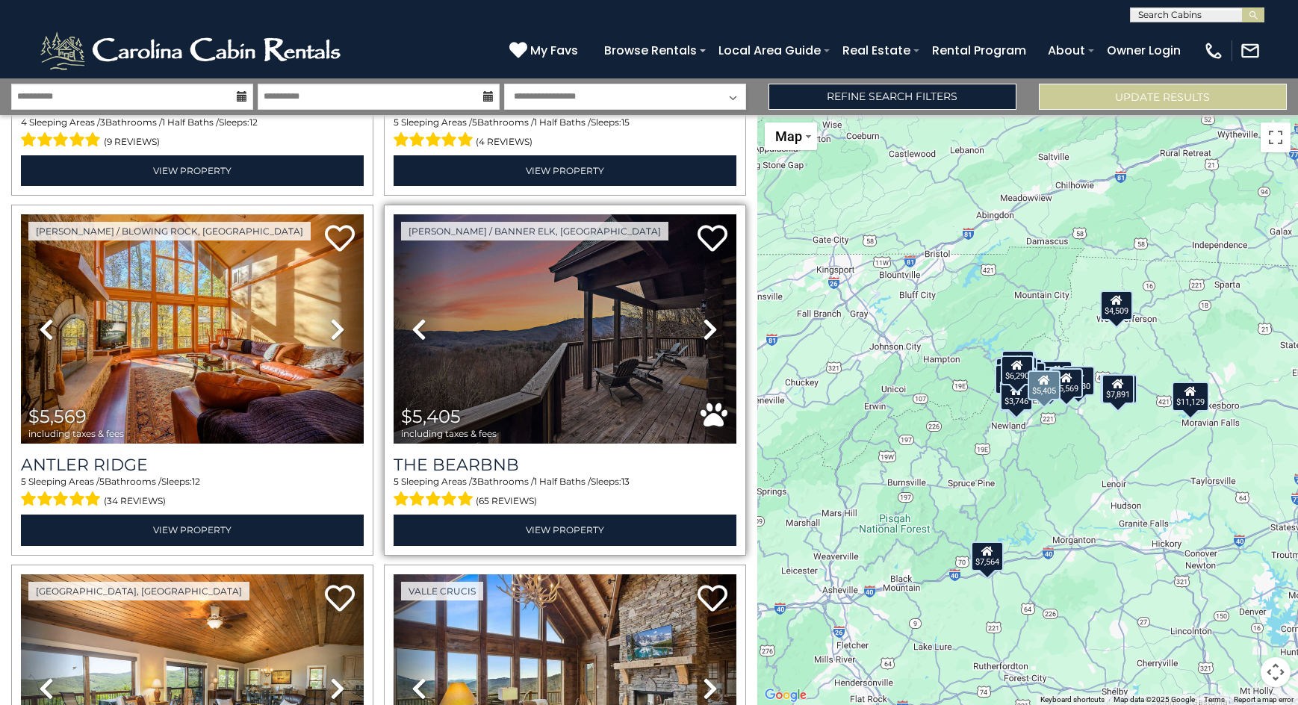
click at [703, 317] on icon at bounding box center [710, 329] width 15 height 24
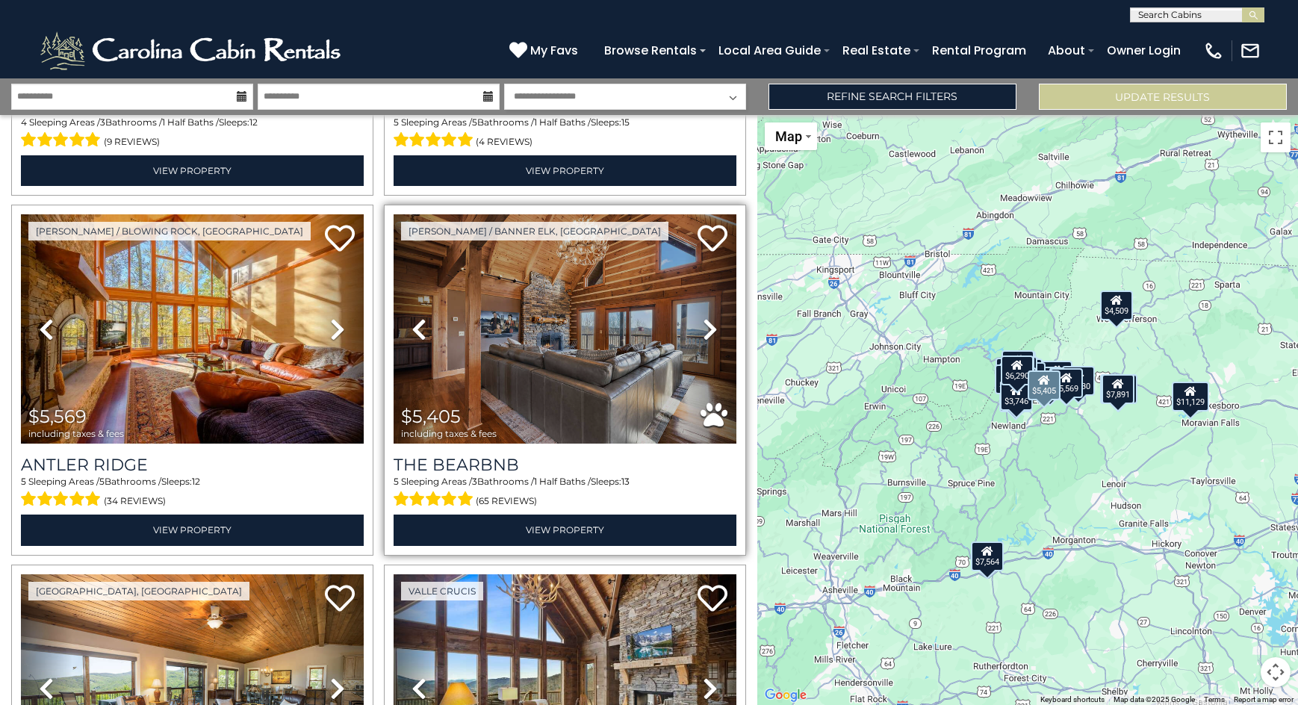
click at [703, 317] on icon at bounding box center [710, 329] width 15 height 24
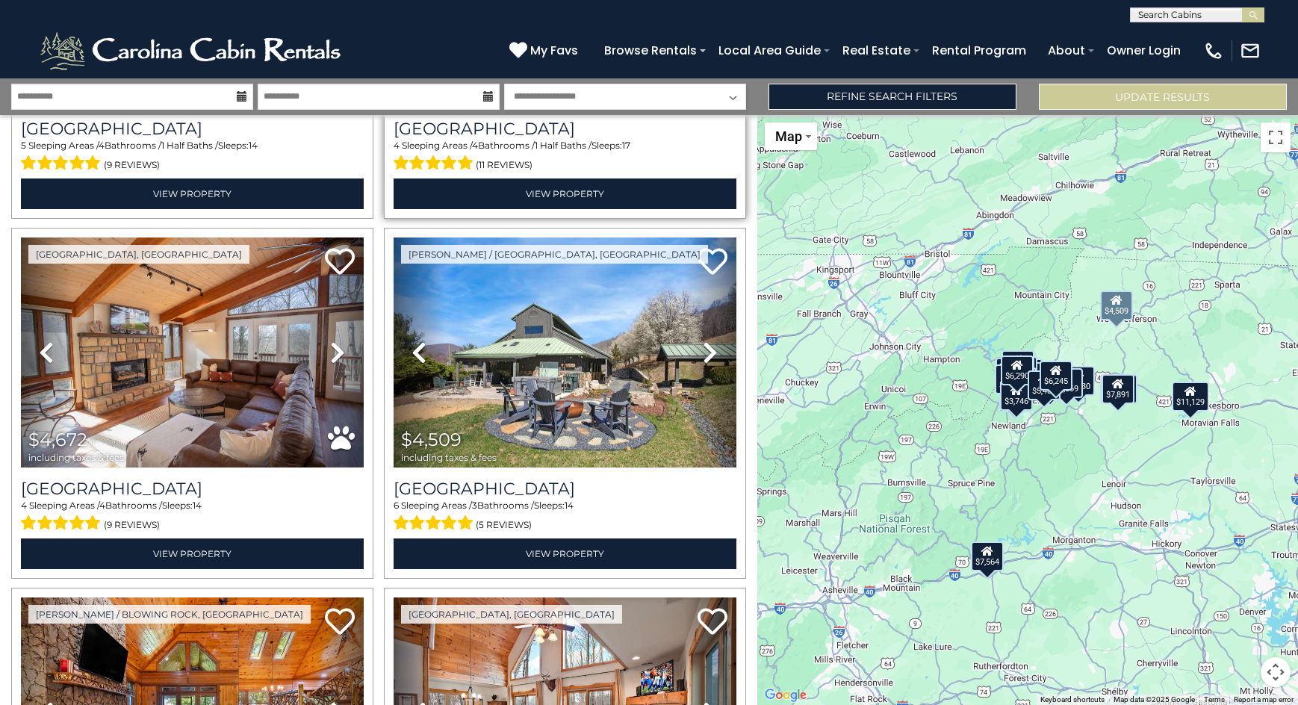
scroll to position [3511, 0]
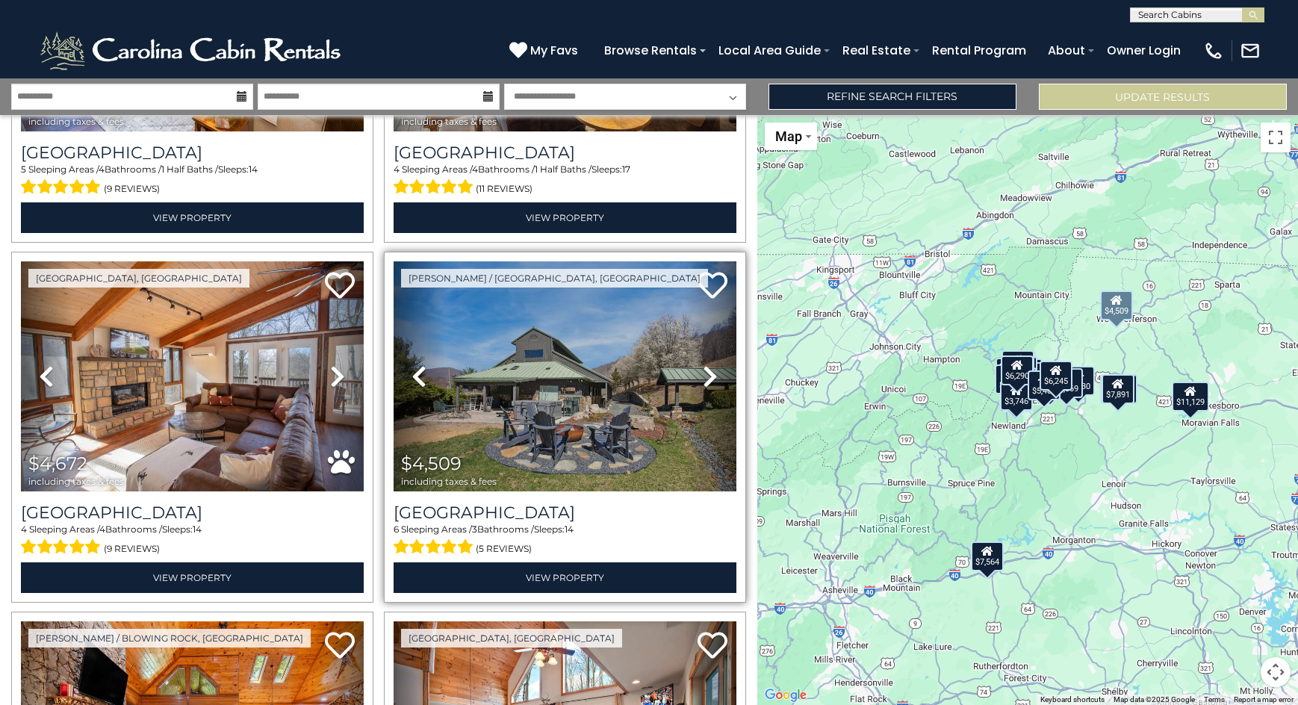
click at [703, 365] on icon at bounding box center [710, 377] width 15 height 24
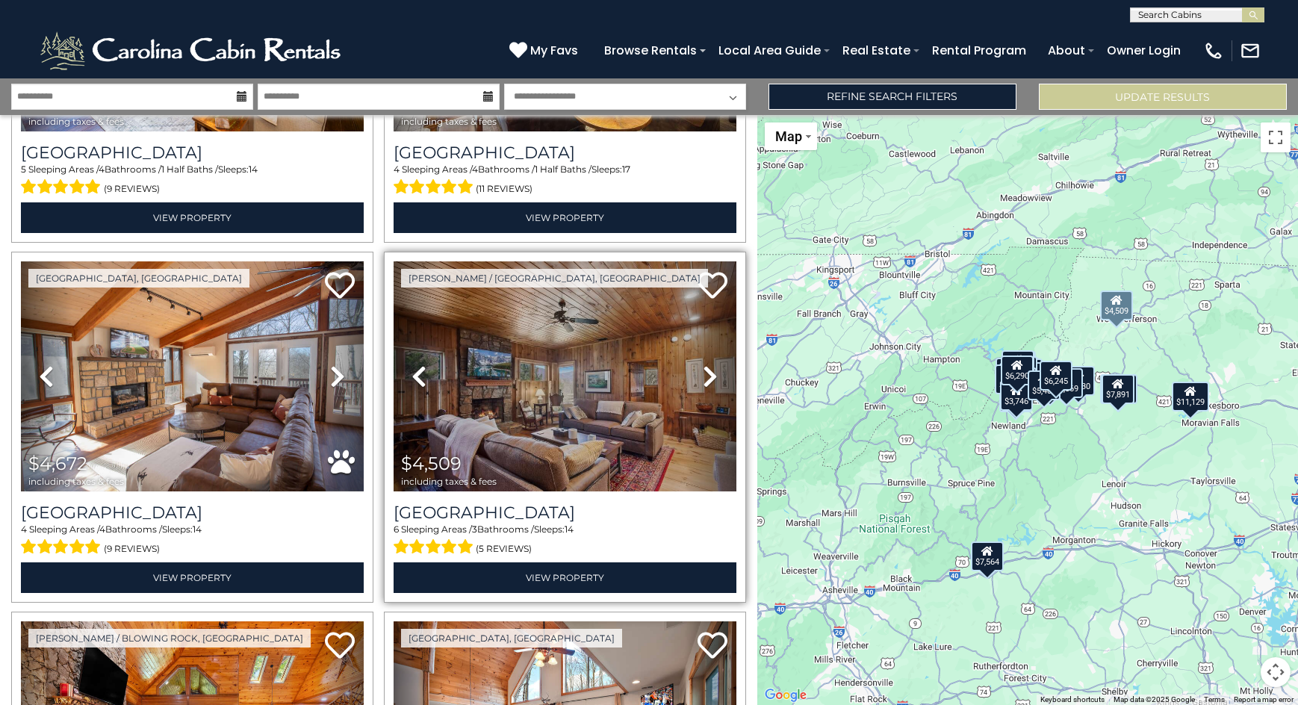
click at [703, 365] on icon at bounding box center [710, 377] width 15 height 24
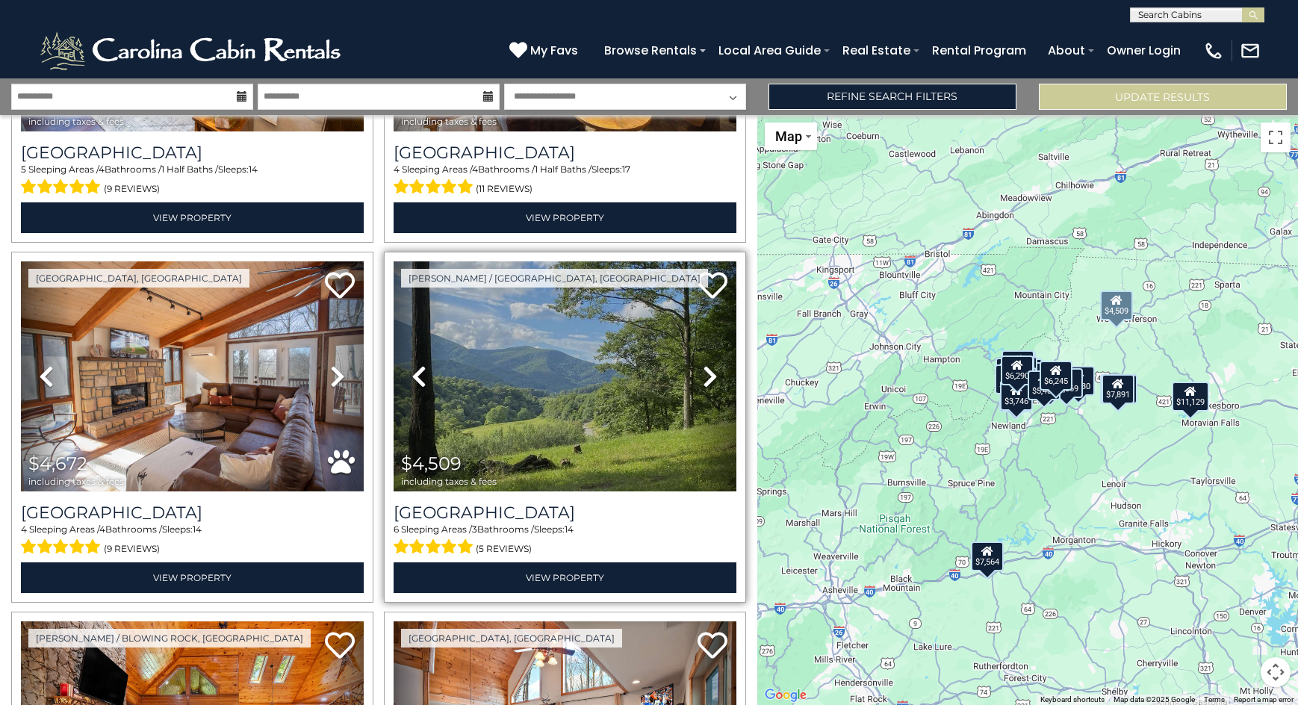
click at [703, 365] on icon at bounding box center [710, 377] width 15 height 24
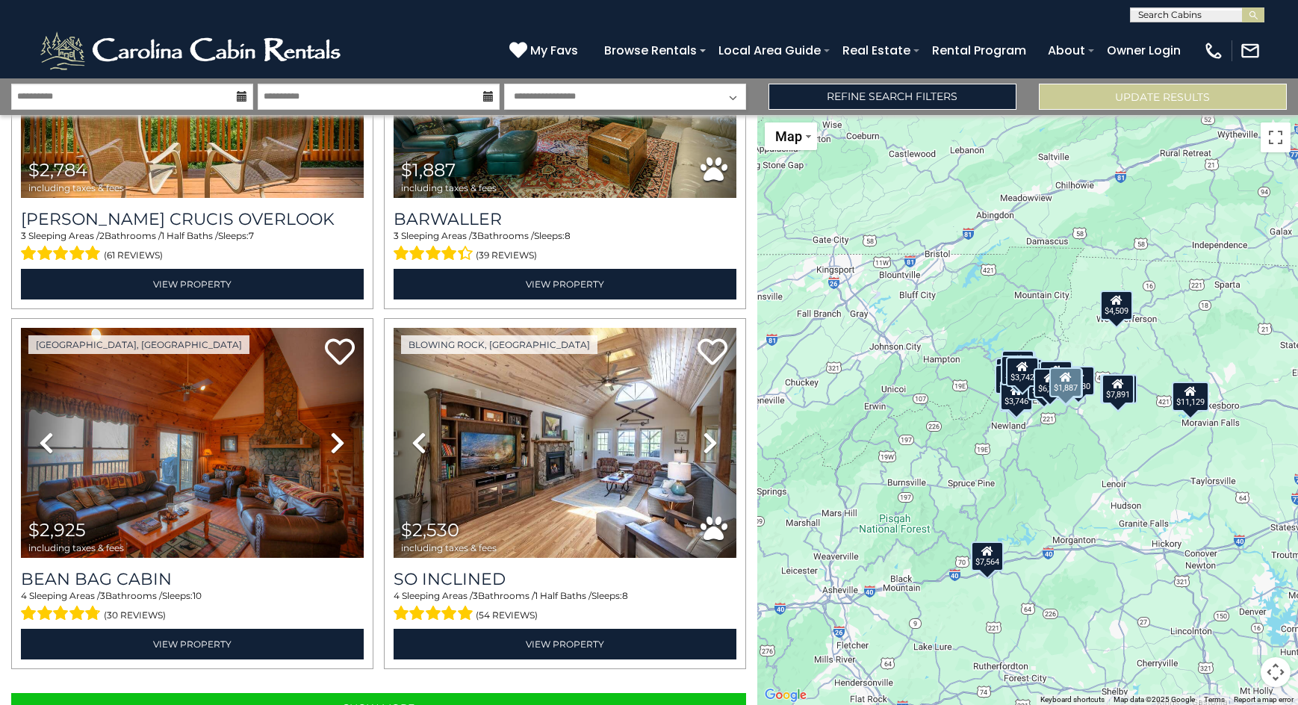
scroll to position [4902, 0]
